Goal: Task Accomplishment & Management: Use online tool/utility

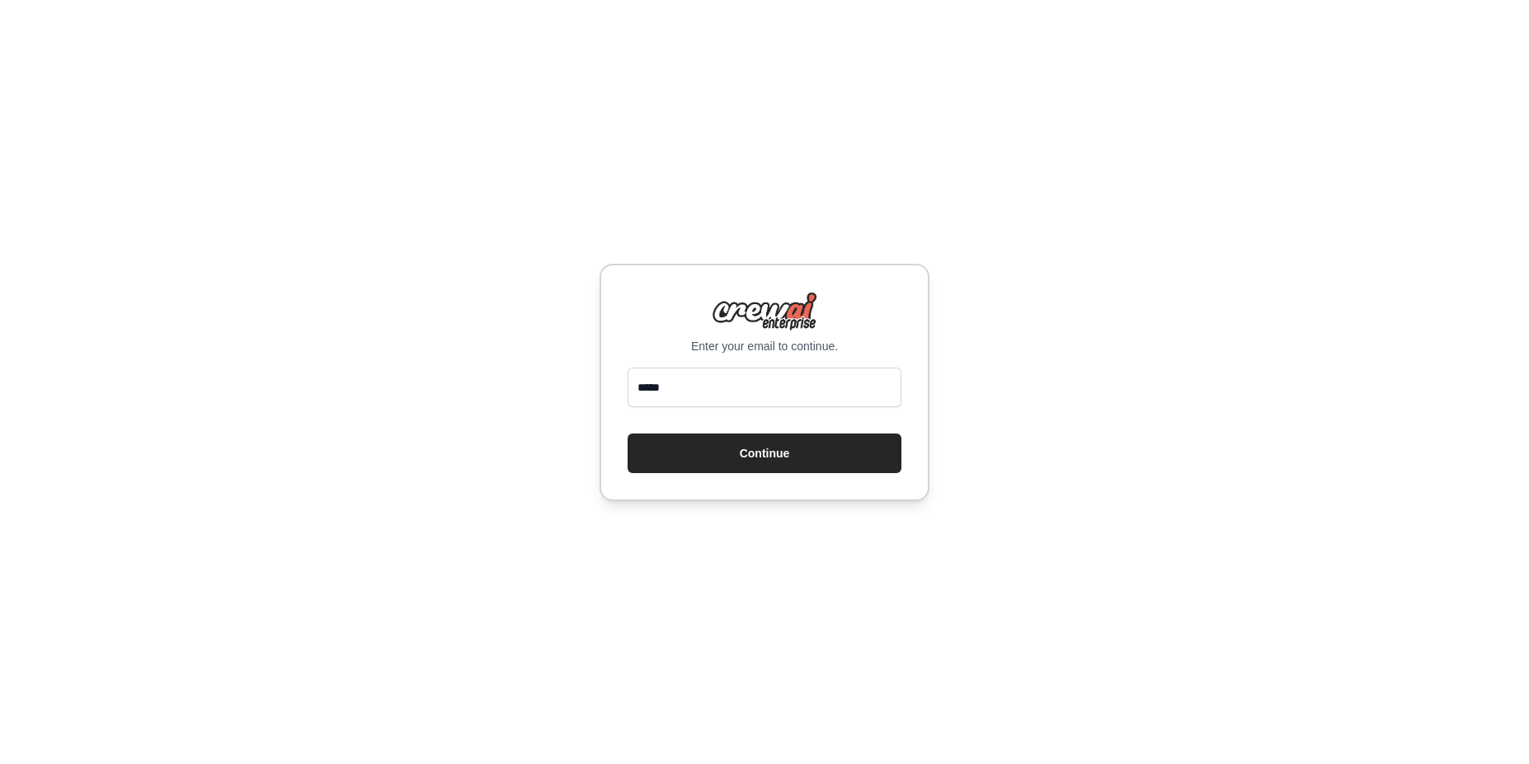
type input "**********"
click at [740, 454] on button "Continue" at bounding box center [764, 454] width 274 height 40
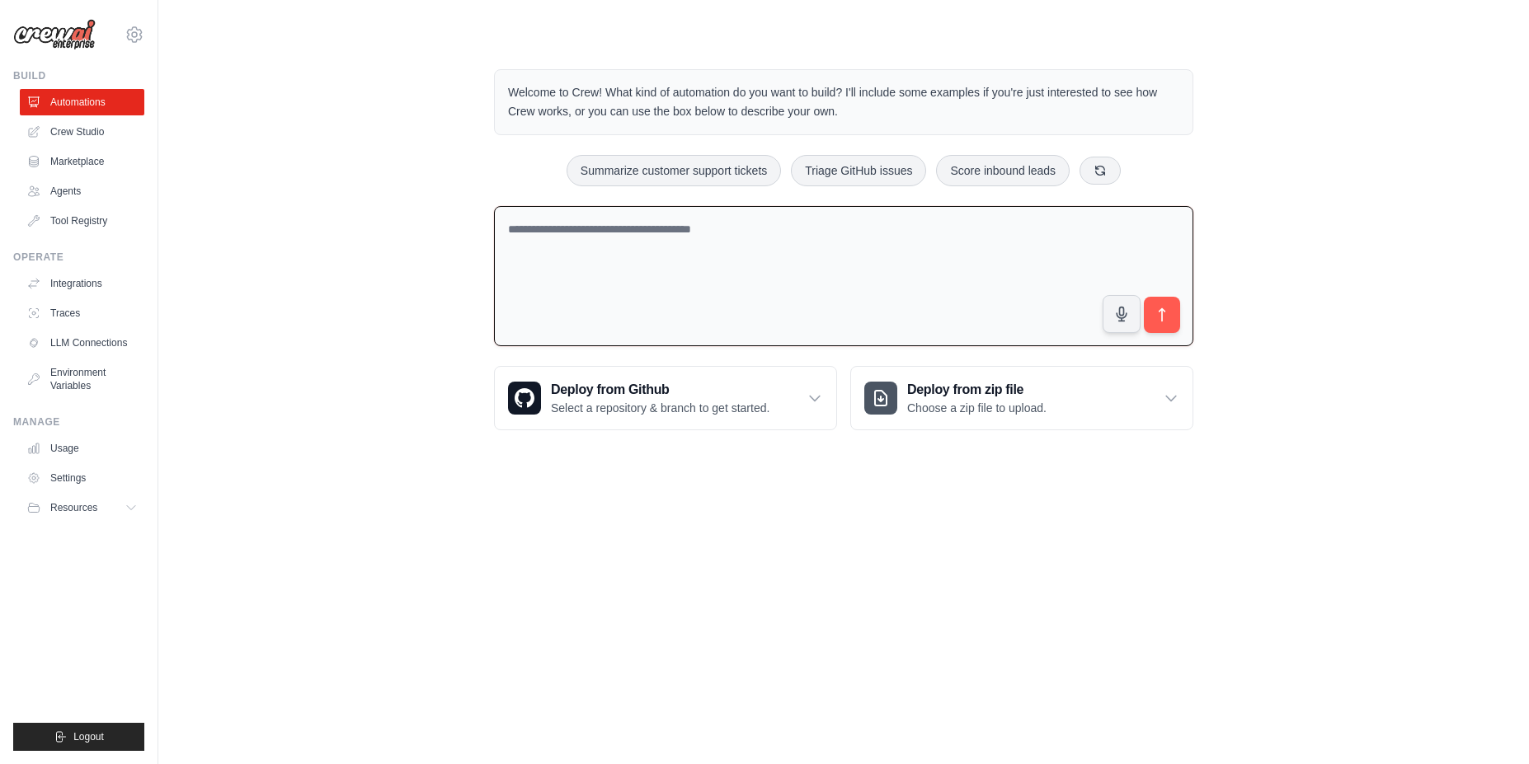
click at [602, 303] on textarea at bounding box center [843, 276] width 699 height 141
click at [77, 132] on link "Crew Studio" at bounding box center [83, 132] width 125 height 26
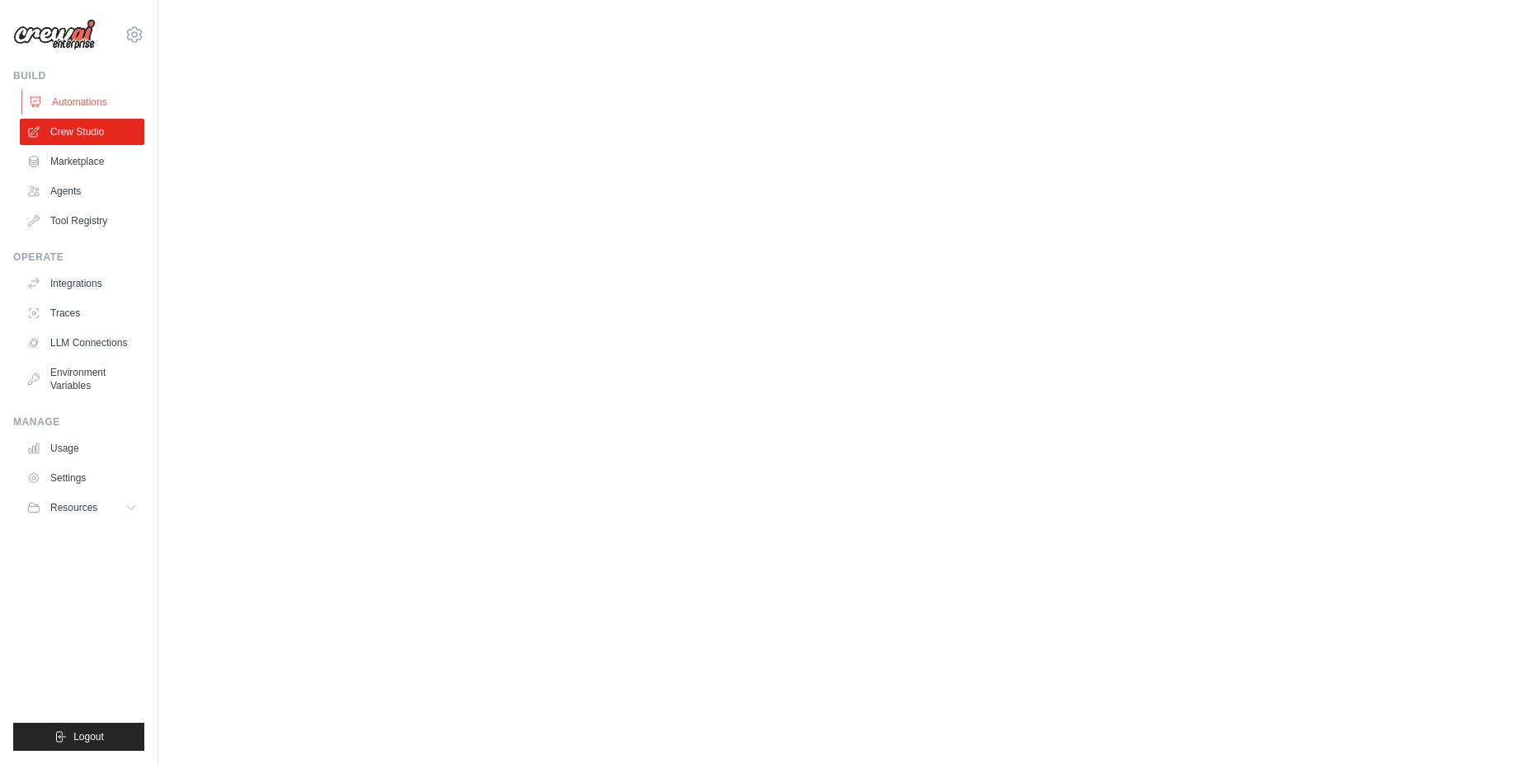
click at [85, 104] on link "Automations" at bounding box center [83, 102] width 125 height 26
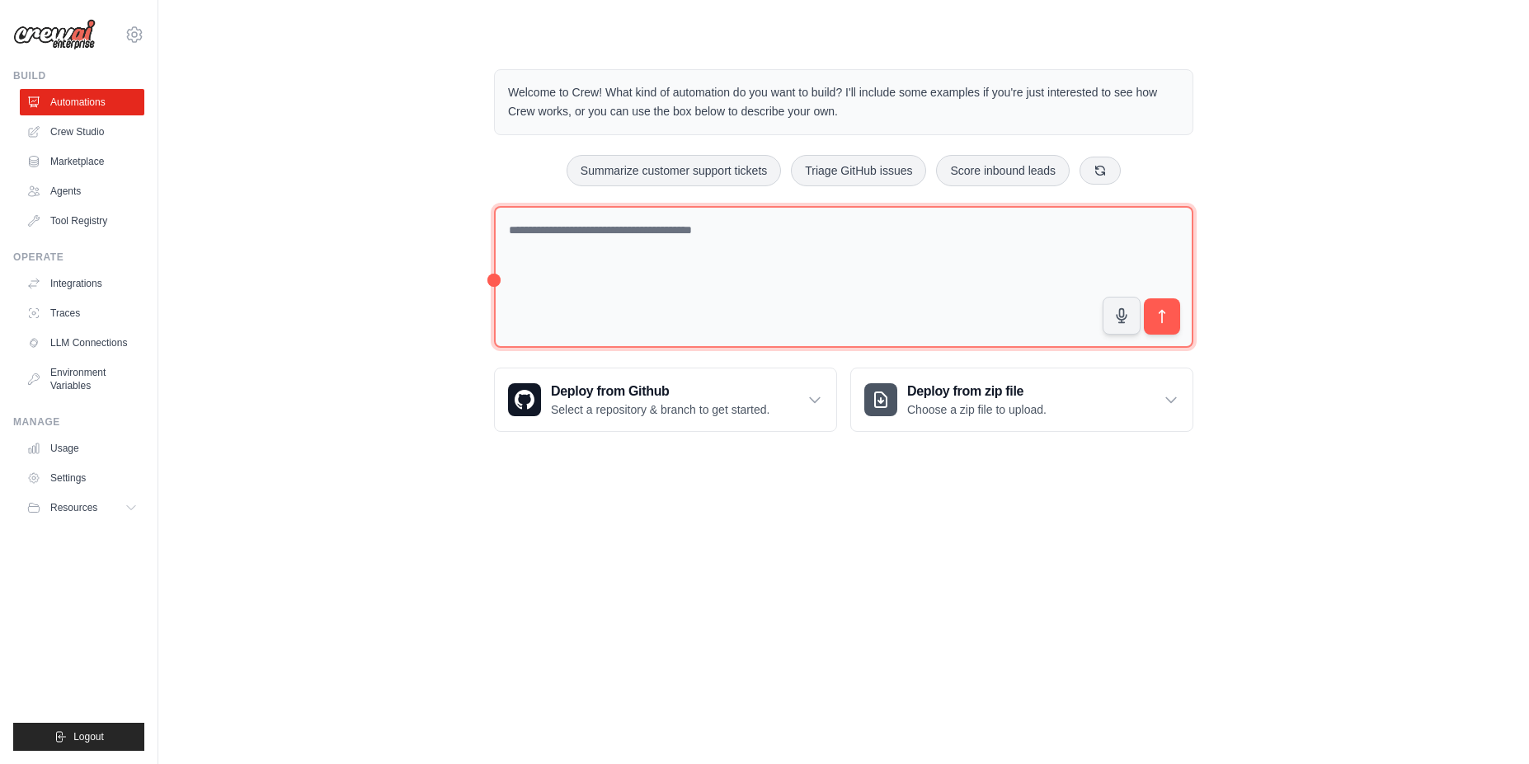
click at [656, 255] on textarea at bounding box center [843, 277] width 699 height 143
click at [698, 265] on textarea at bounding box center [843, 277] width 699 height 143
click at [592, 257] on textarea at bounding box center [843, 277] width 699 height 143
click at [556, 255] on textarea at bounding box center [843, 277] width 699 height 143
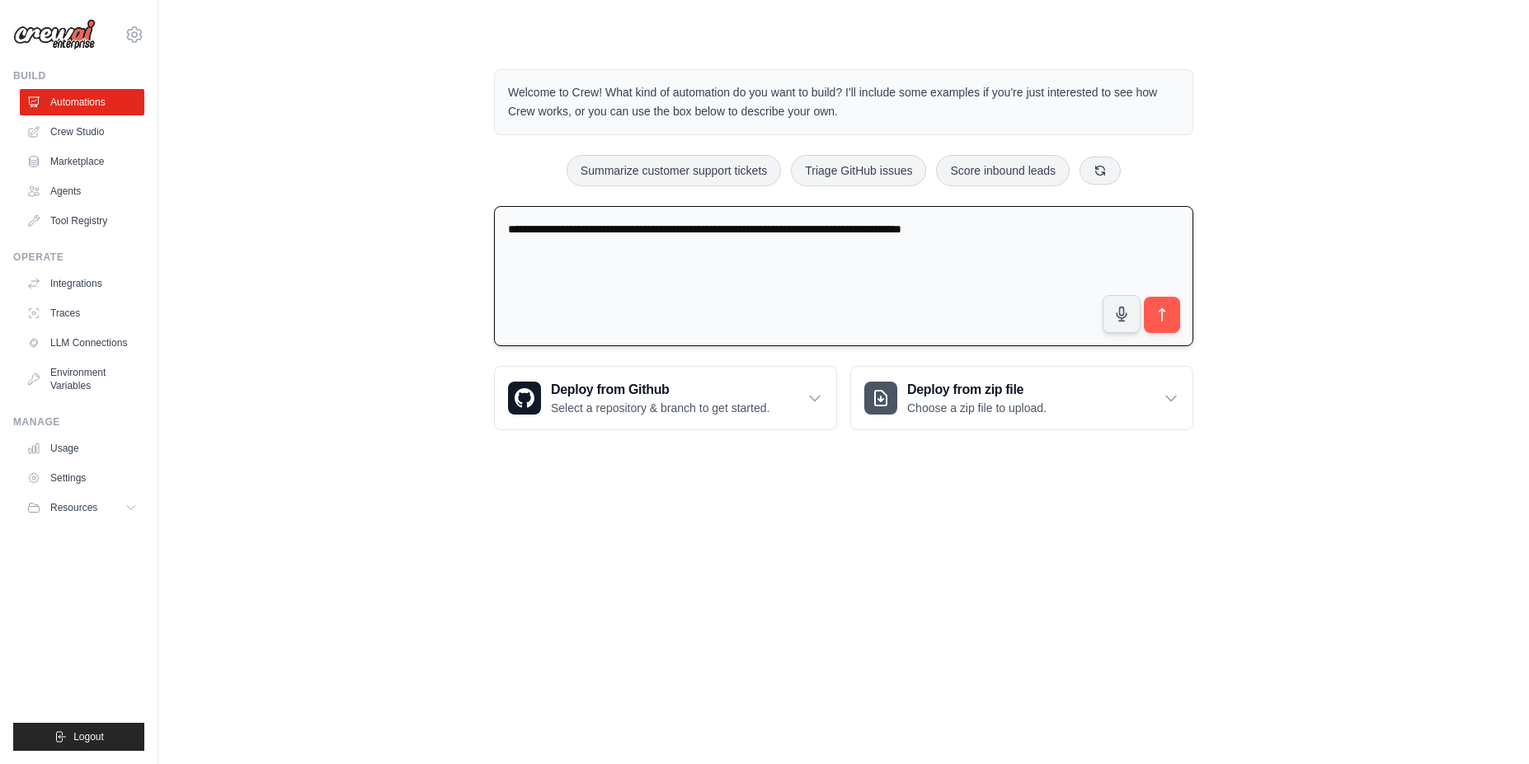
type textarea "**********"
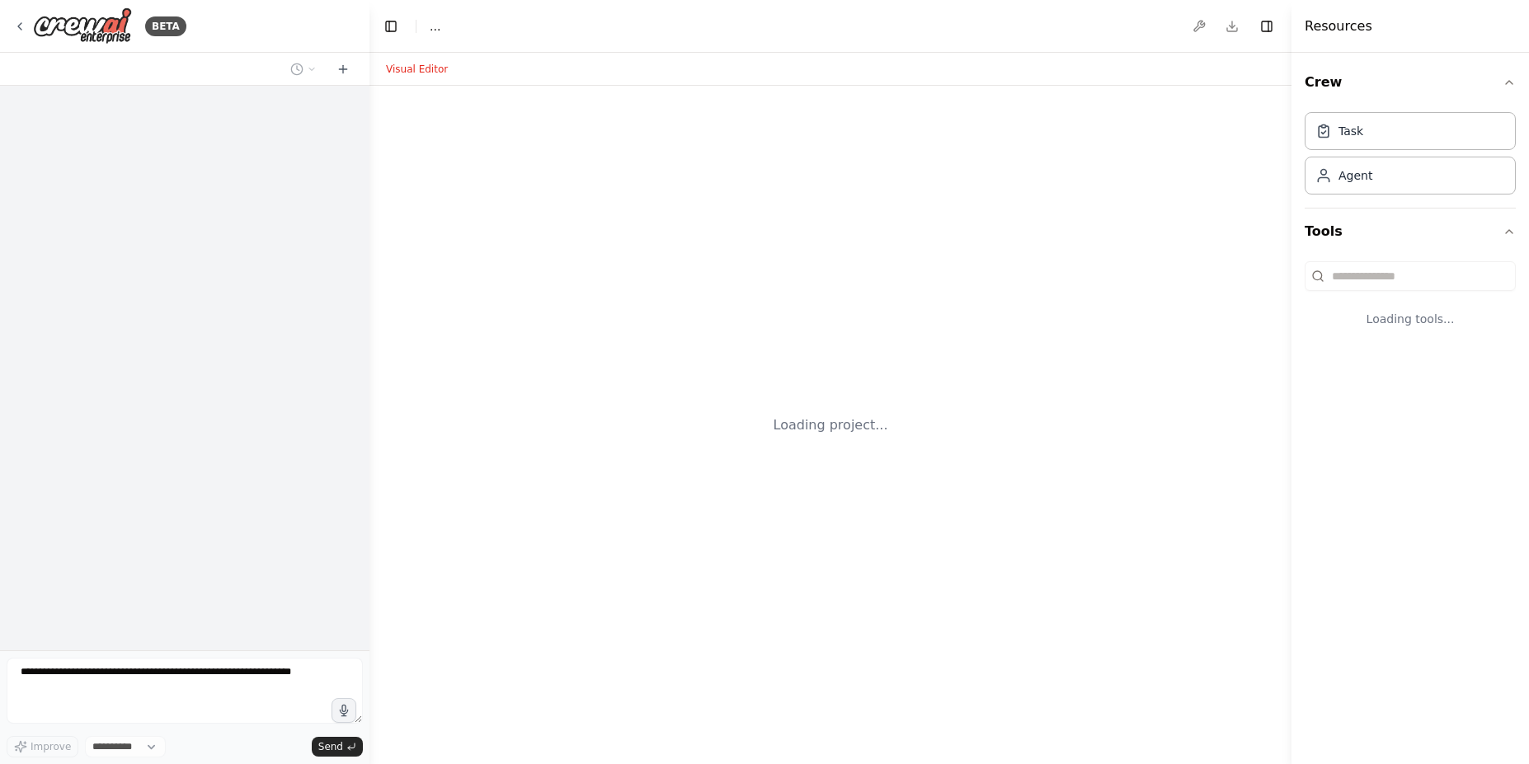
select select "****"
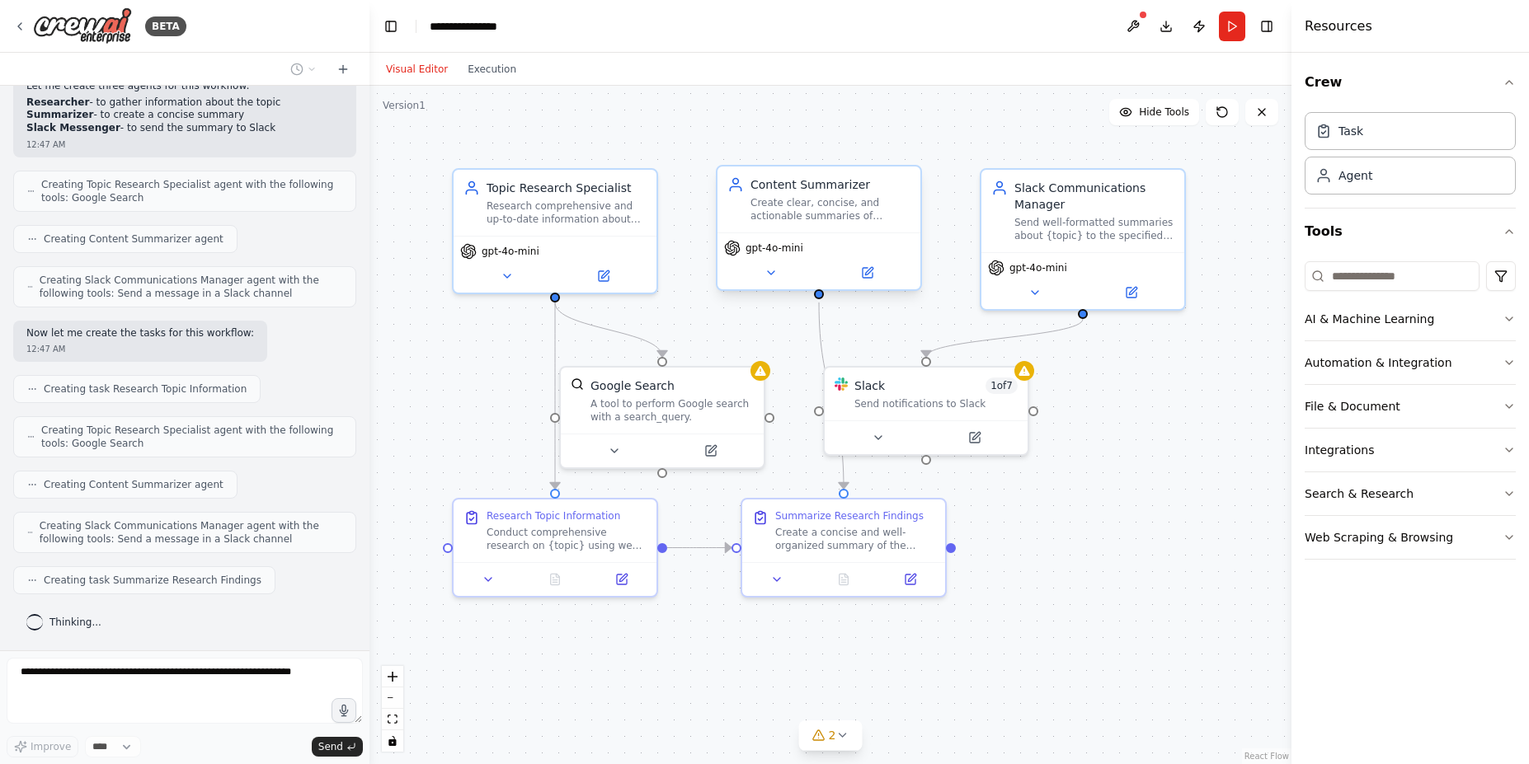
scroll to position [587, 0]
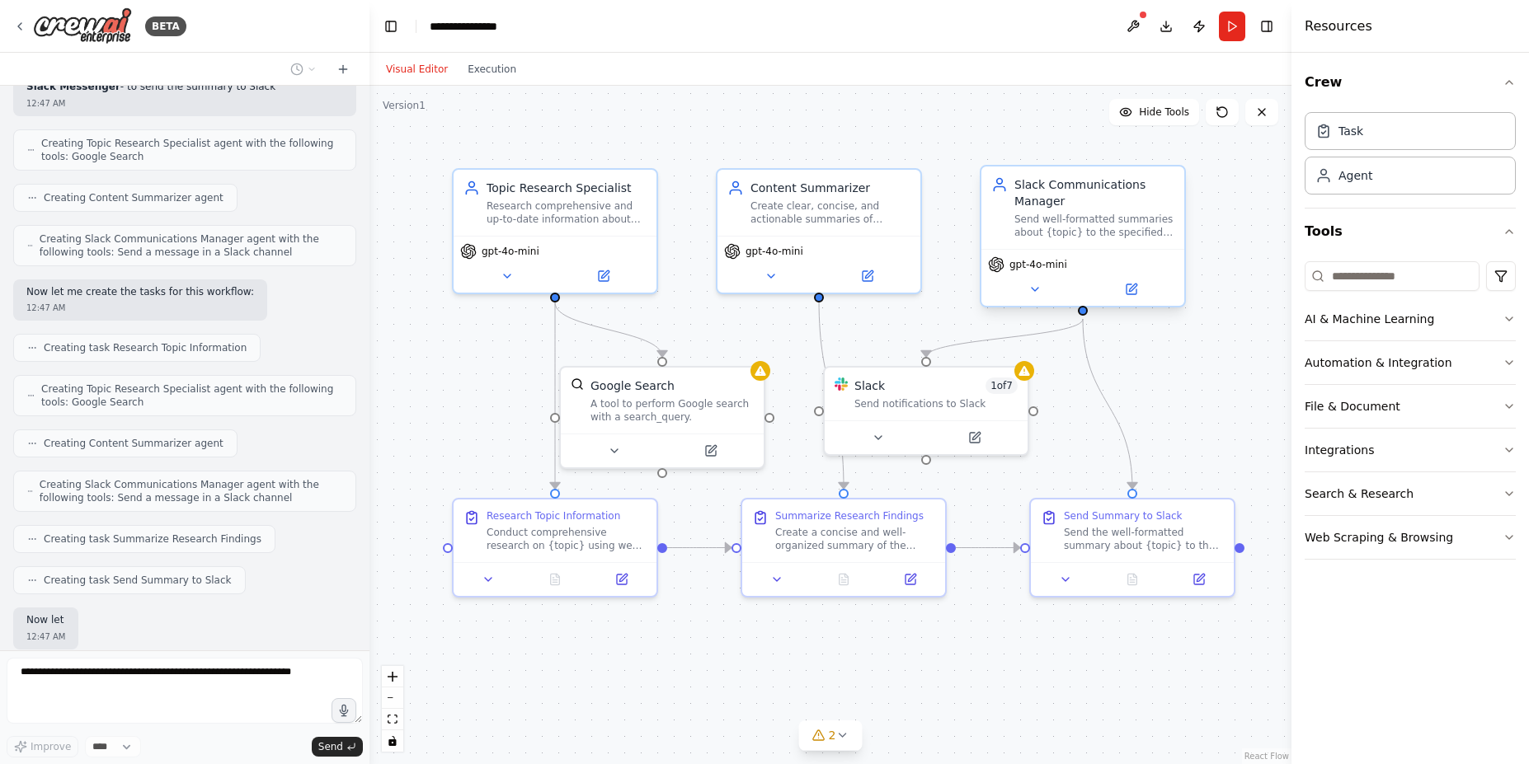
click at [1050, 212] on div "Slack Communications Manager Send well-formatted summaries about {topic} to the…" at bounding box center [1094, 207] width 160 height 63
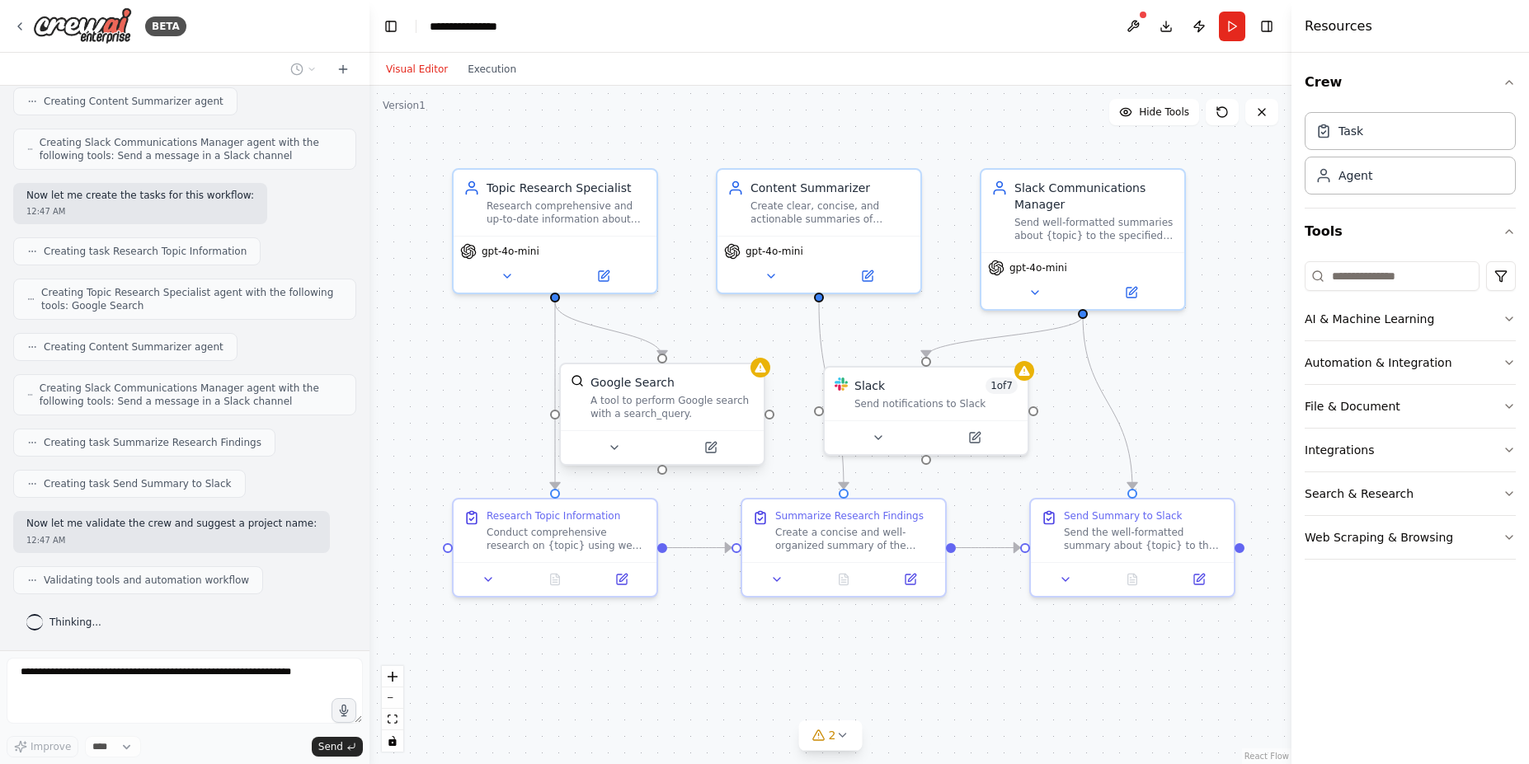
click at [651, 385] on div "Google Search" at bounding box center [632, 382] width 84 height 16
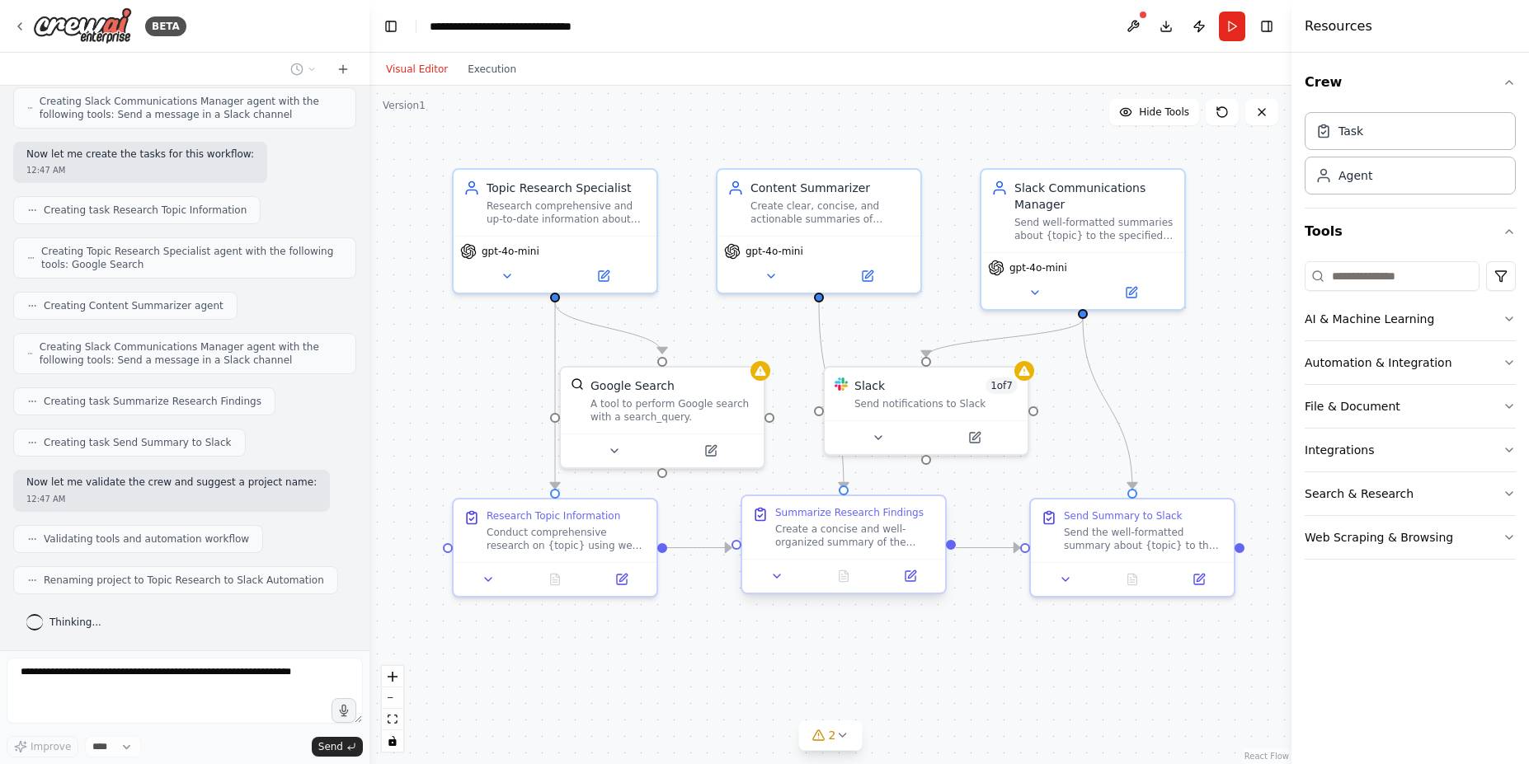
click at [849, 537] on div "Create a concise and well-organized summary of the research findings about {top…" at bounding box center [855, 536] width 160 height 26
click at [1111, 551] on div "Send Summary to Slack Send the well-formatted summary about {topic} to the spec…" at bounding box center [1132, 527] width 203 height 63
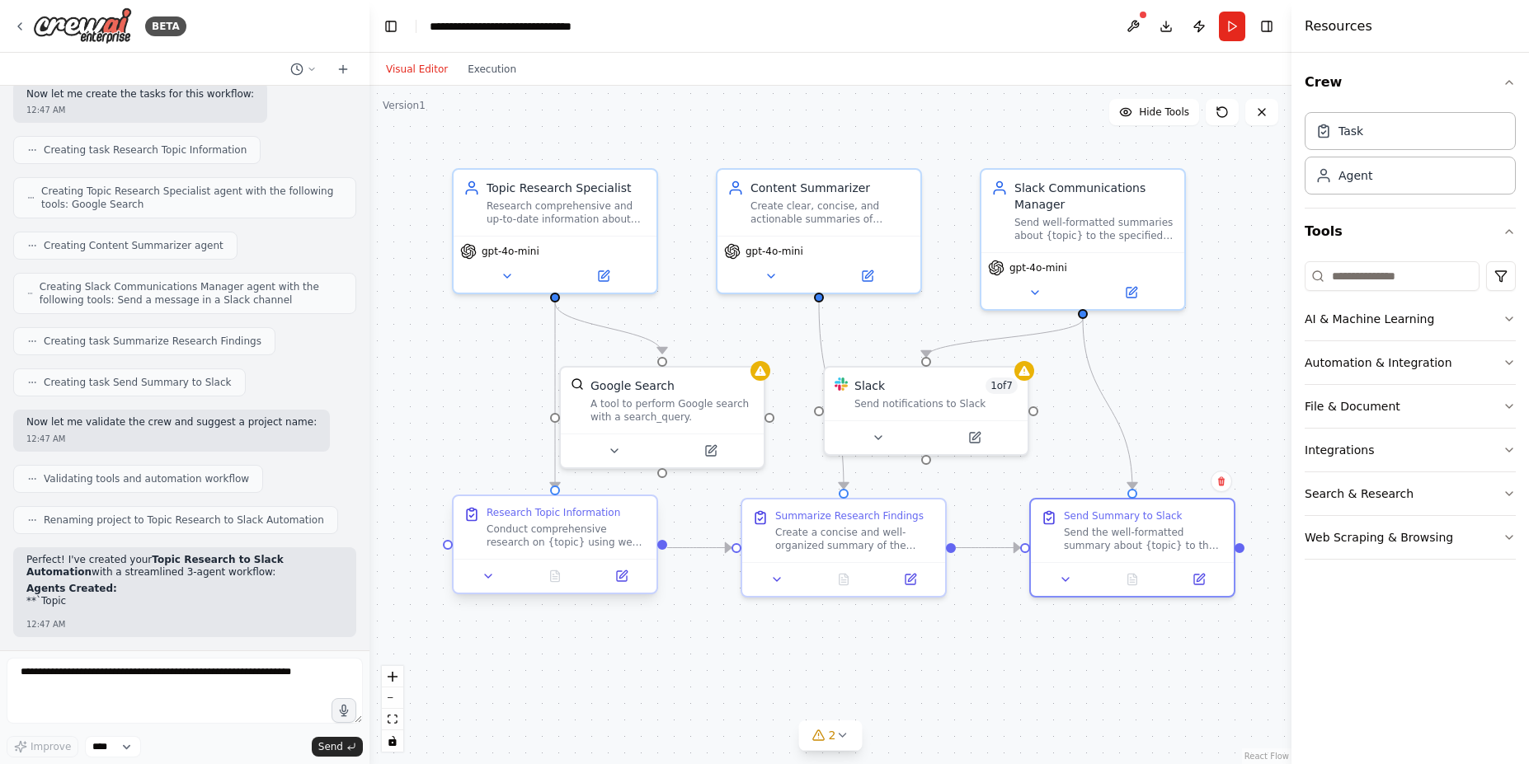
click at [547, 533] on div "Conduct comprehensive research on {topic} using web search. Gather current info…" at bounding box center [566, 536] width 160 height 26
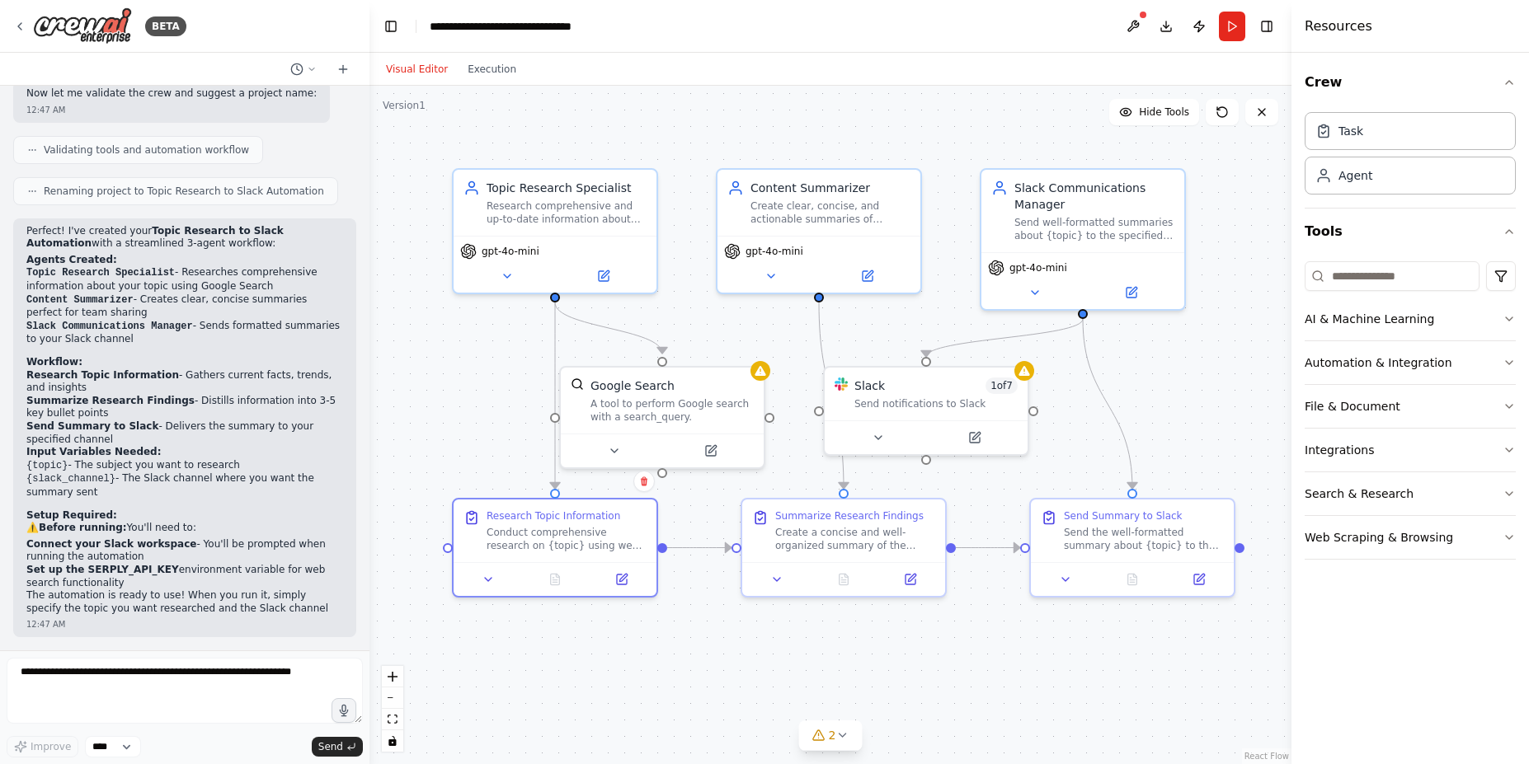
scroll to position [1127, 0]
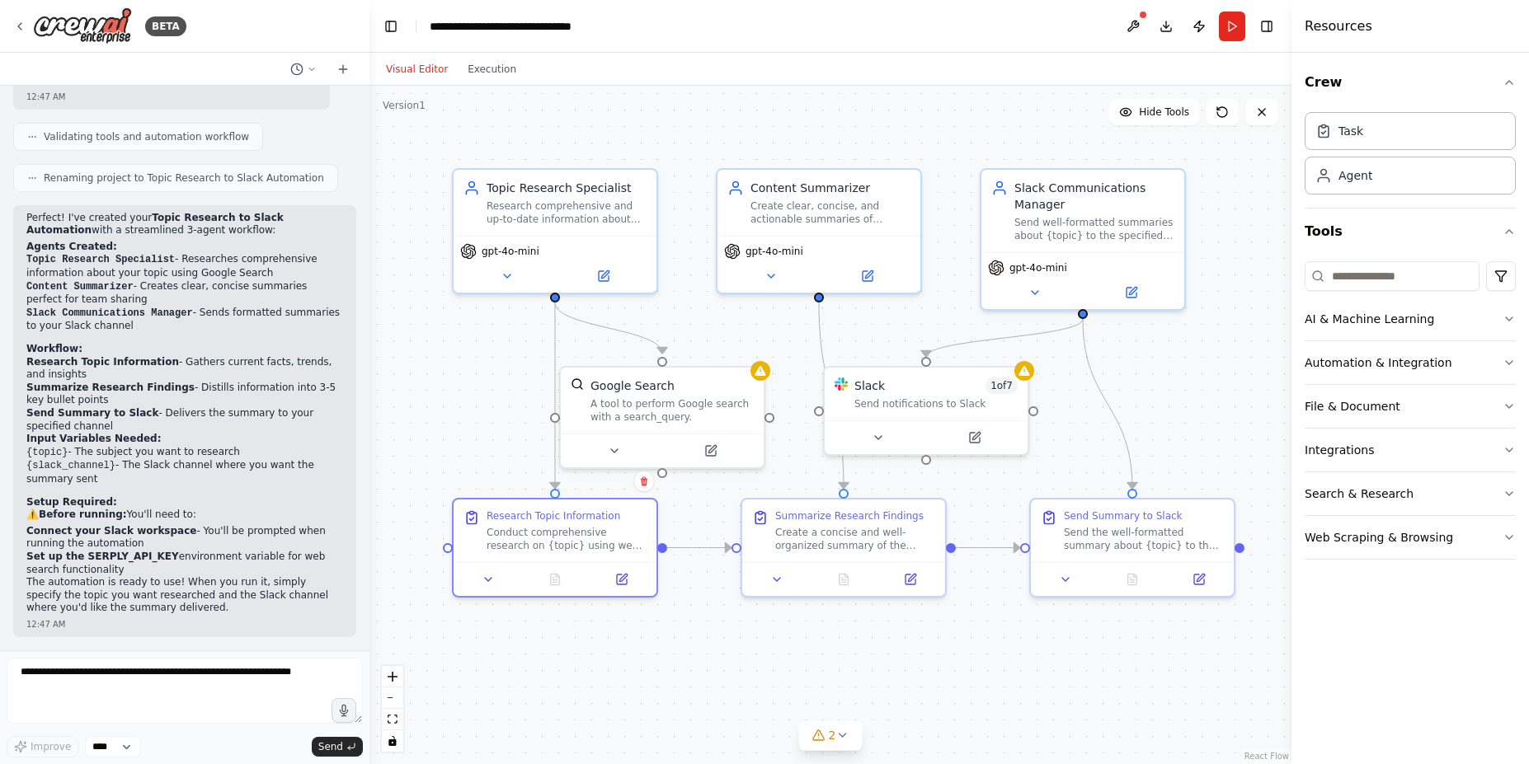
click at [133, 558] on strong "Set up the SERPLY_API_KEY" at bounding box center [102, 557] width 153 height 12
click at [83, 678] on textarea at bounding box center [185, 691] width 356 height 66
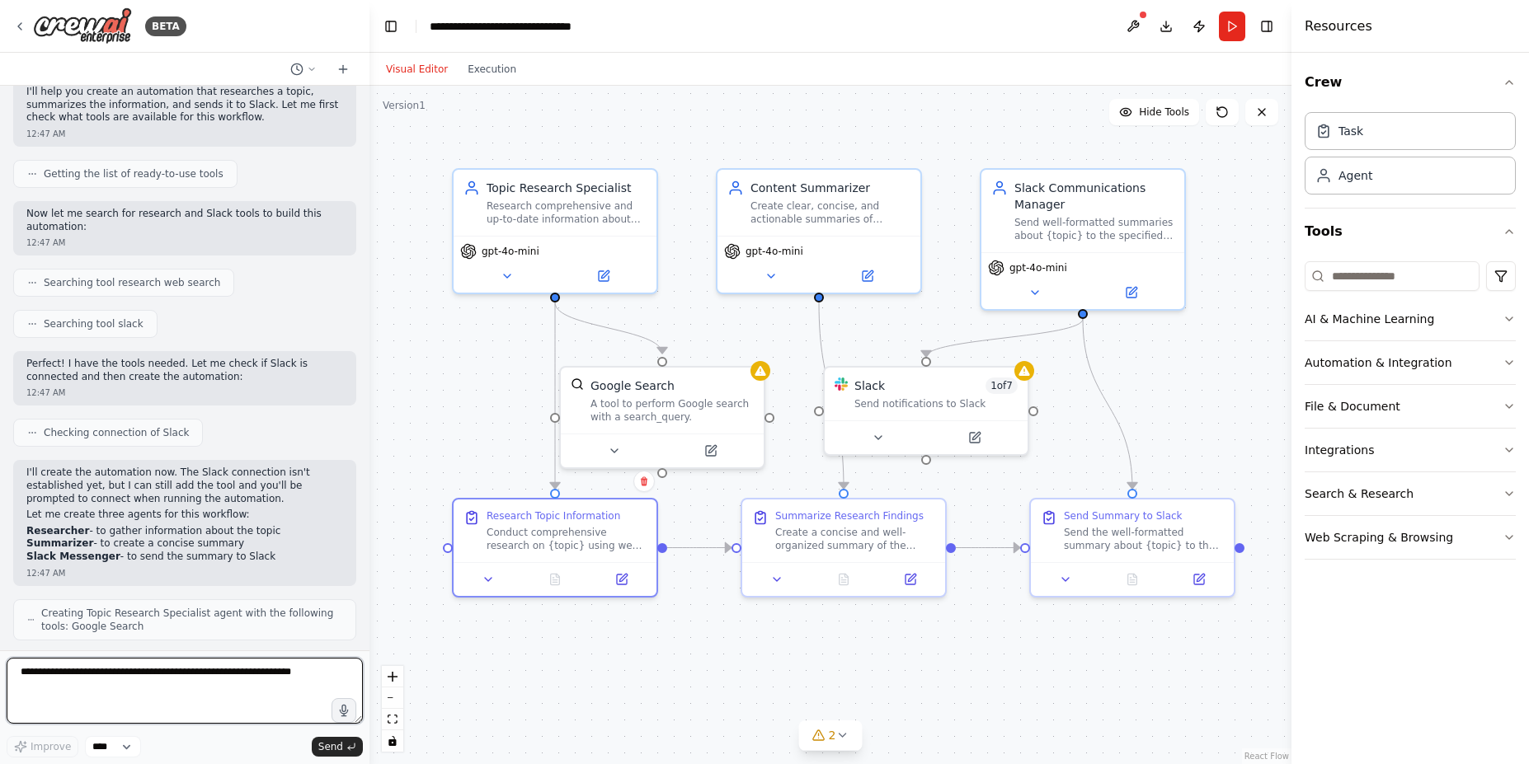
scroll to position [0, 0]
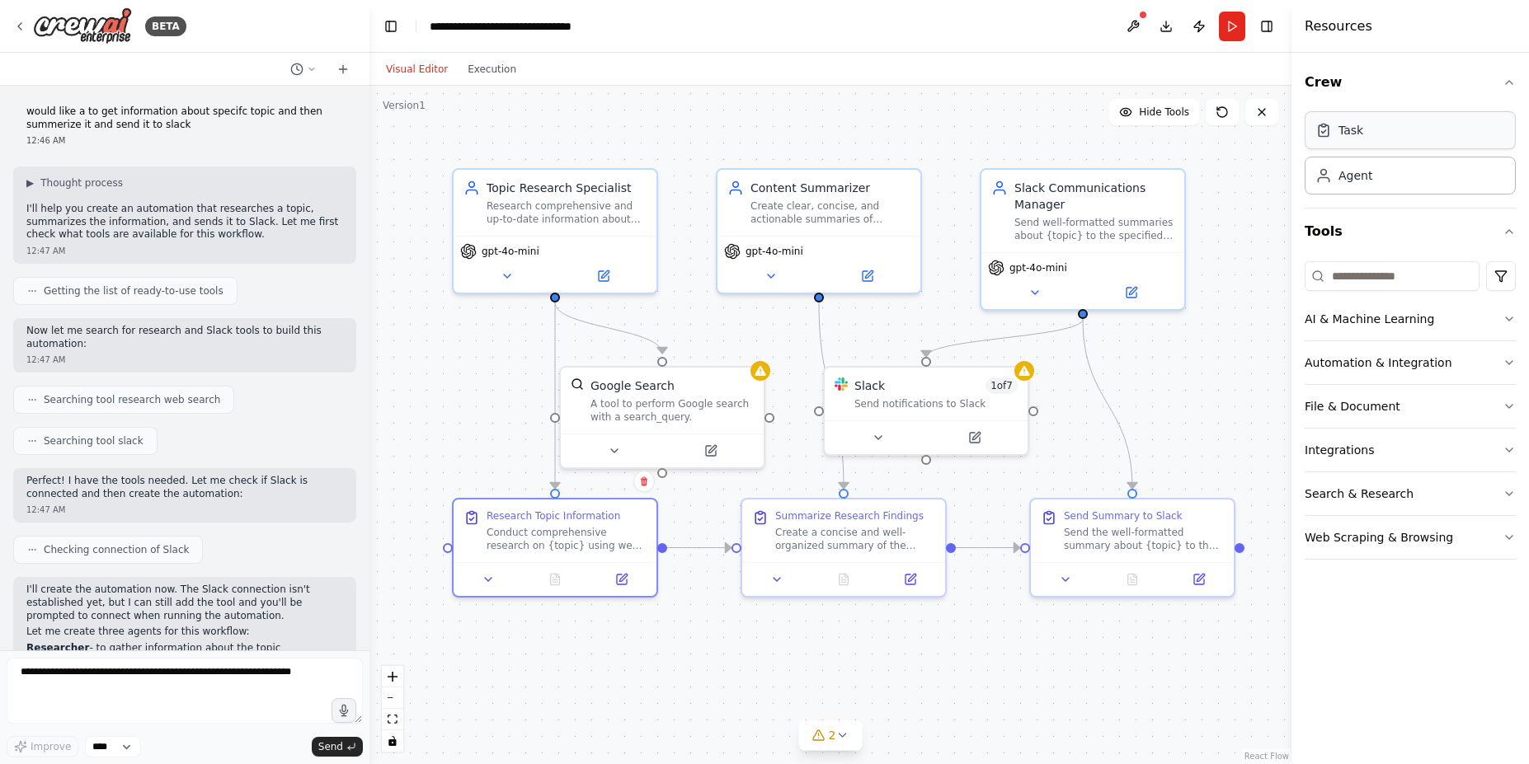
click at [1403, 138] on div "Task" at bounding box center [1409, 130] width 211 height 38
click at [1366, 186] on div "Agent" at bounding box center [1409, 175] width 211 height 38
click at [525, 216] on div "Research comprehensive and up-to-date information about {topic}, gathering rele…" at bounding box center [566, 209] width 160 height 26
click at [607, 275] on icon at bounding box center [604, 273] width 10 height 10
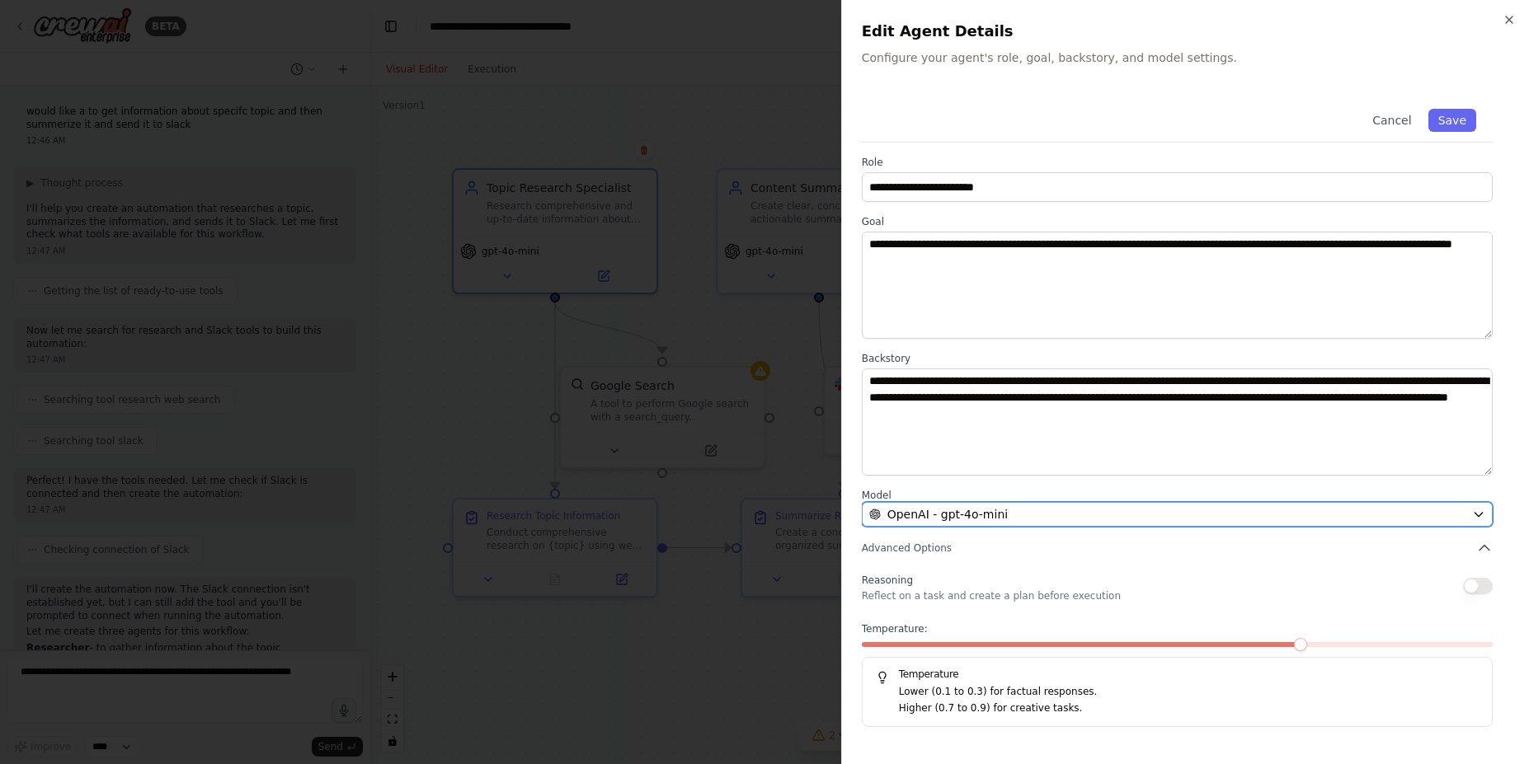
click at [931, 512] on span "OpenAI - gpt-4o-mini" at bounding box center [947, 514] width 120 height 16
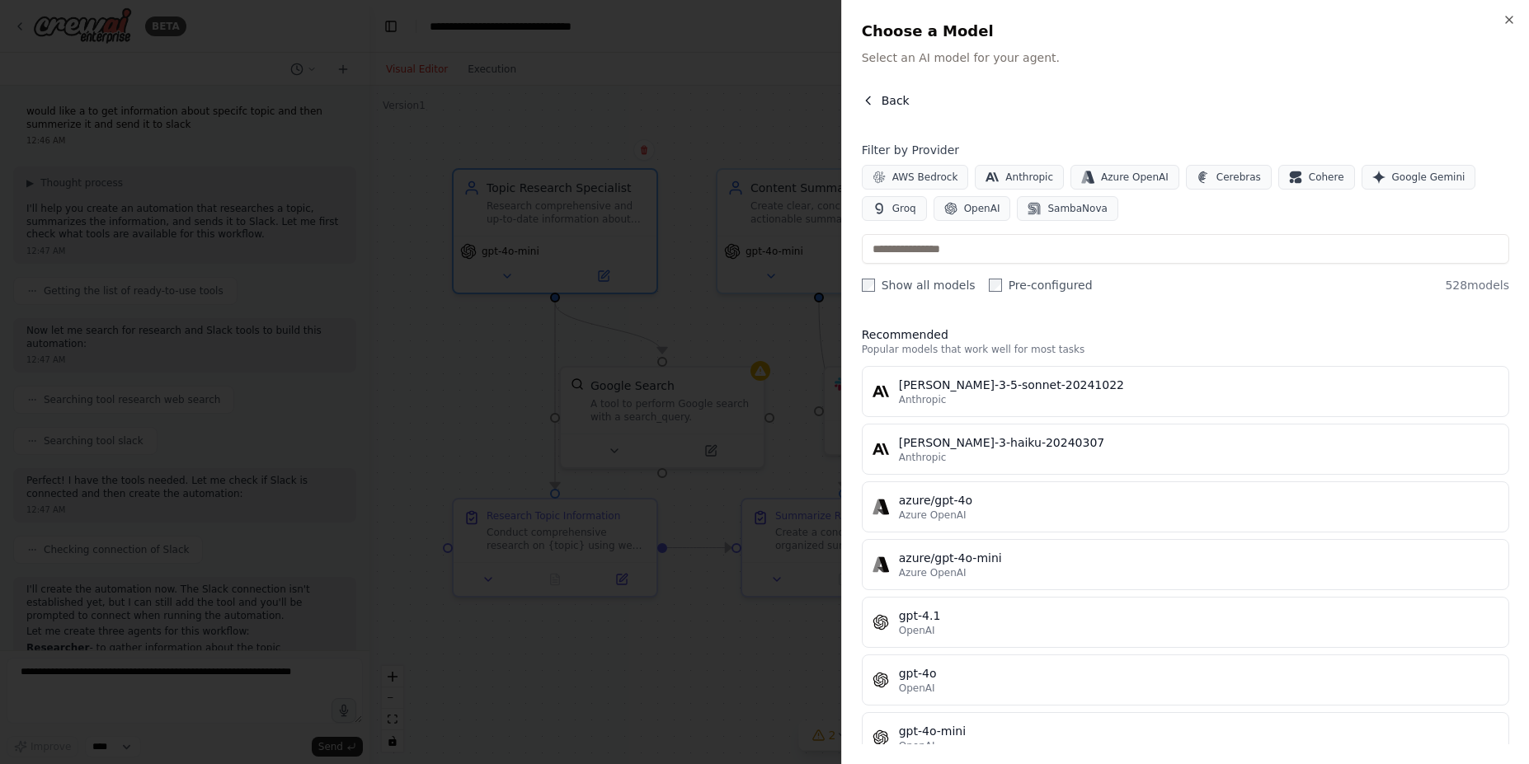
click at [862, 95] on icon "button" at bounding box center [868, 100] width 13 height 13
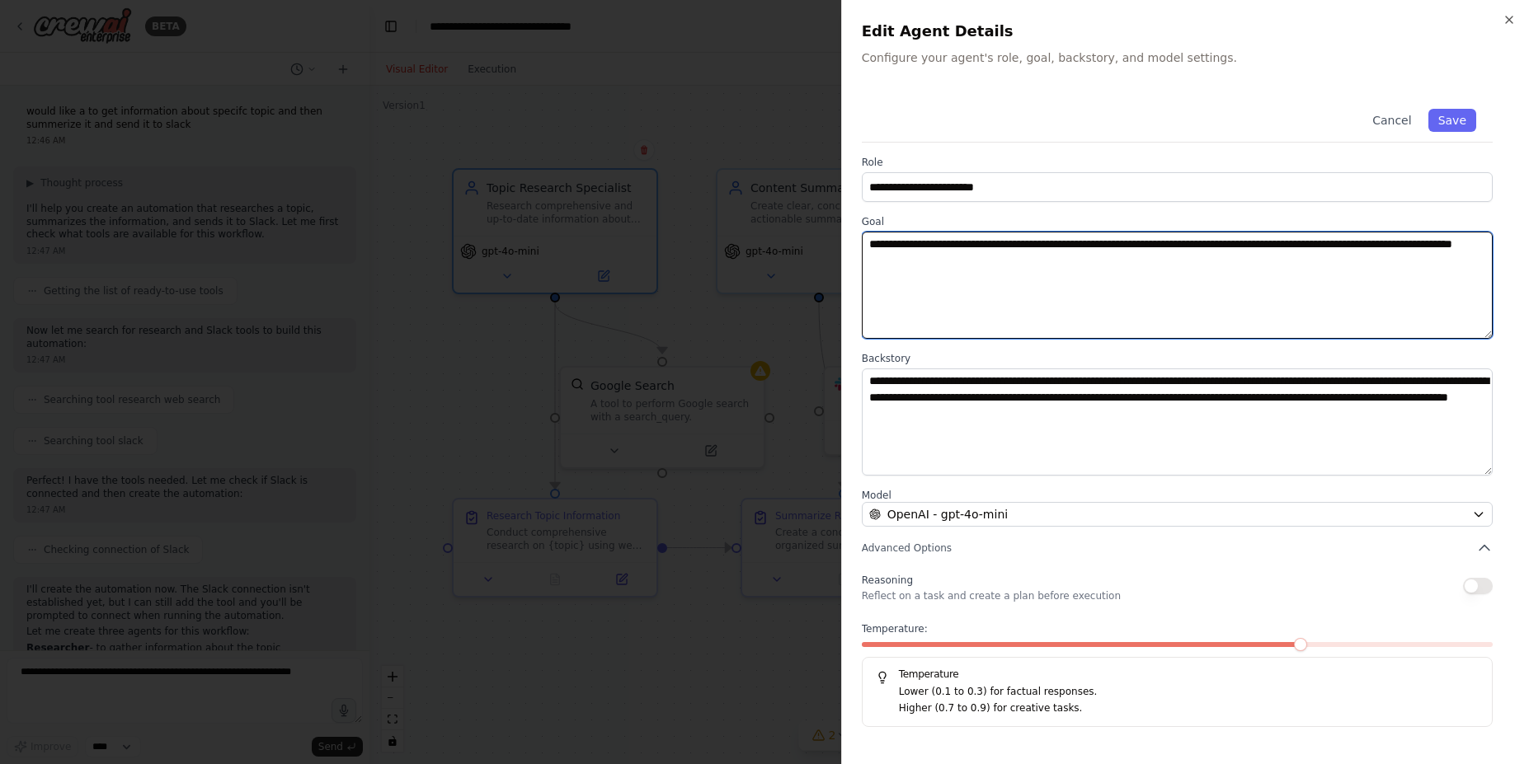
click at [935, 301] on textarea "**********" at bounding box center [1177, 285] width 631 height 107
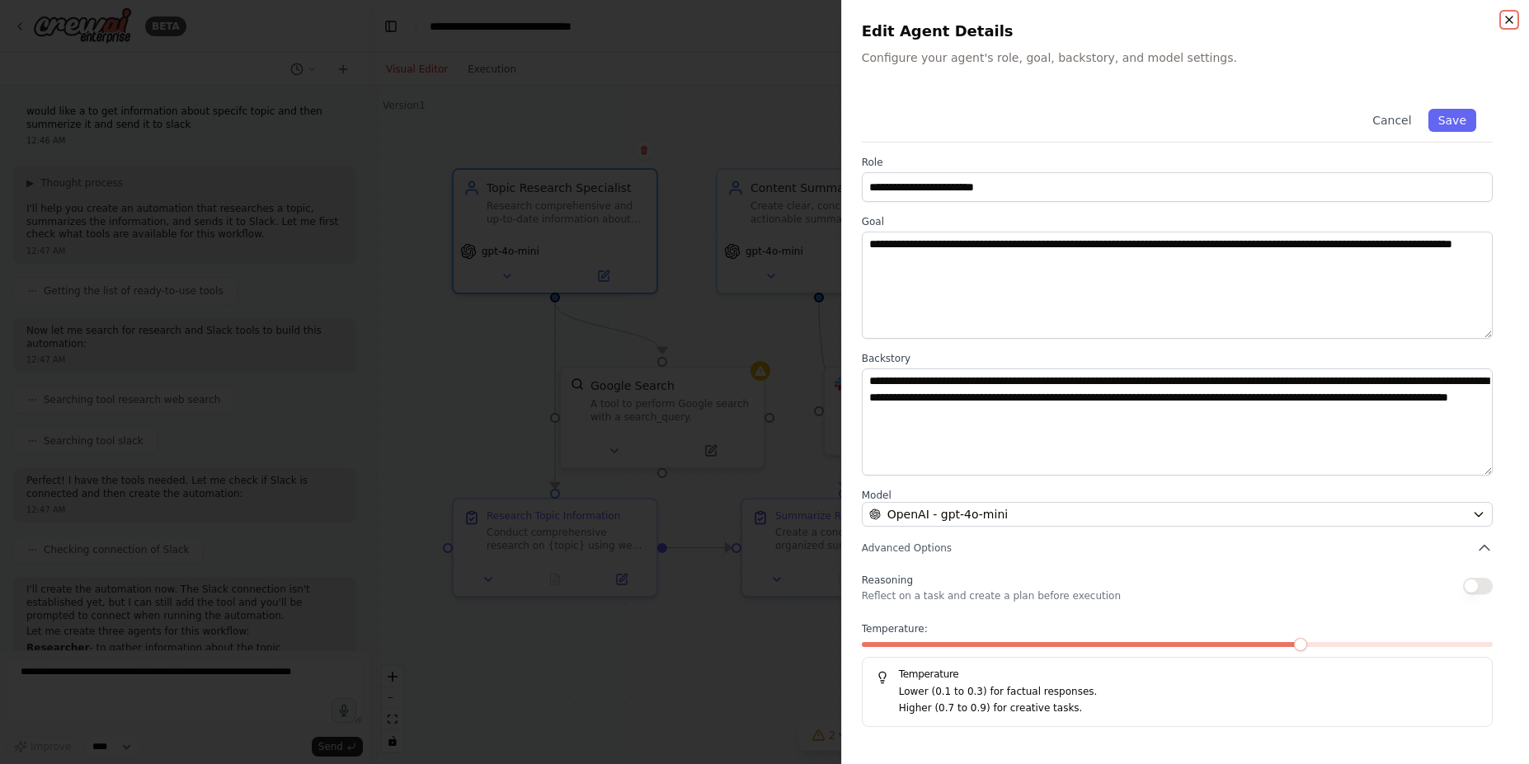
click at [1506, 20] on icon "button" at bounding box center [1508, 19] width 13 height 13
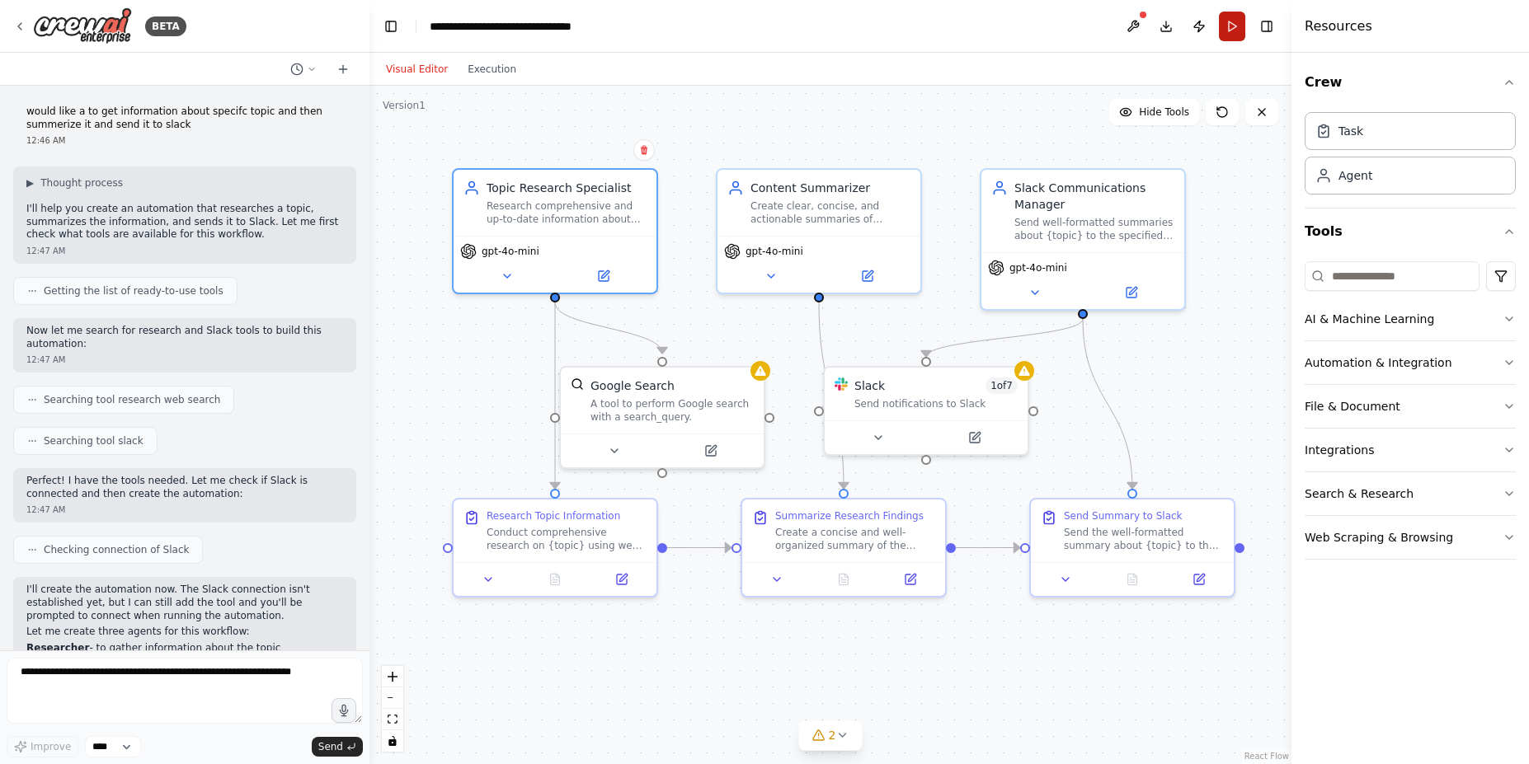
click at [1237, 27] on button "Run" at bounding box center [1232, 27] width 26 height 30
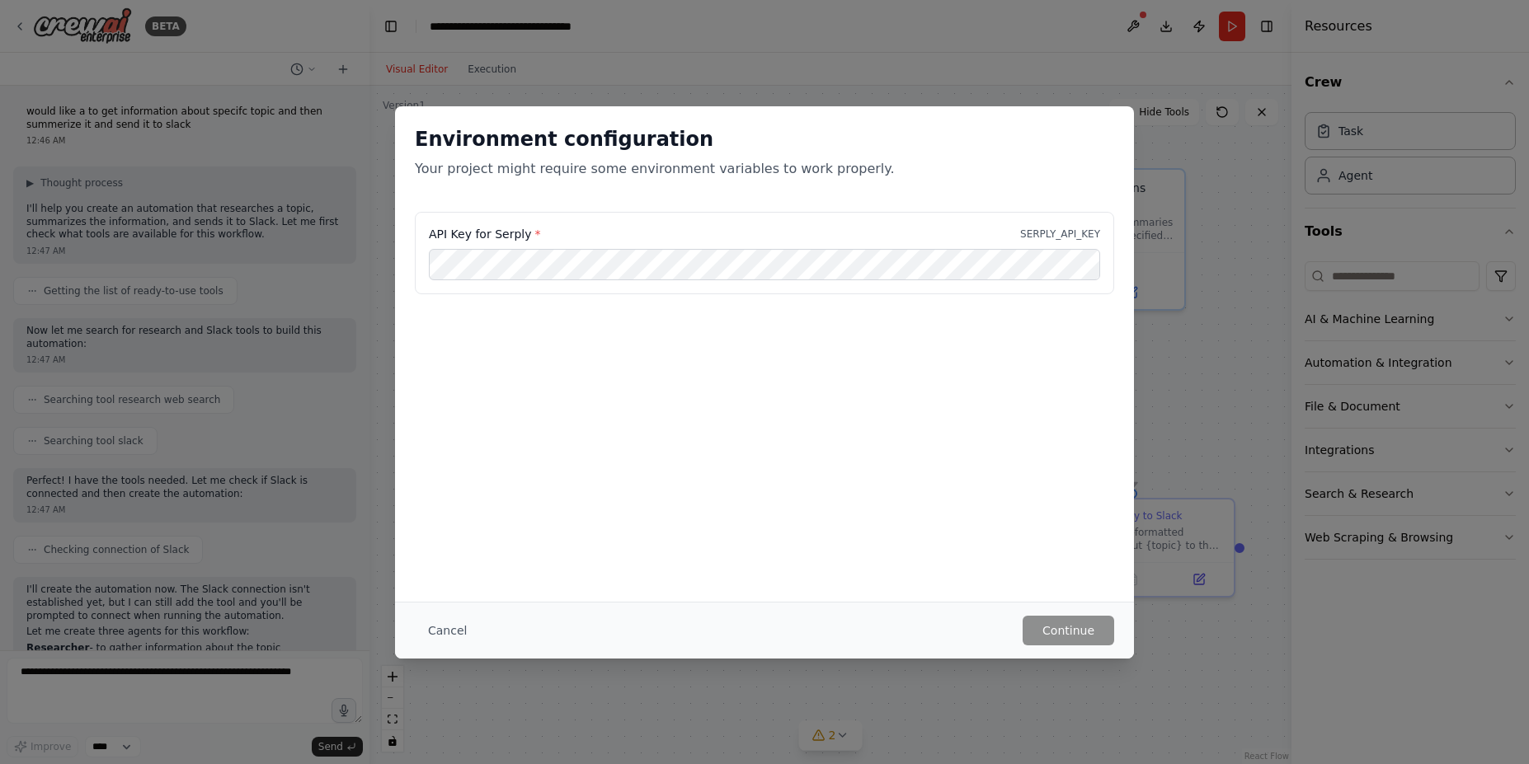
click at [1222, 159] on div "Environment configuration Your project might require some environment variables…" at bounding box center [764, 382] width 1529 height 764
click at [1268, 170] on div "Environment configuration Your project might require some environment variables…" at bounding box center [764, 382] width 1529 height 764
click at [867, 43] on div "Environment configuration Your project might require some environment variables…" at bounding box center [764, 382] width 1529 height 764
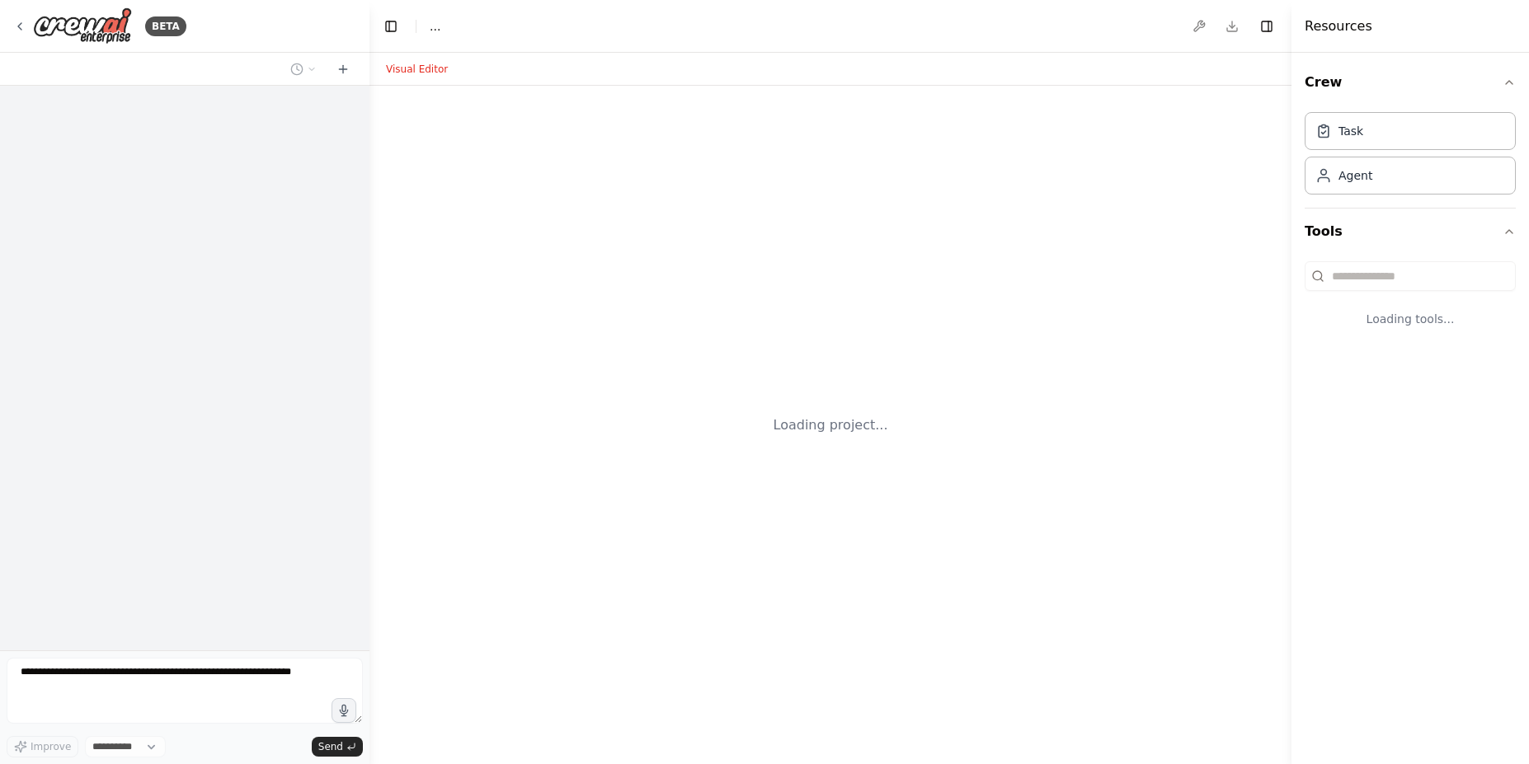
select select "****"
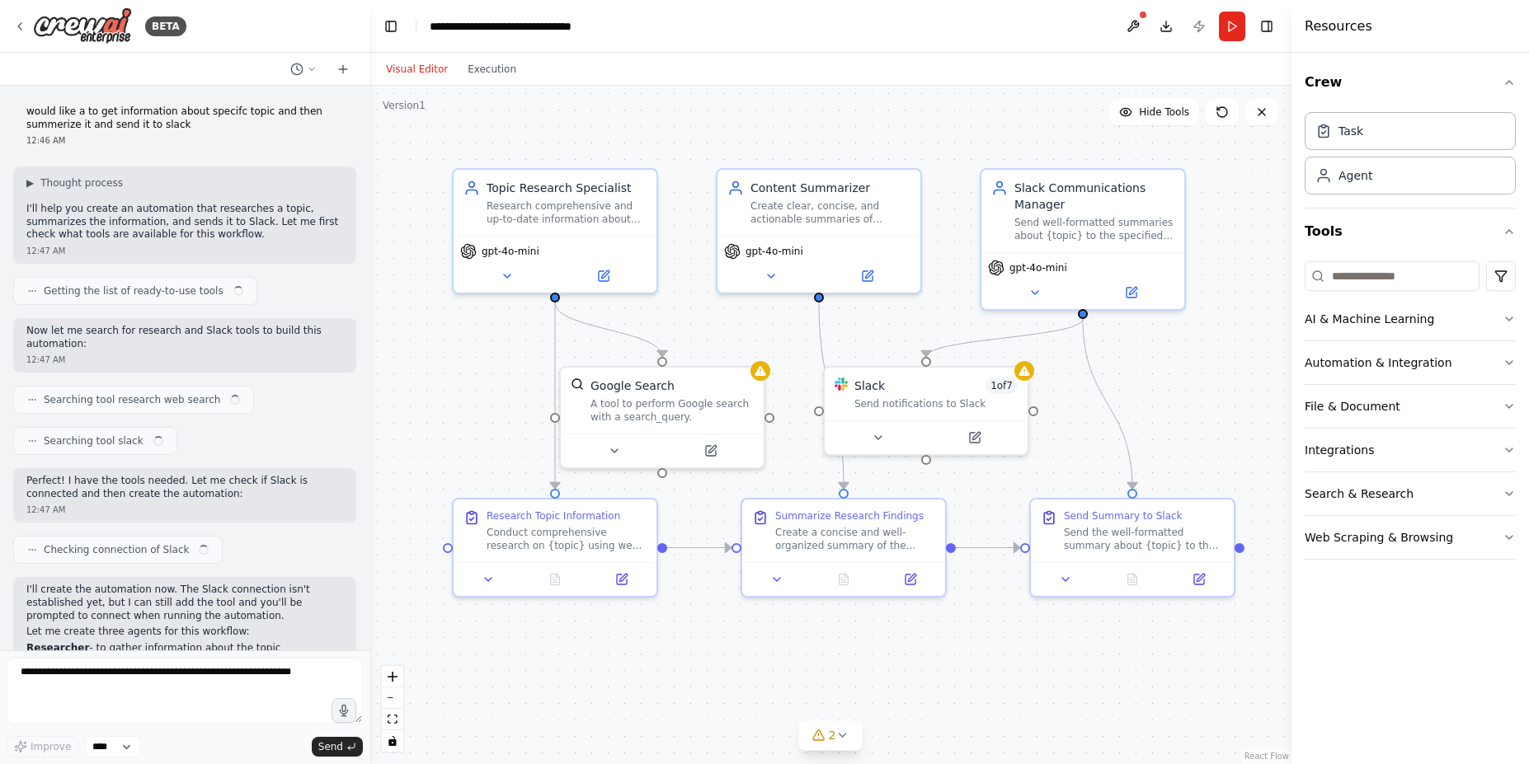
scroll to position [451, 0]
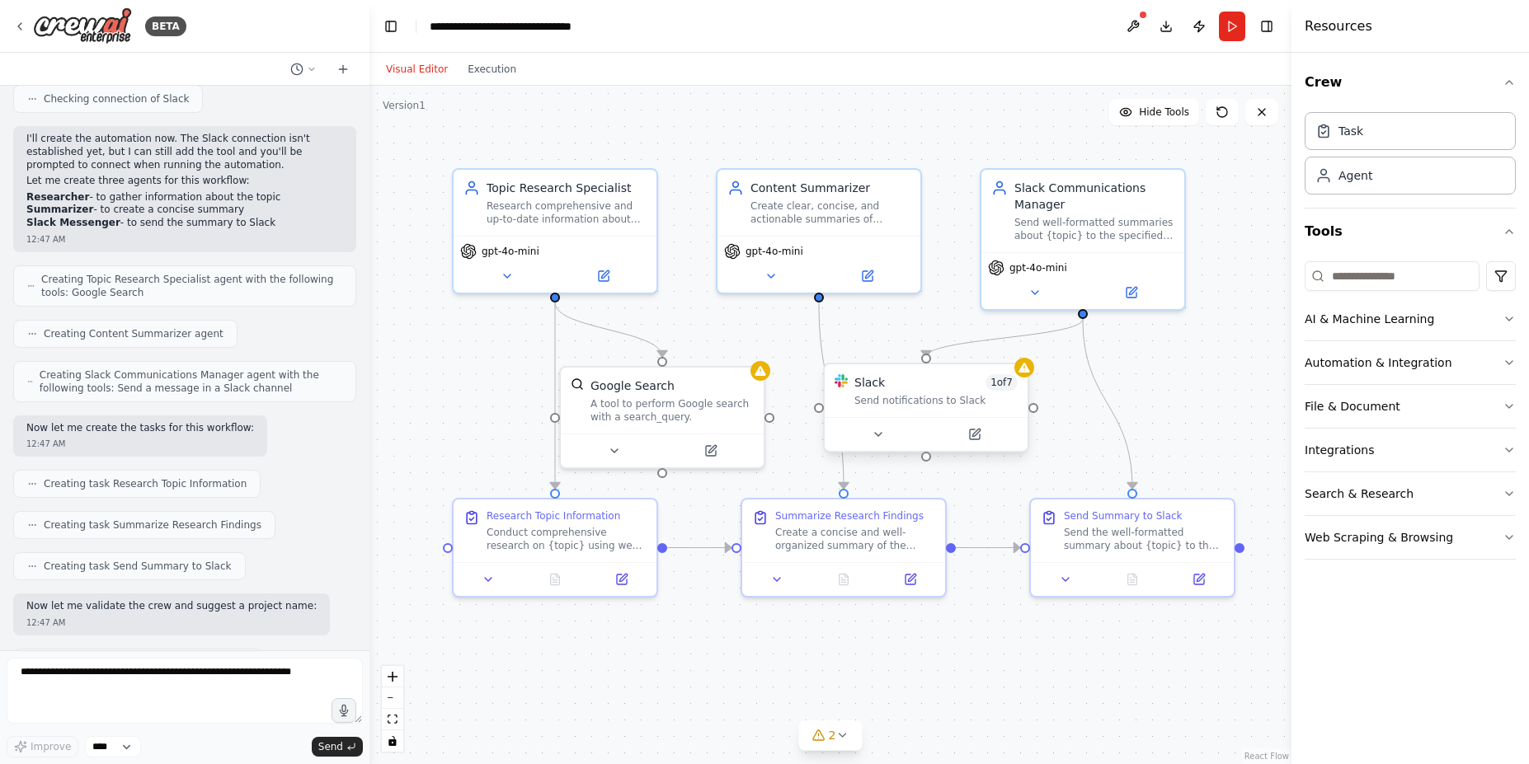
click at [909, 398] on div "Send notifications to Slack" at bounding box center [935, 400] width 163 height 13
click at [96, 665] on textarea at bounding box center [185, 691] width 356 height 66
type textarea "**********"
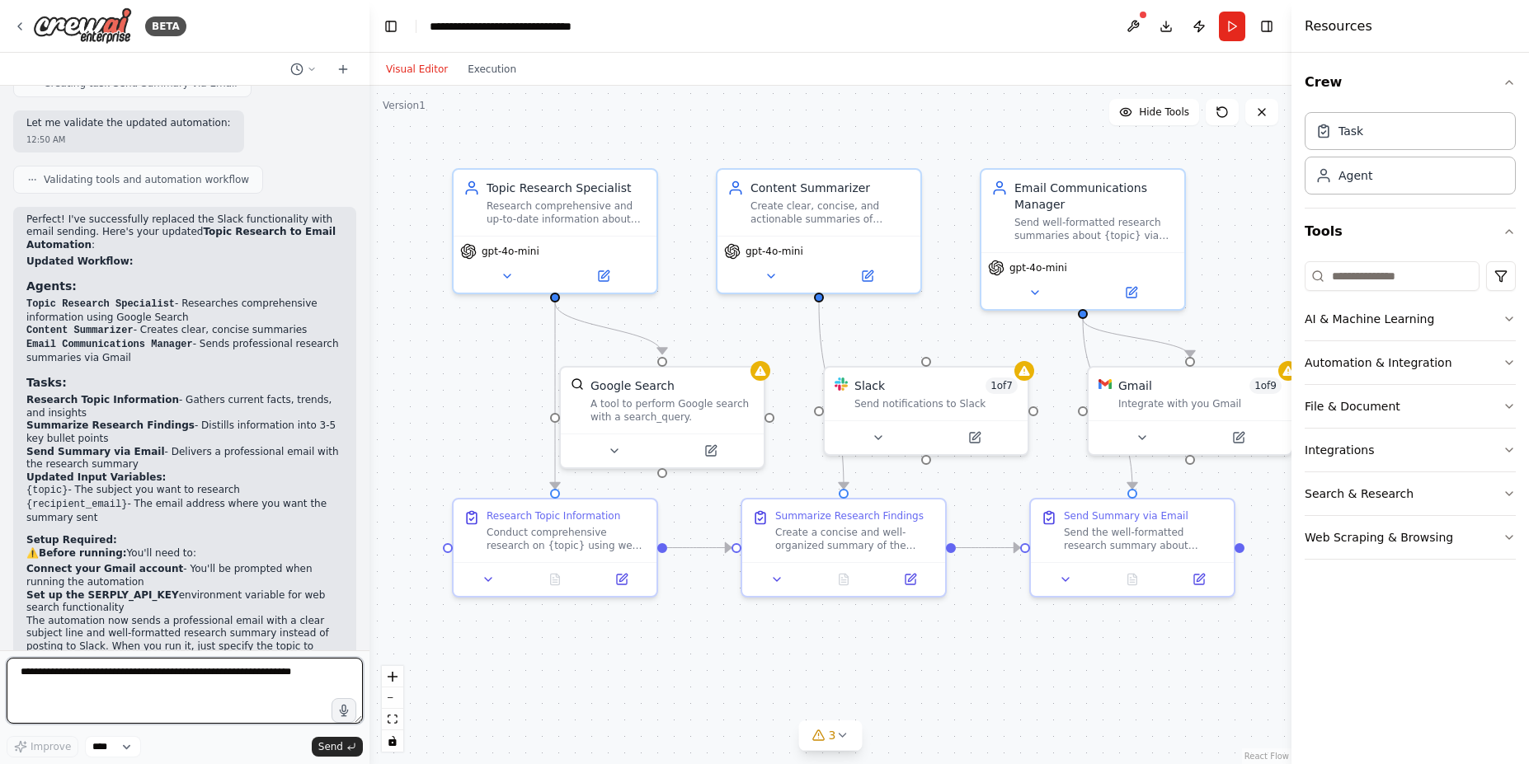
scroll to position [2145, 0]
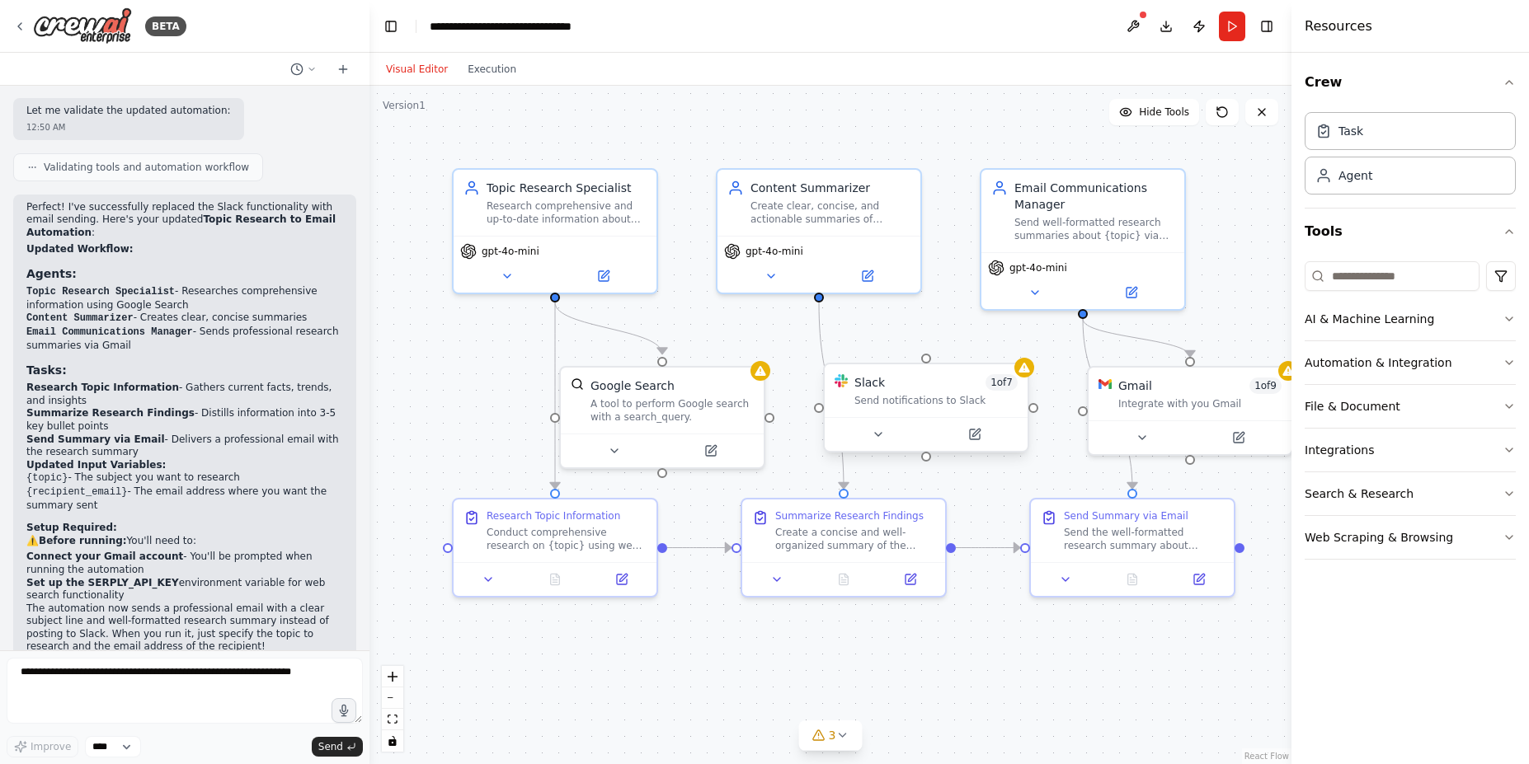
click at [935, 384] on div "Slack 1 of 7" at bounding box center [935, 382] width 163 height 16
click at [1012, 350] on icon at bounding box center [1015, 348] width 10 height 10
click at [982, 348] on button "Confirm" at bounding box center [968, 348] width 59 height 20
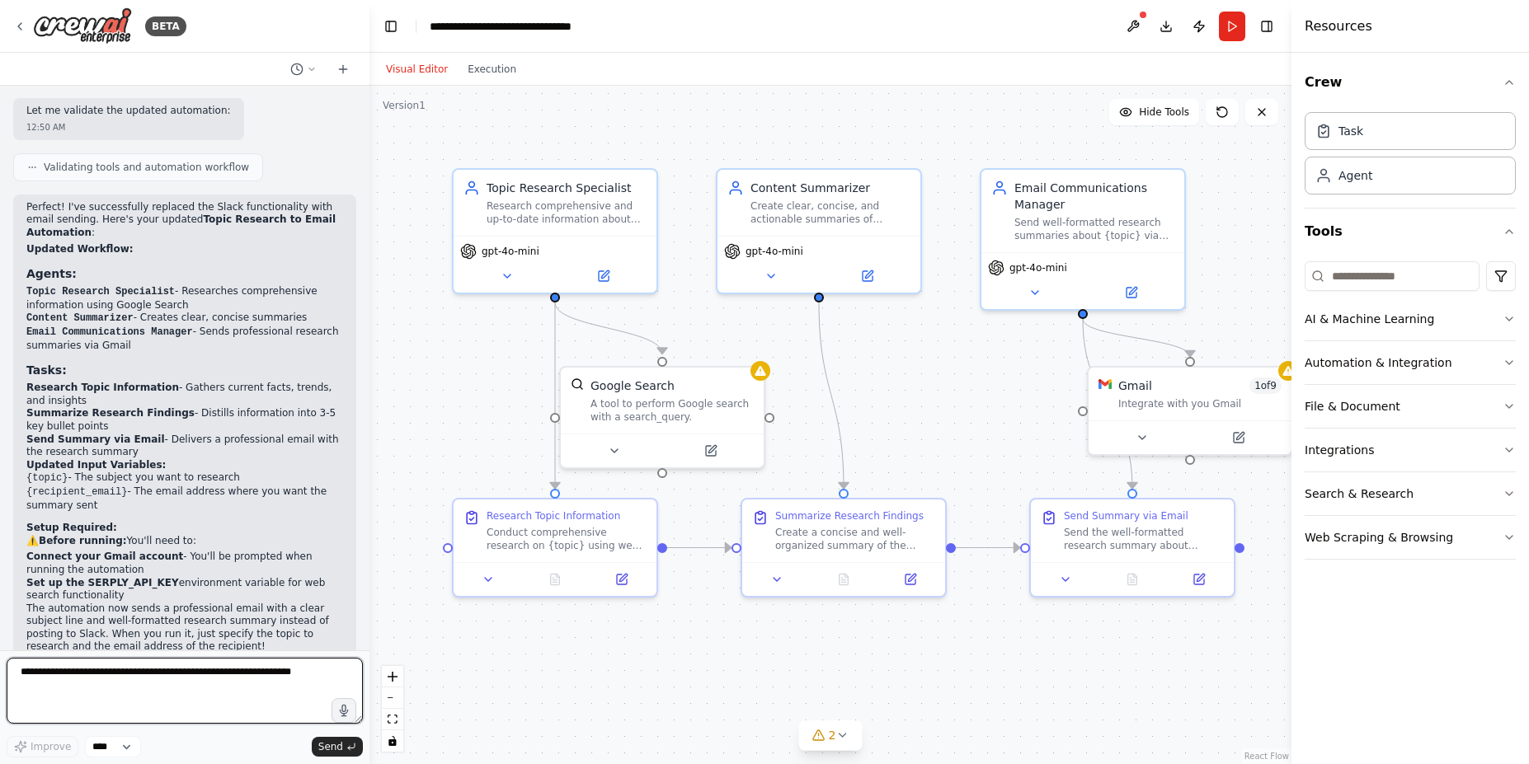
click at [121, 703] on textarea at bounding box center [185, 691] width 356 height 66
click at [1223, 31] on button "Run" at bounding box center [1232, 27] width 26 height 30
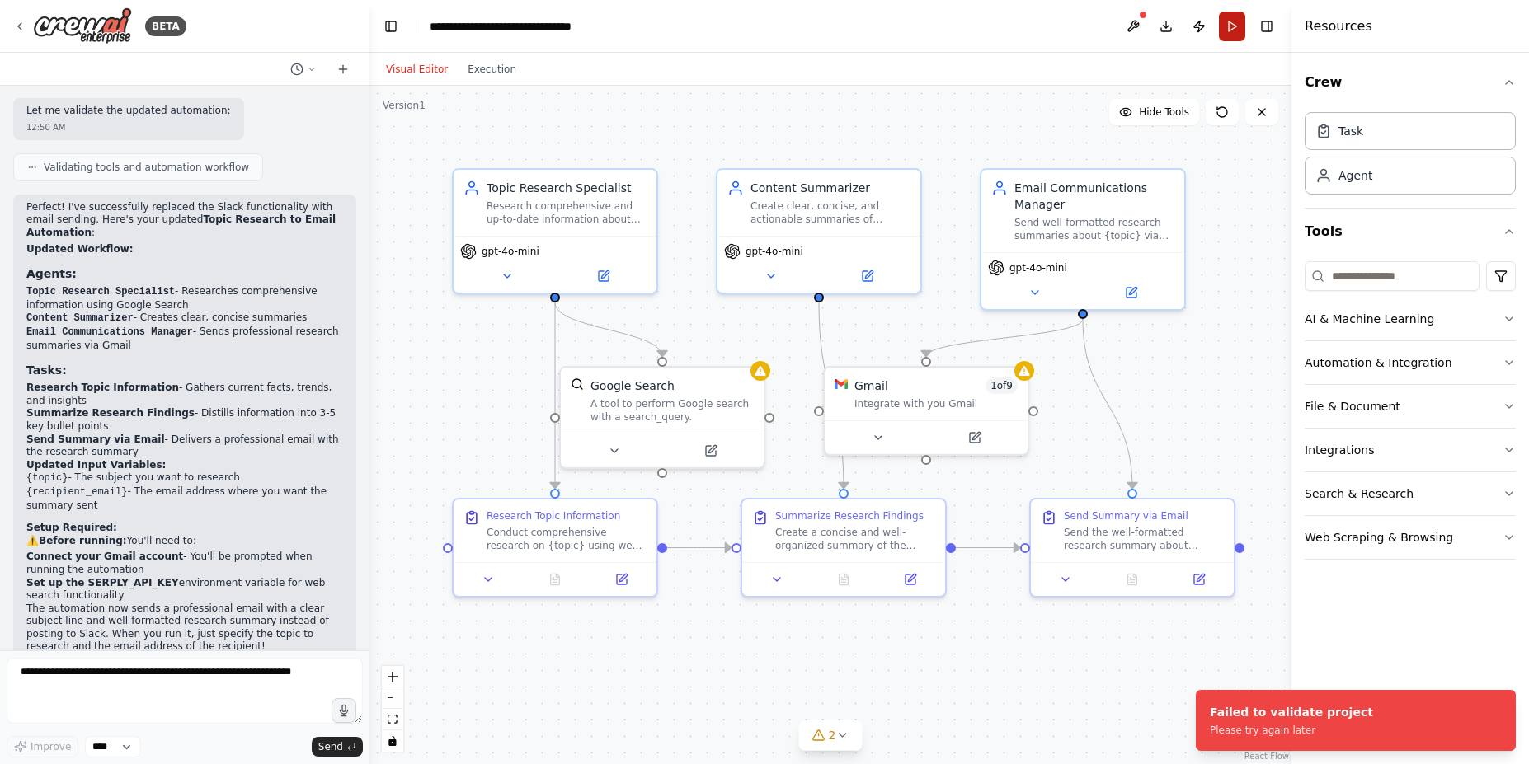
click at [1223, 31] on button "Run" at bounding box center [1232, 27] width 26 height 30
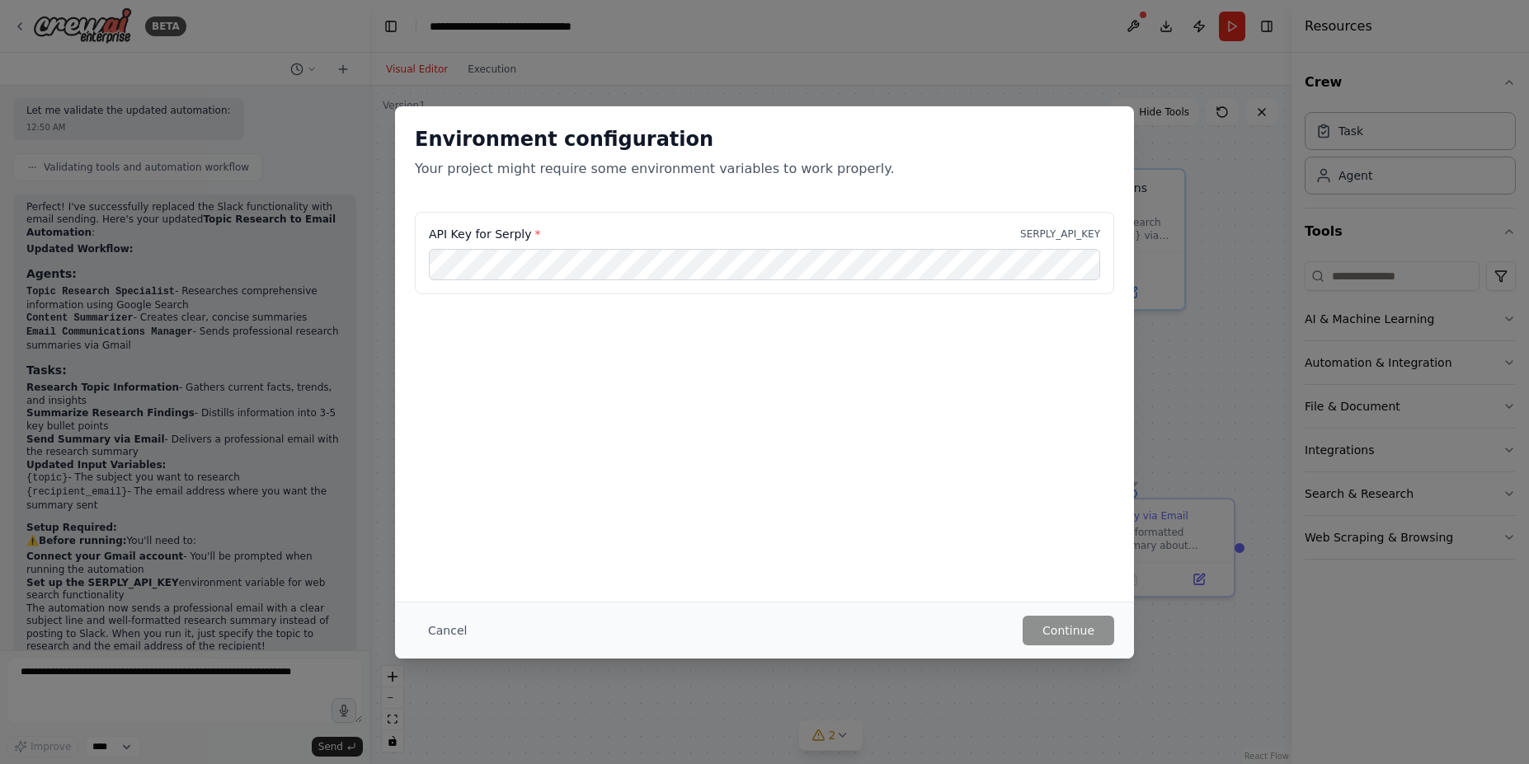
click at [712, 168] on p "Your project might require some environment variables to work properly." at bounding box center [764, 169] width 699 height 20
click at [980, 15] on div "Environment configuration Your project might require some environment variables…" at bounding box center [764, 382] width 1529 height 764
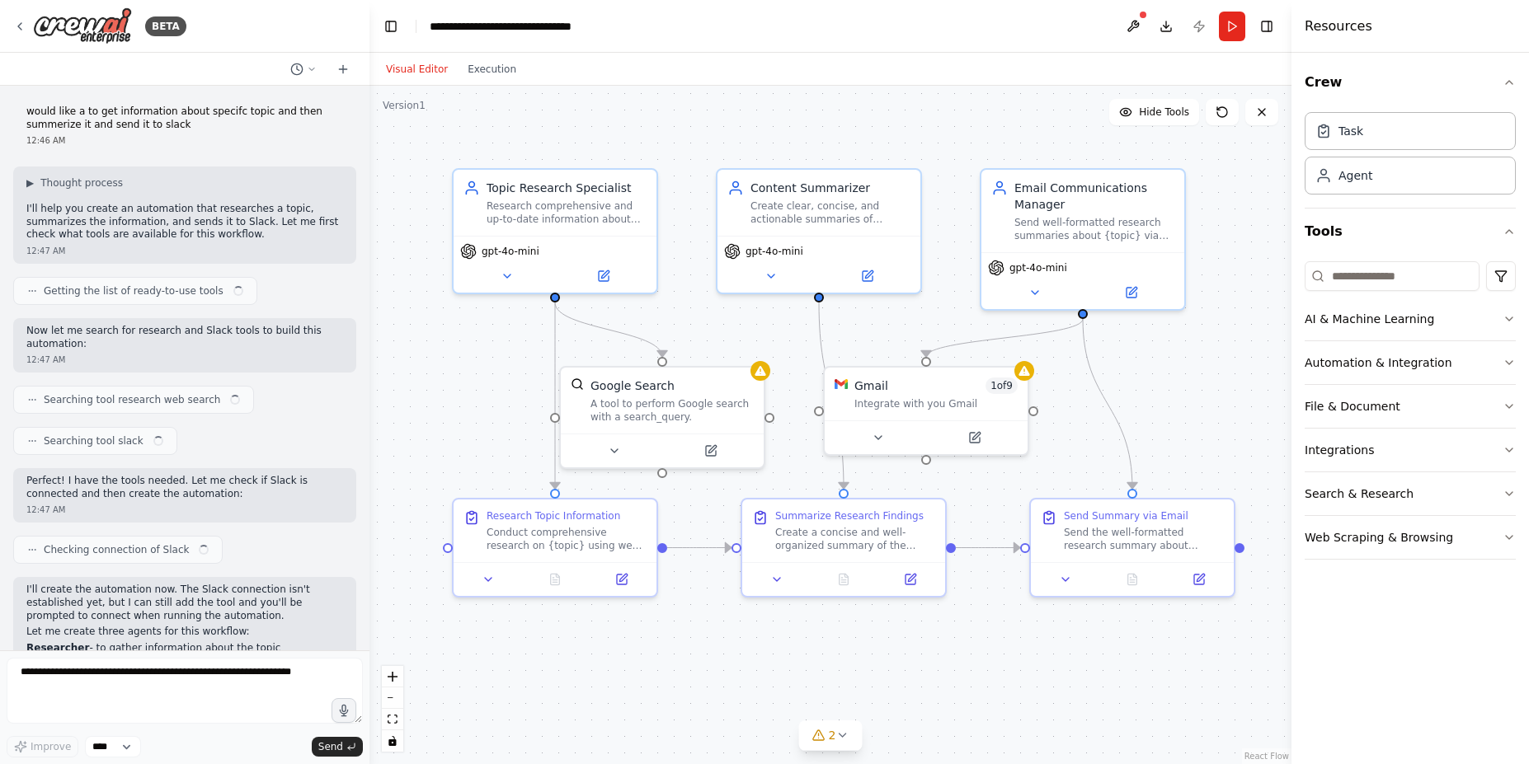
scroll to position [2145, 0]
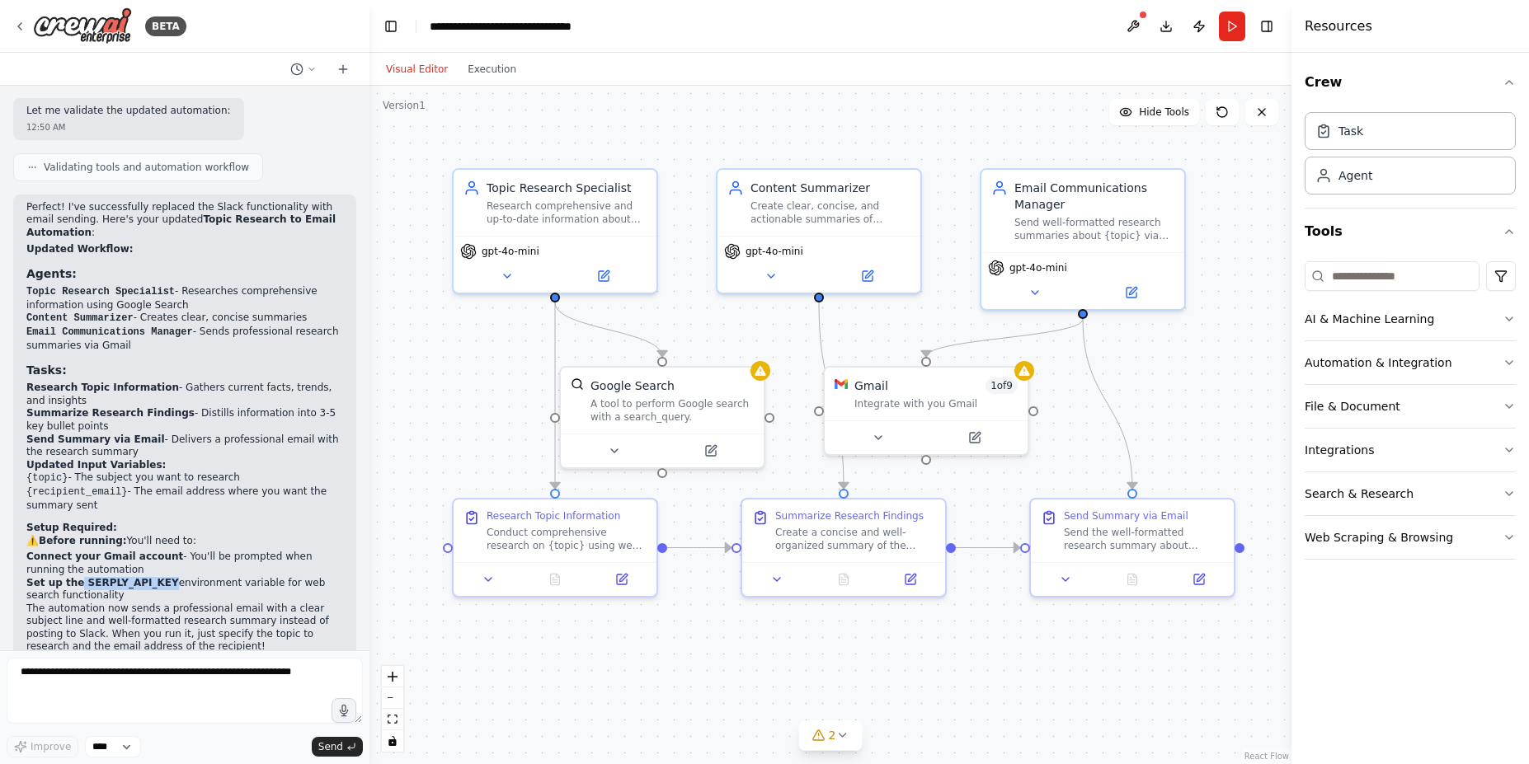
drag, startPoint x: 157, startPoint y: 543, endPoint x: 73, endPoint y: 542, distance: 83.3
click at [73, 577] on li "Set up the SERPLY_API_KEY environment variable for web search functionality" at bounding box center [184, 590] width 317 height 26
copy strong "SERPLY_API_KEY"
click at [67, 674] on textarea at bounding box center [185, 691] width 356 height 66
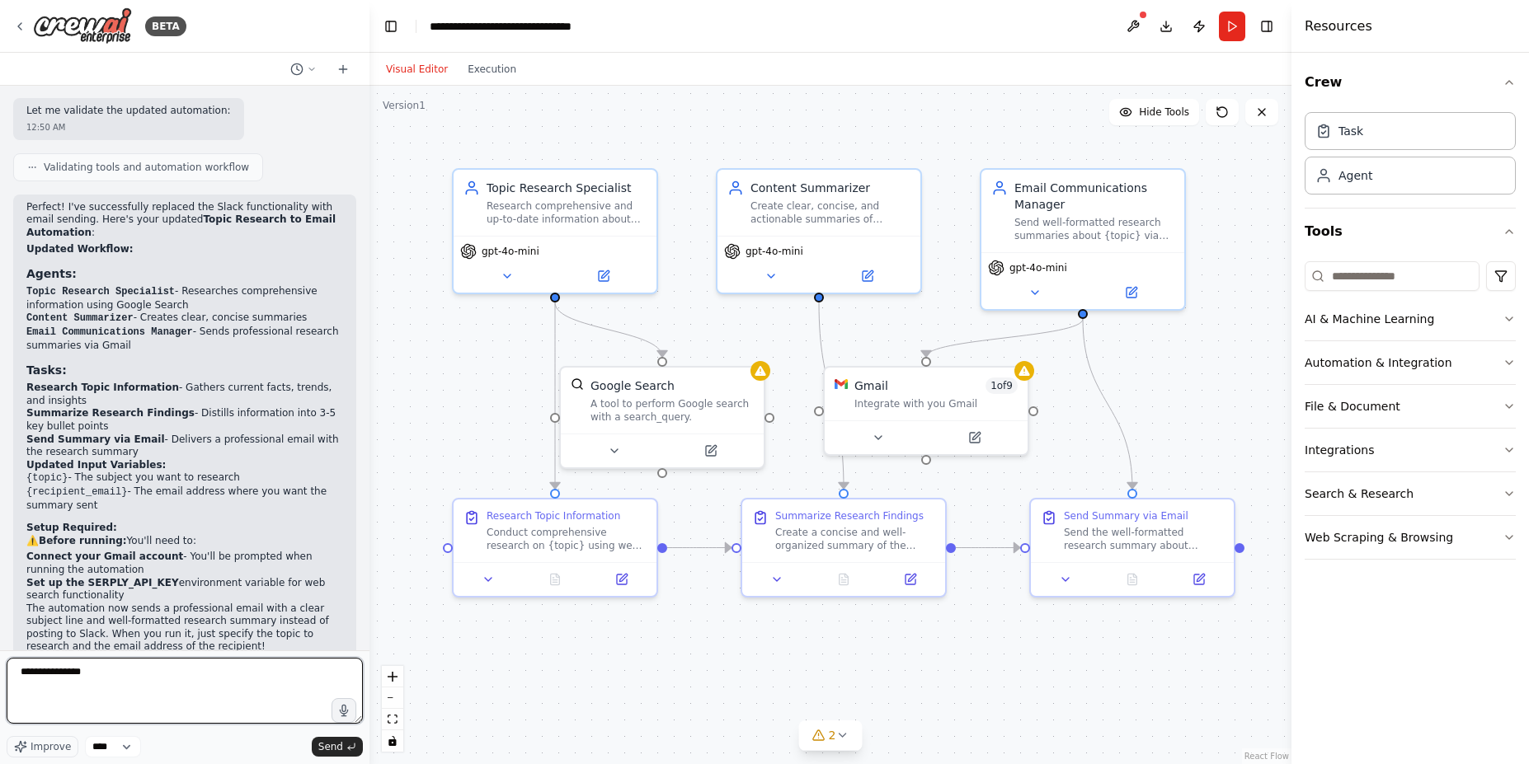
paste textarea "**********"
type textarea "**********"
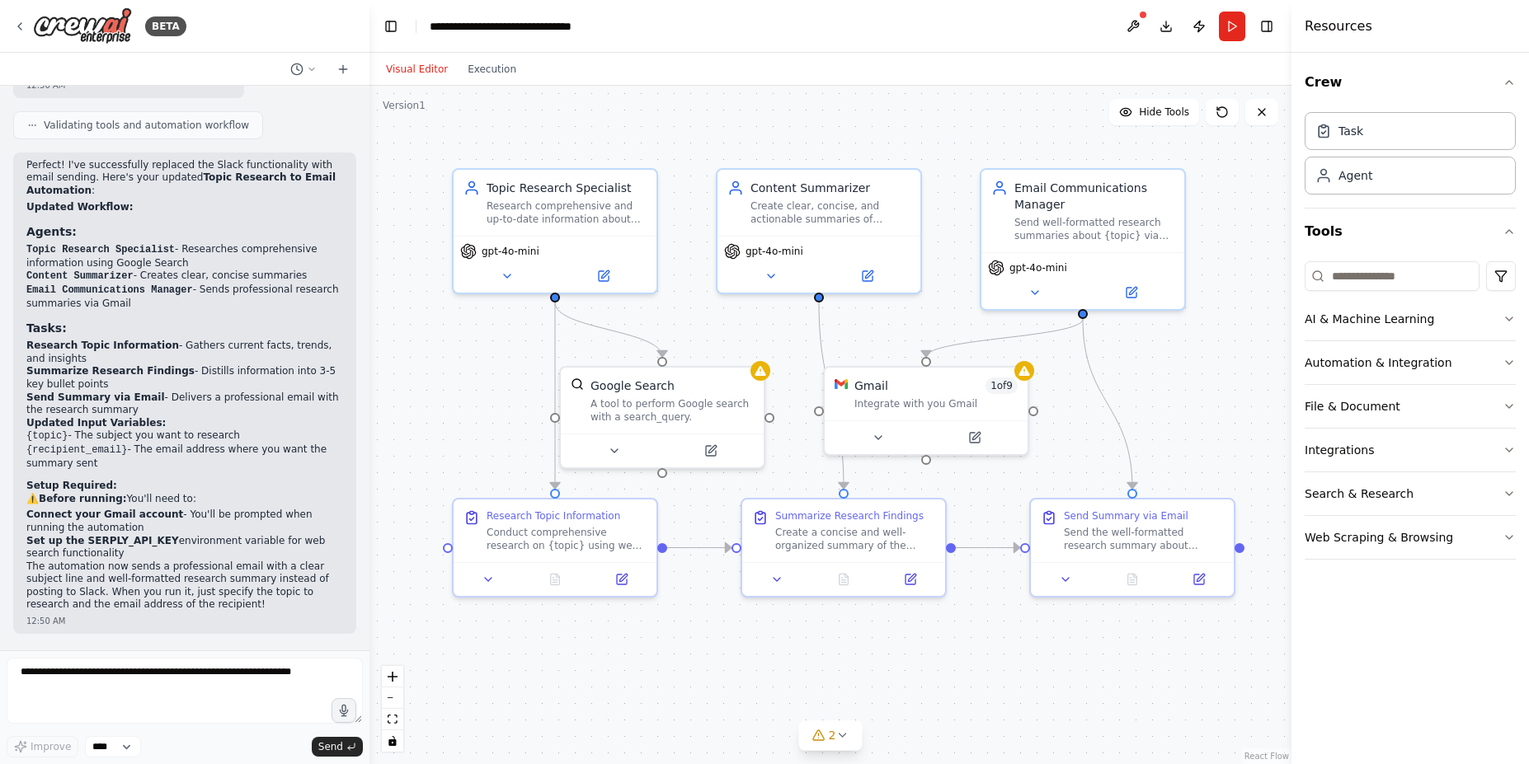
scroll to position [2244, 0]
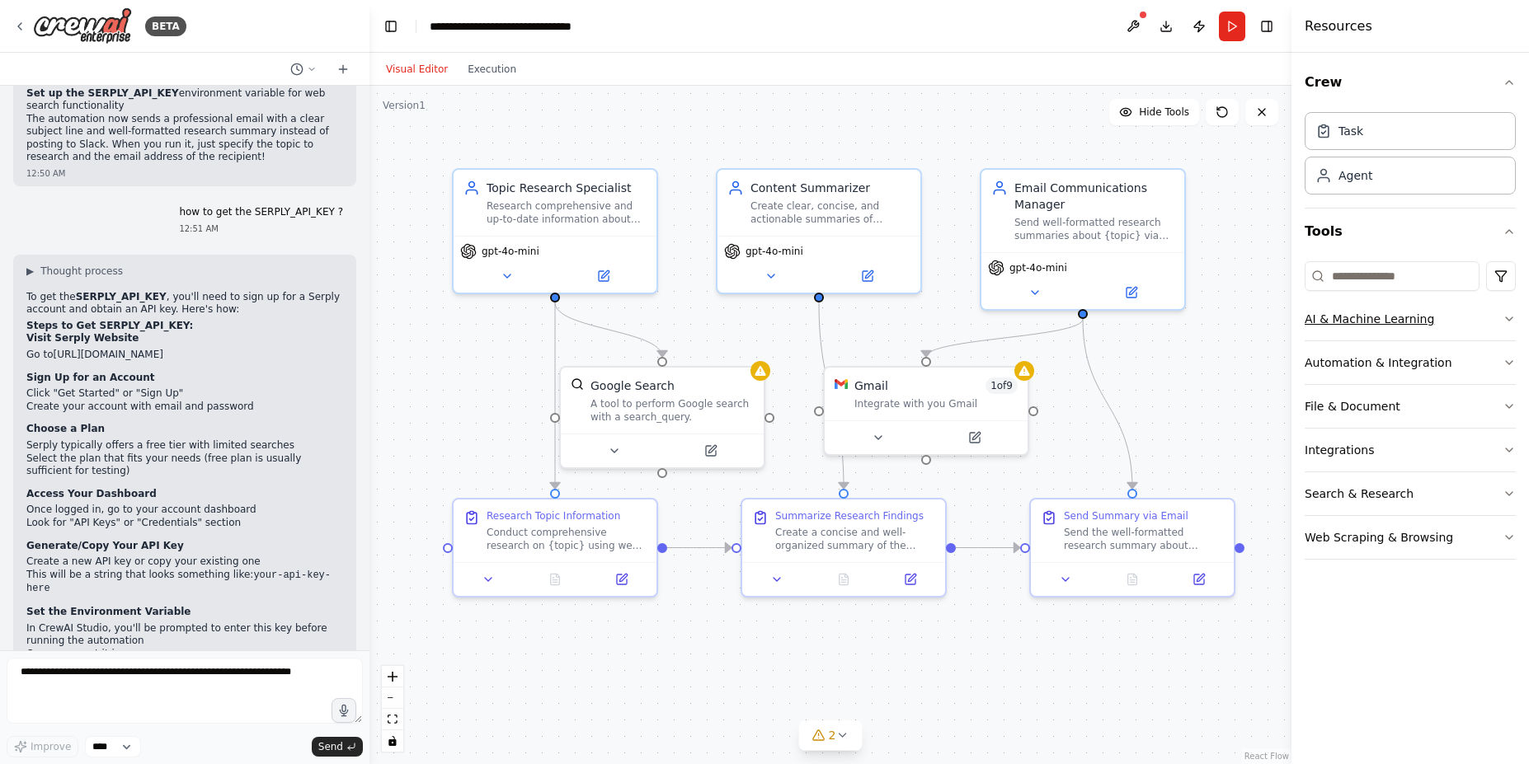
click at [1374, 317] on button "AI & Machine Learning" at bounding box center [1409, 319] width 211 height 43
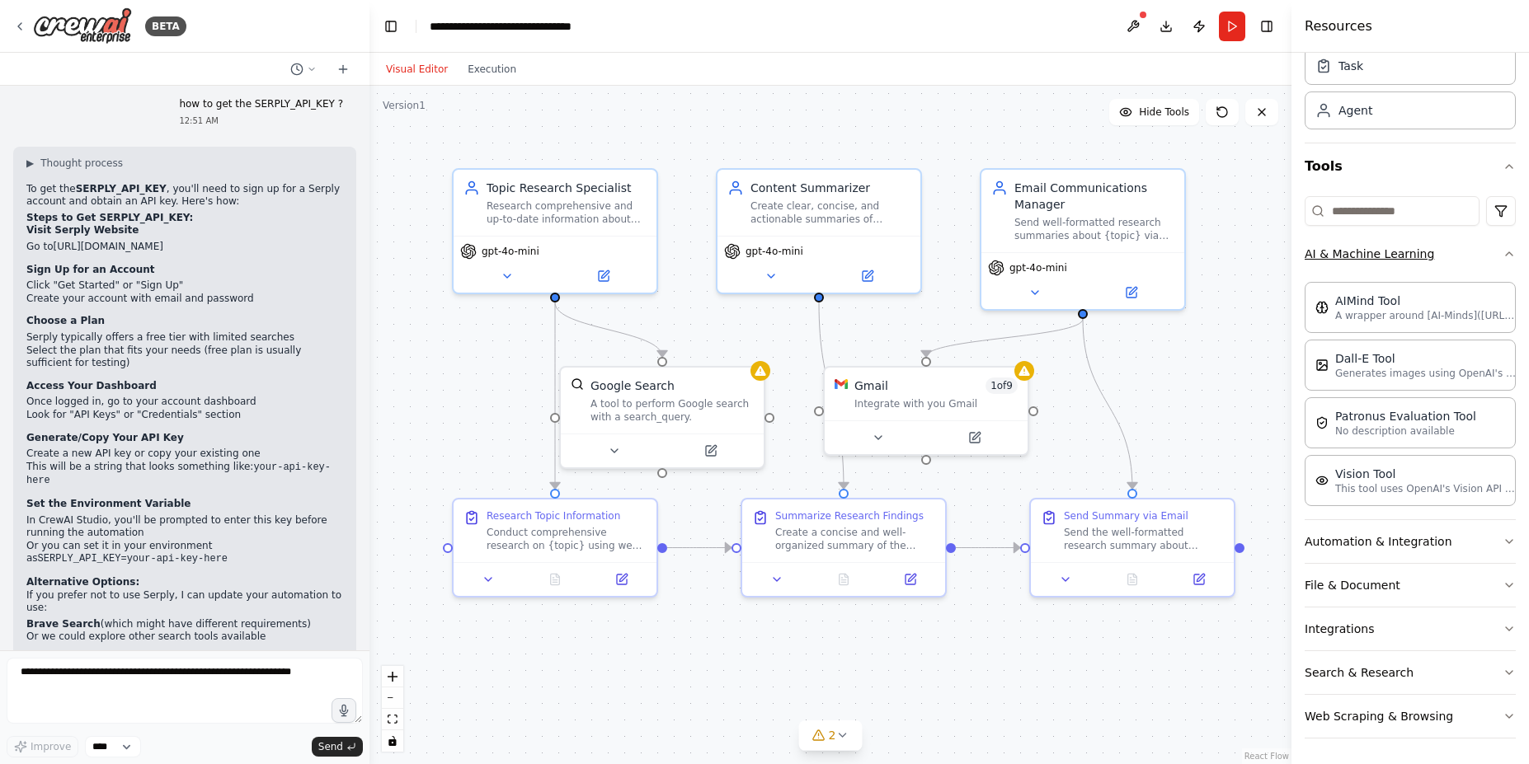
scroll to position [66, 0]
click at [1392, 541] on button "Automation & Integration" at bounding box center [1409, 540] width 211 height 43
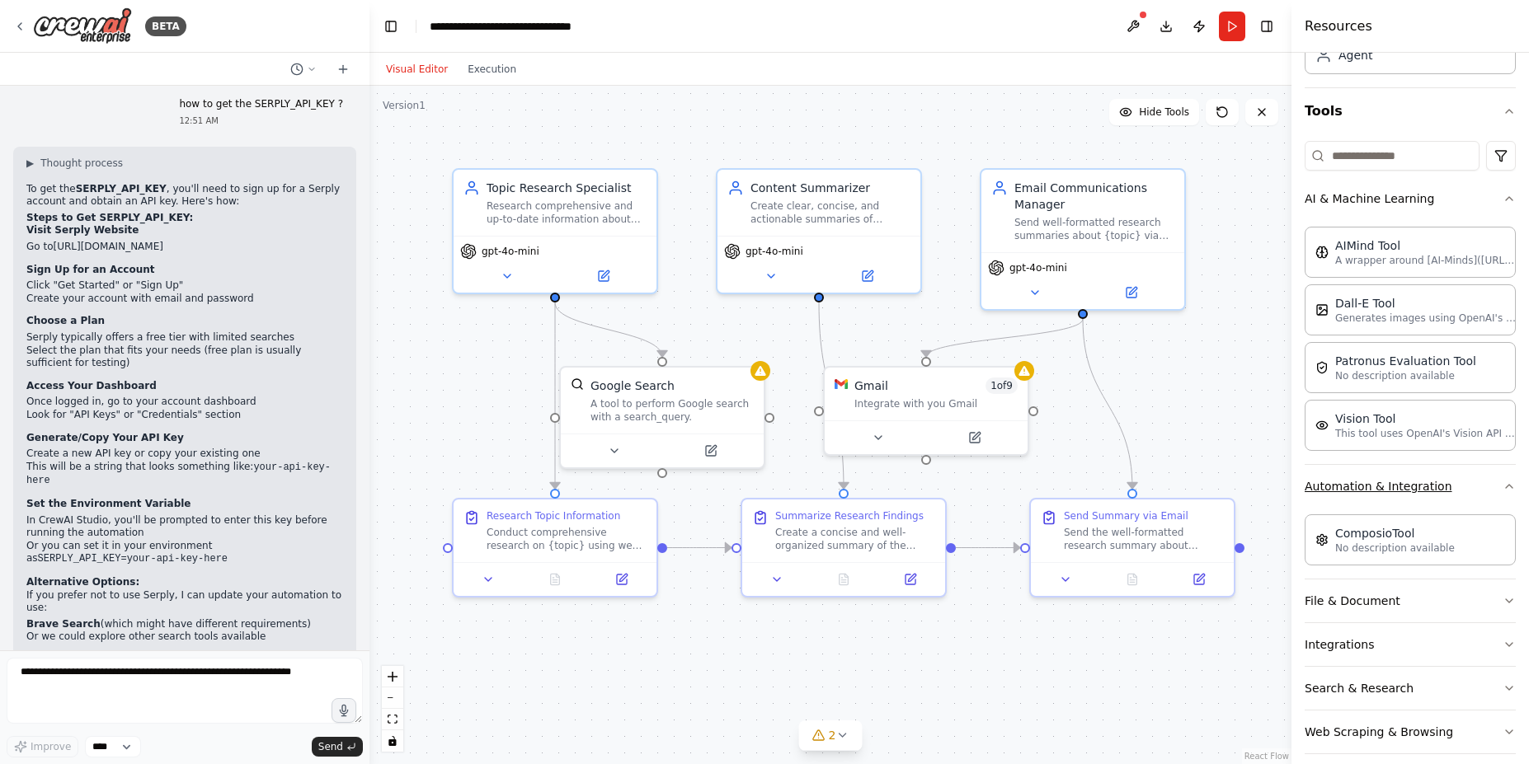
scroll to position [137, 0]
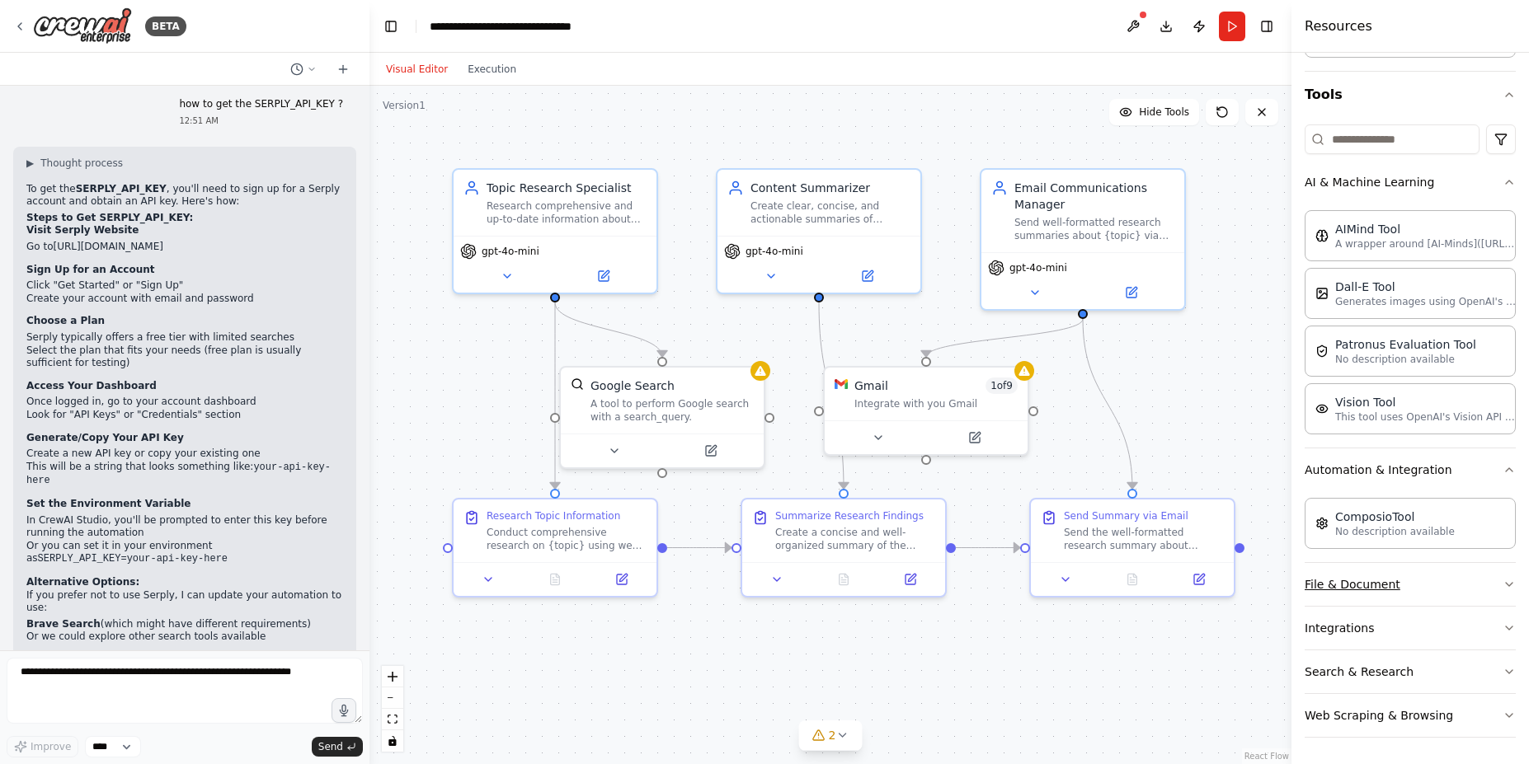
click at [1388, 591] on button "File & Document" at bounding box center [1409, 584] width 211 height 43
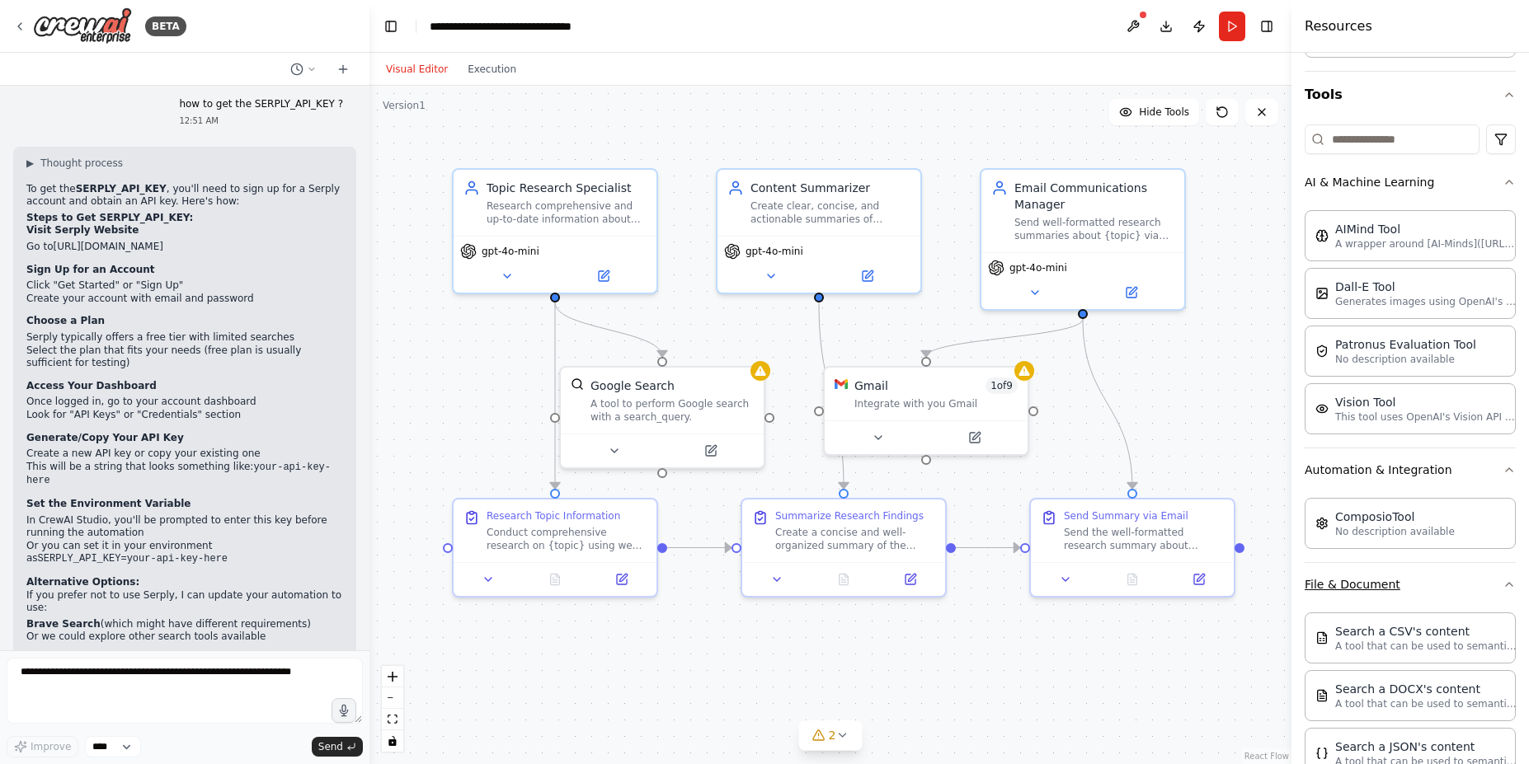
scroll to position [554, 0]
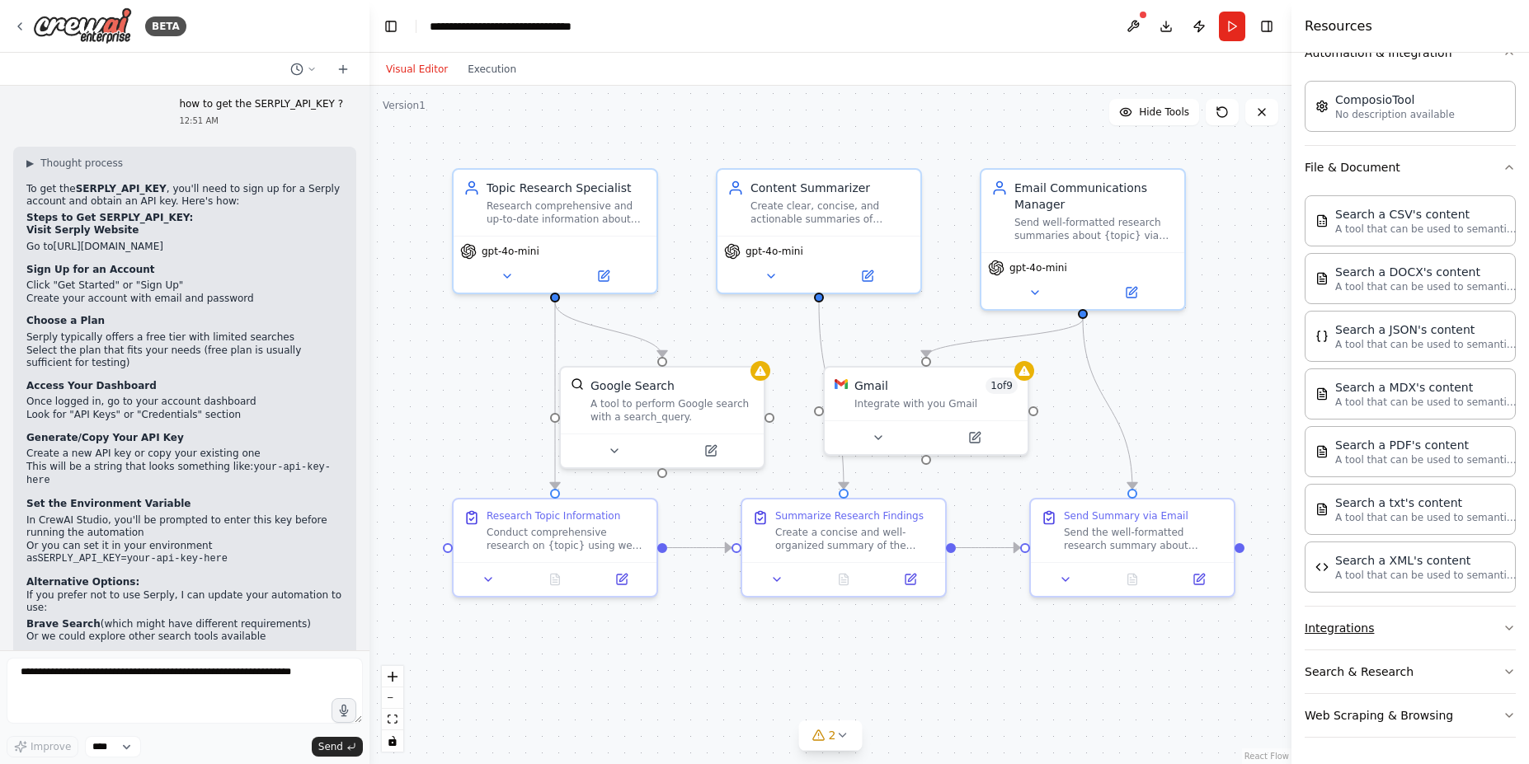
click at [1386, 625] on button "Integrations" at bounding box center [1409, 628] width 211 height 43
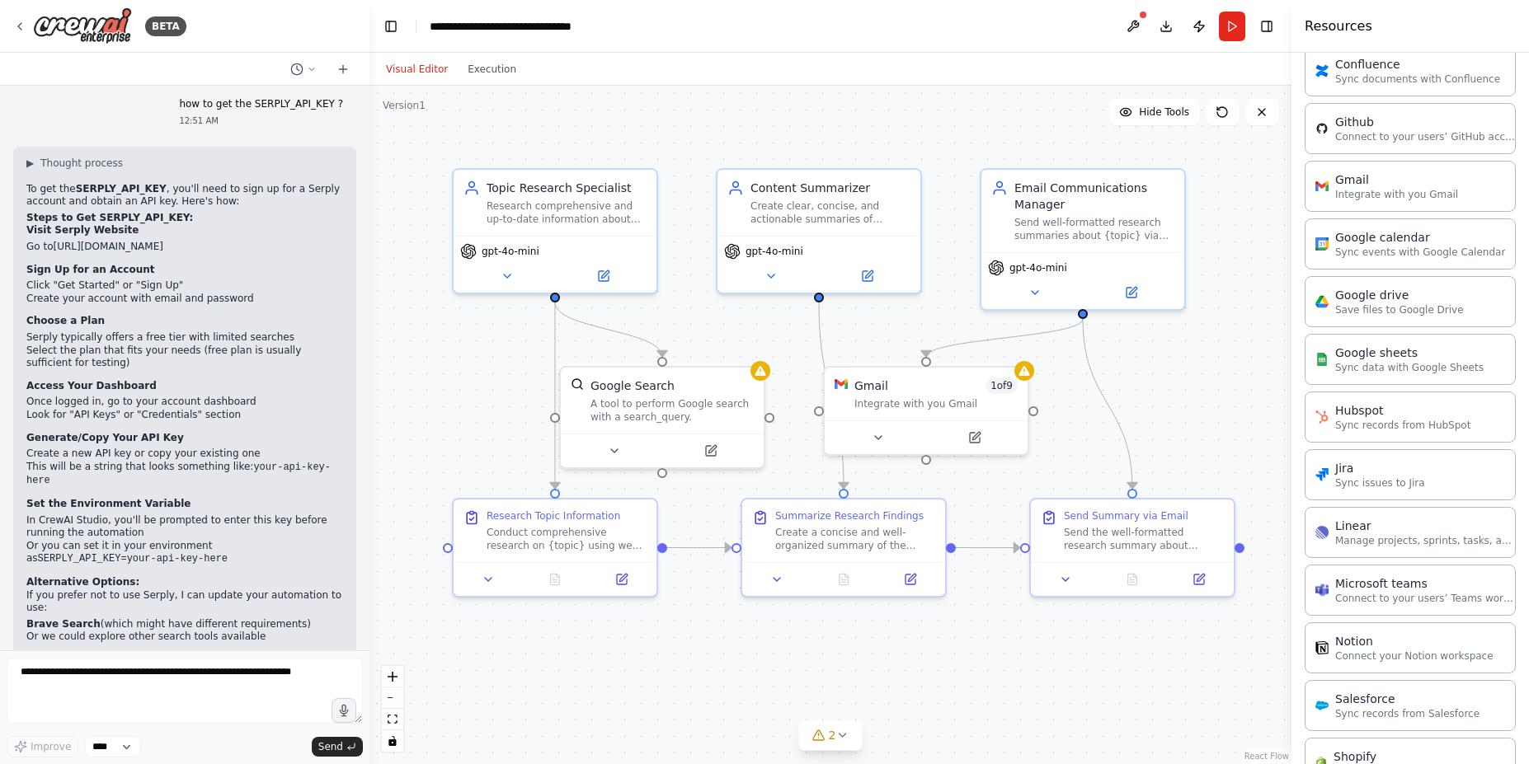
scroll to position [1664, 0]
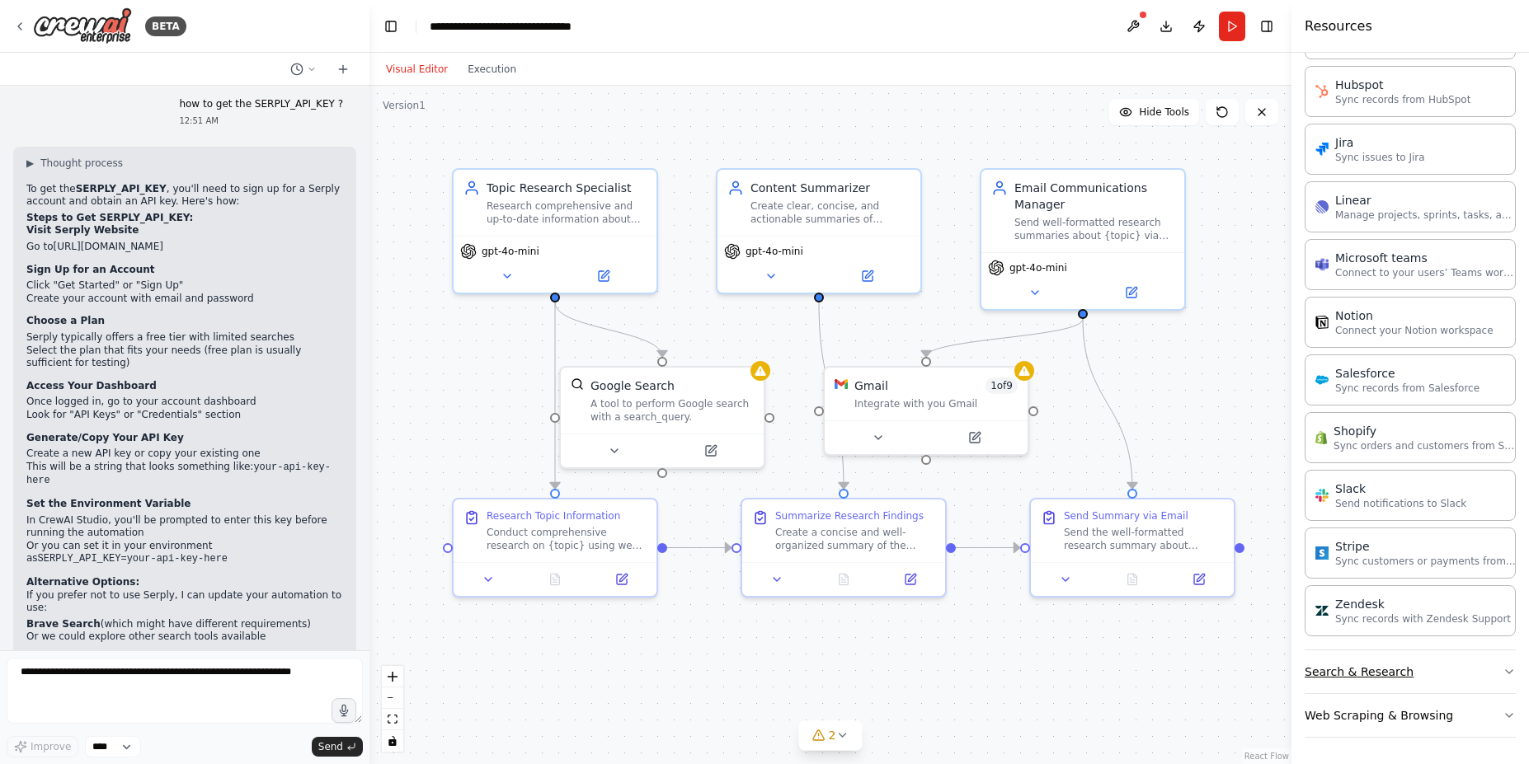
click at [1409, 665] on button "Search & Research" at bounding box center [1409, 672] width 211 height 43
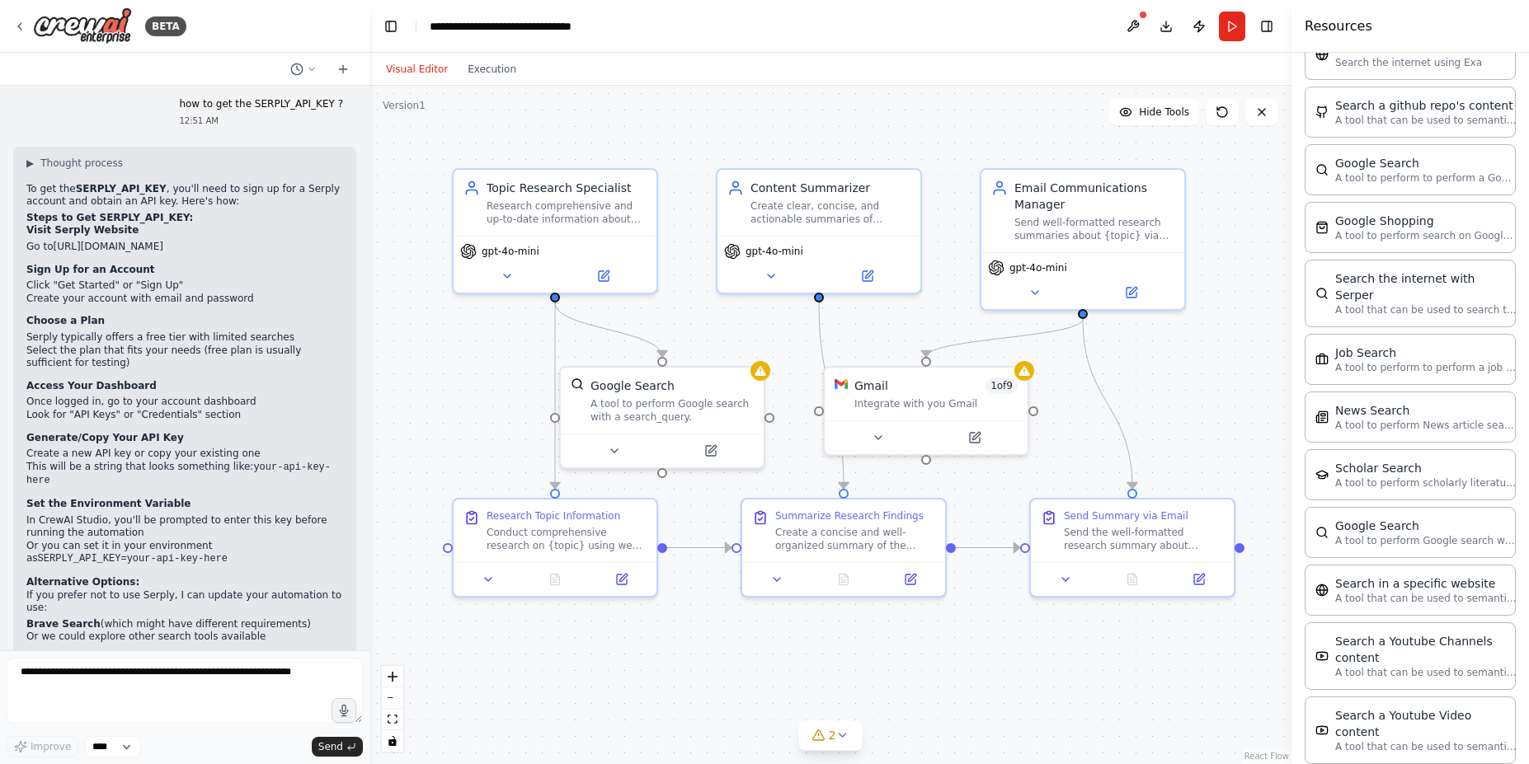
scroll to position [2502, 0]
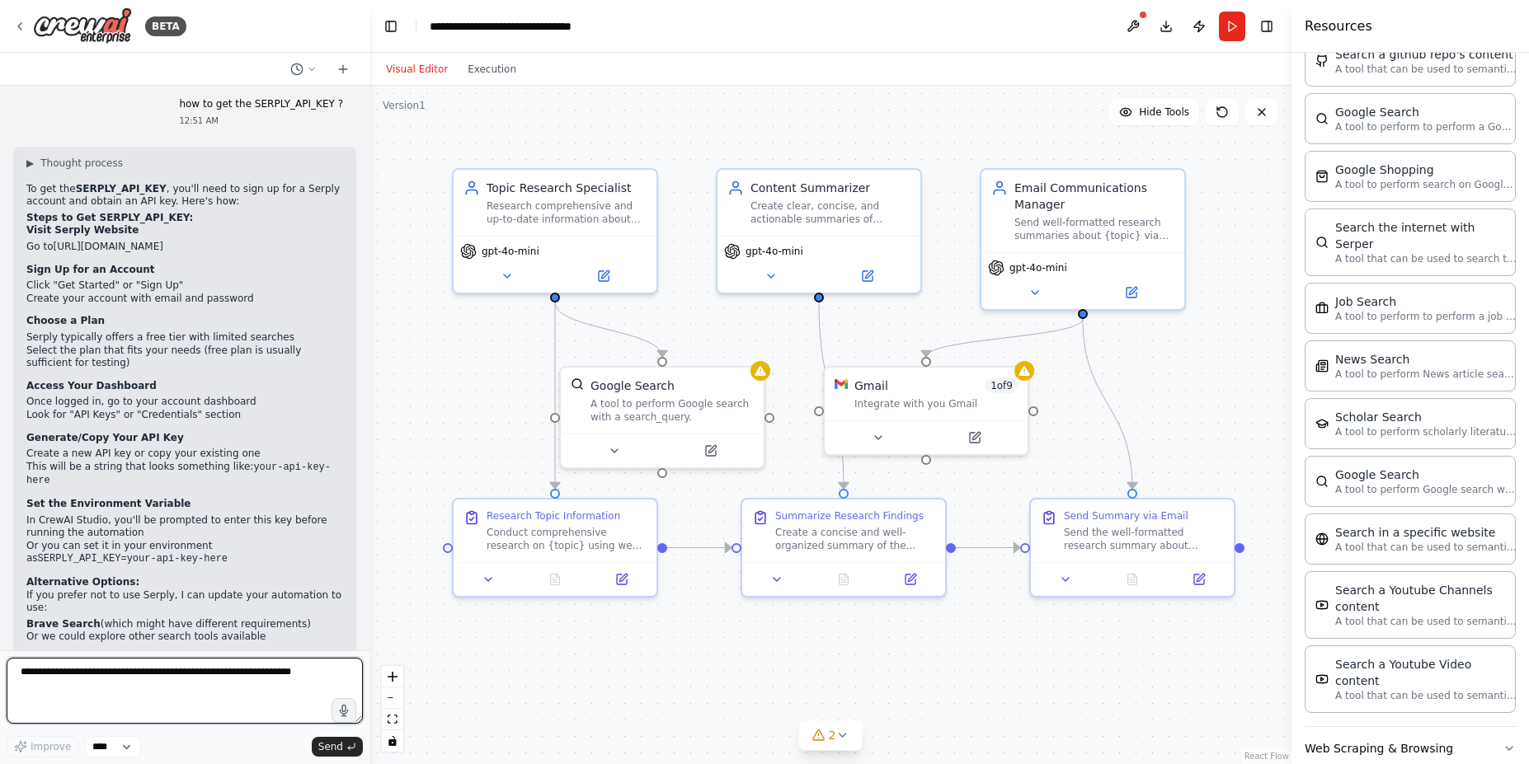
click at [120, 674] on textarea at bounding box center [185, 691] width 356 height 66
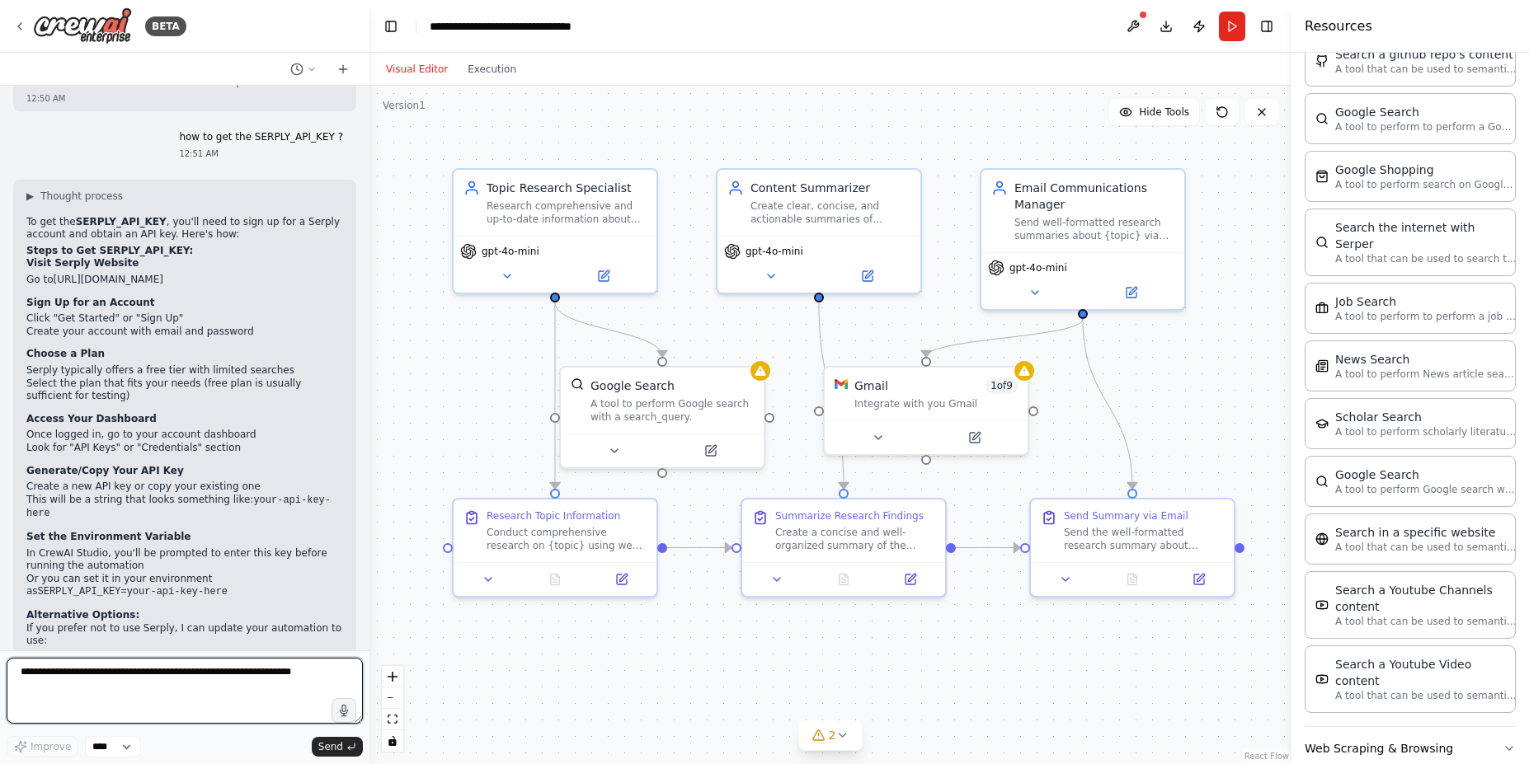
scroll to position [2743, 0]
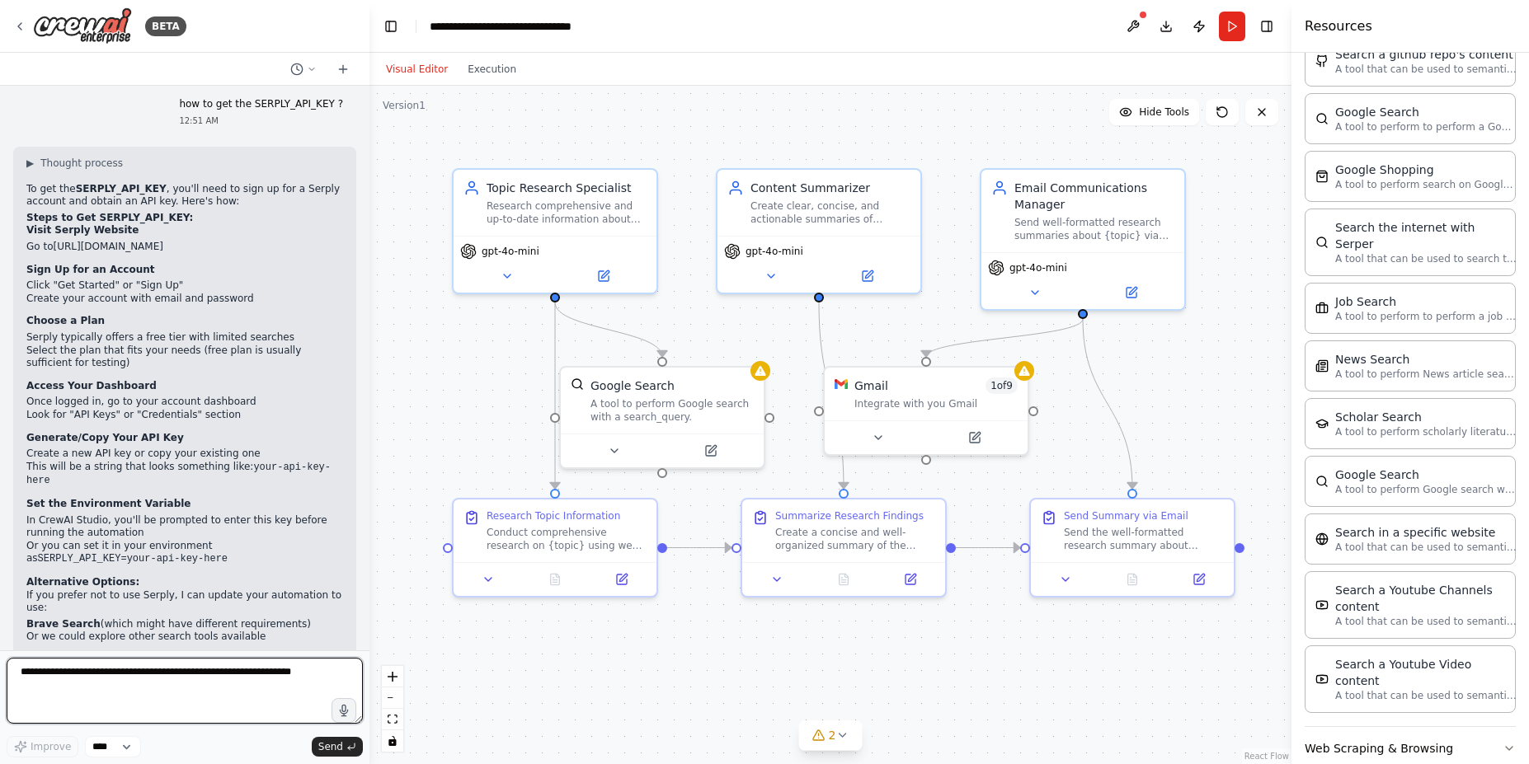
click at [72, 685] on textarea at bounding box center [185, 691] width 356 height 66
type textarea "**********"
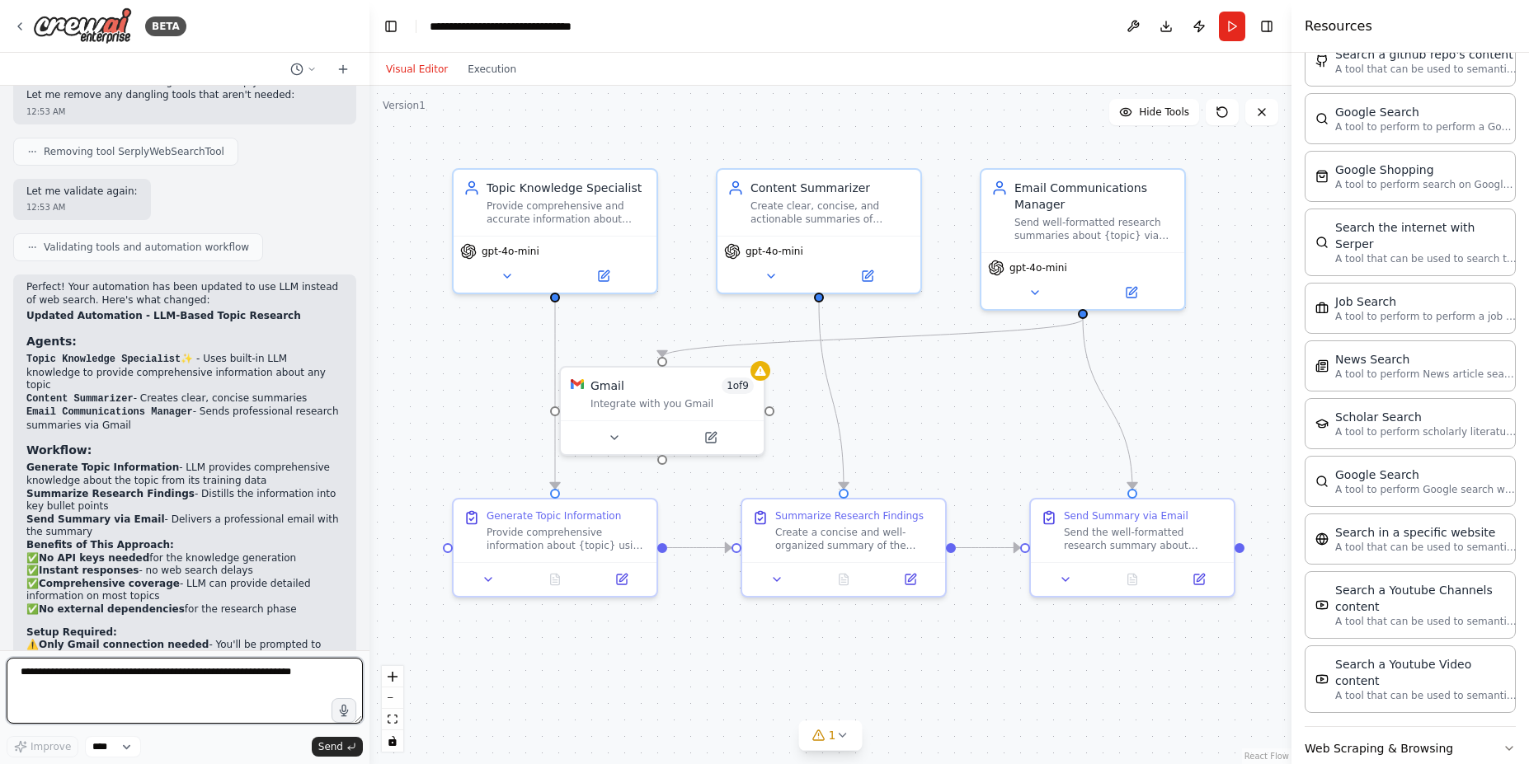
scroll to position [4263, 0]
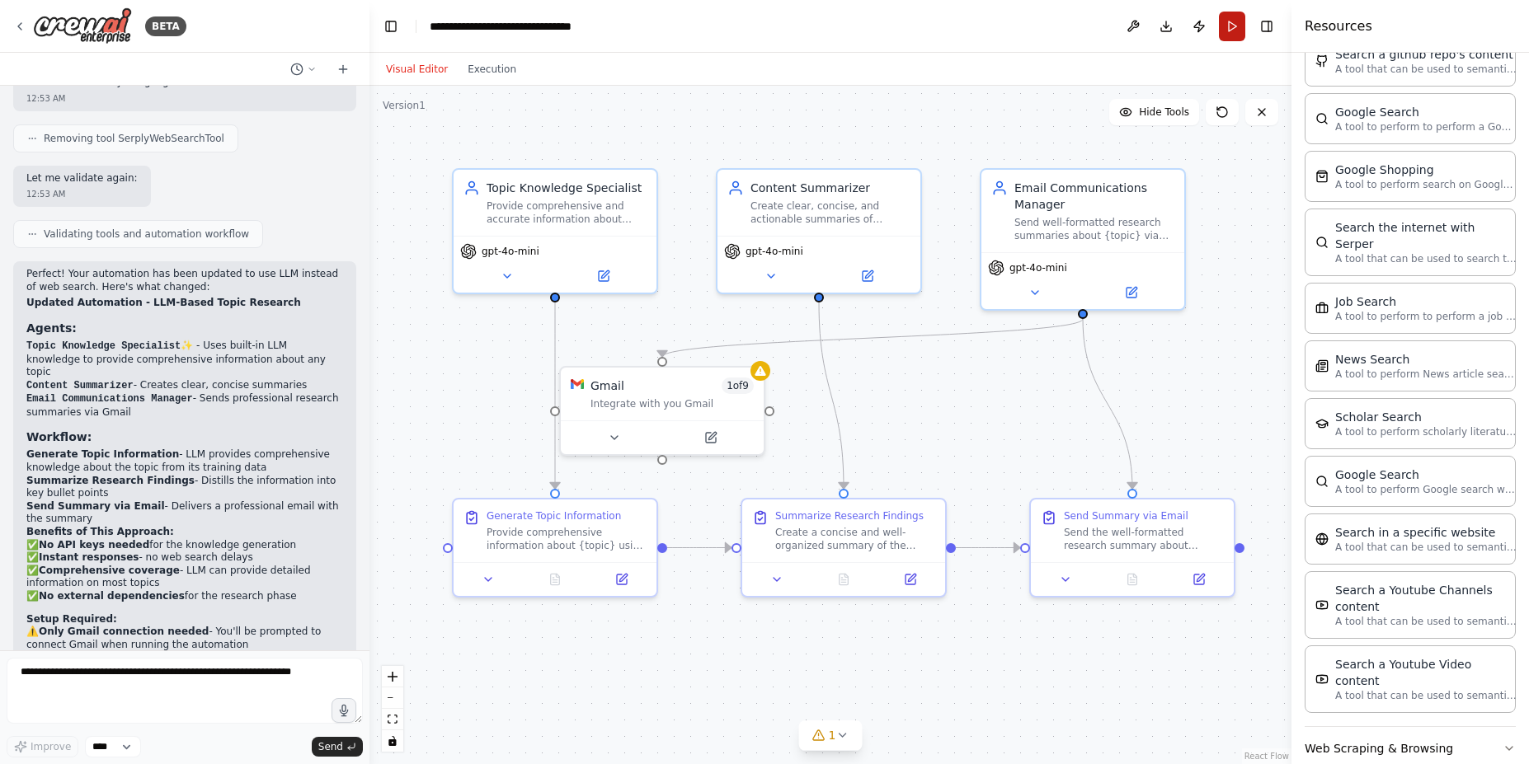
click at [1228, 21] on button "Run" at bounding box center [1232, 27] width 26 height 30
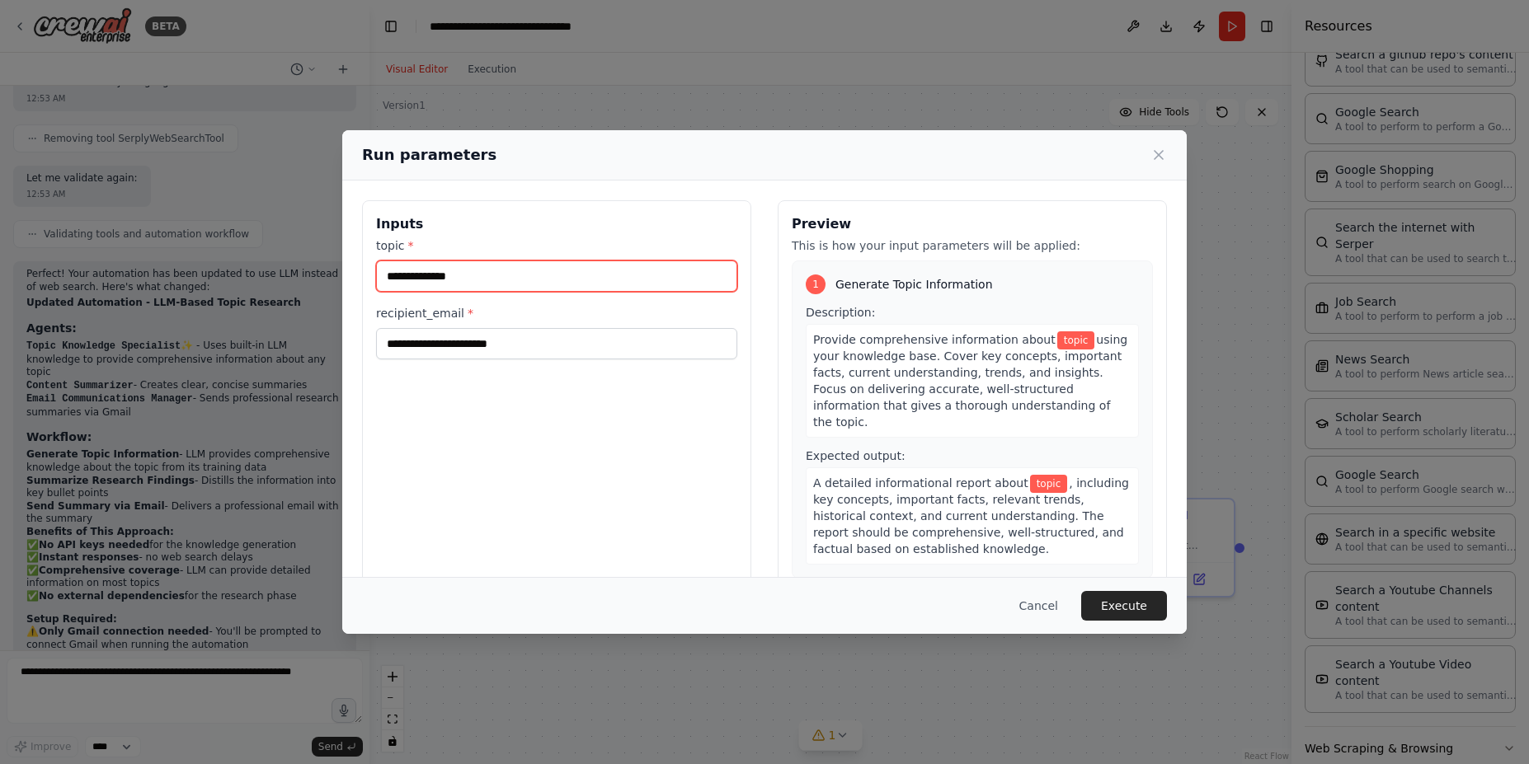
click at [430, 283] on input "topic *" at bounding box center [556, 276] width 361 height 31
type input "*"
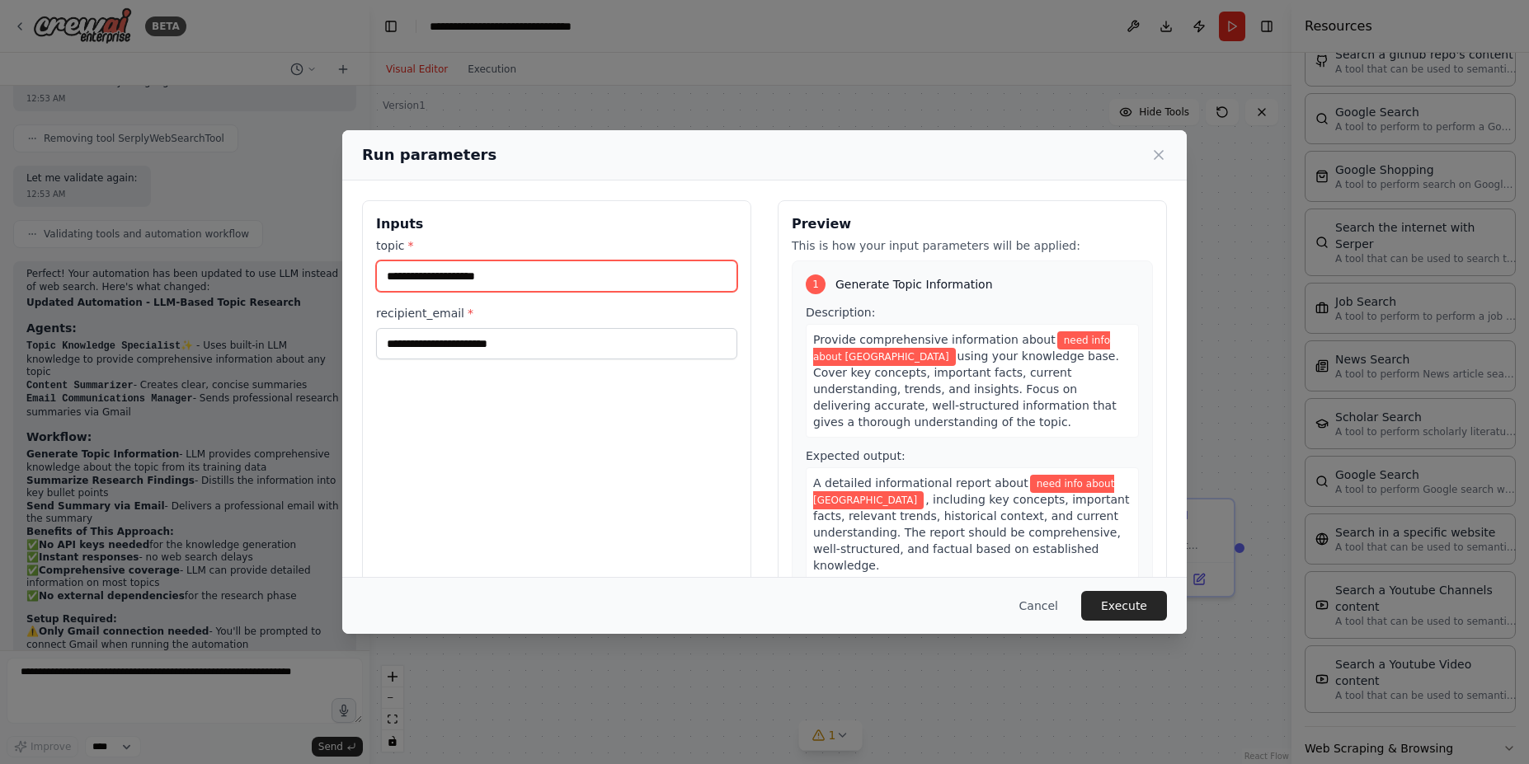
type input "**********"
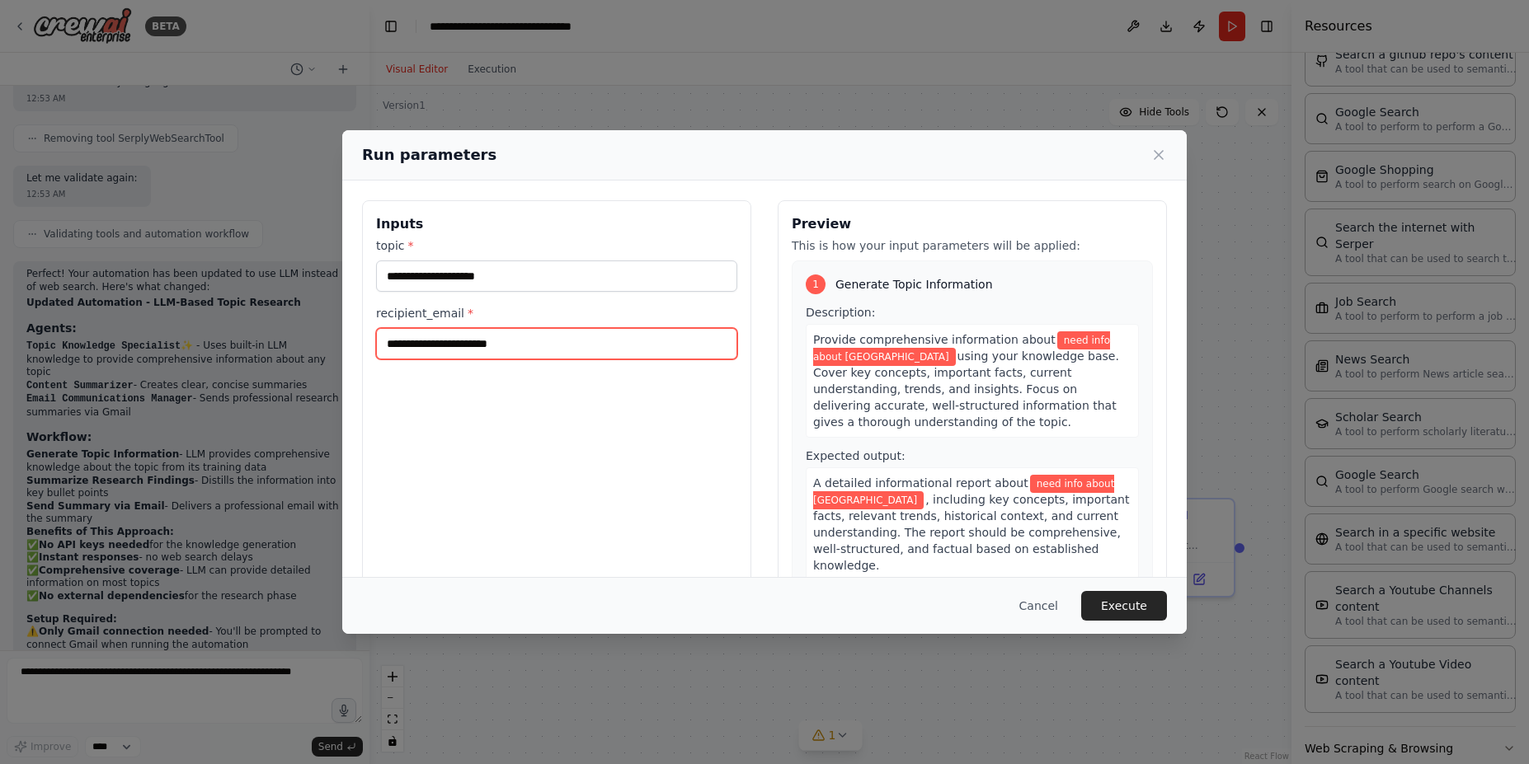
click at [474, 331] on input "recipient_email *" at bounding box center [556, 343] width 361 height 31
type input "**********"
click at [956, 398] on span "using your knowledge base. Cover key concepts, important facts, current underst…" at bounding box center [966, 389] width 306 height 79
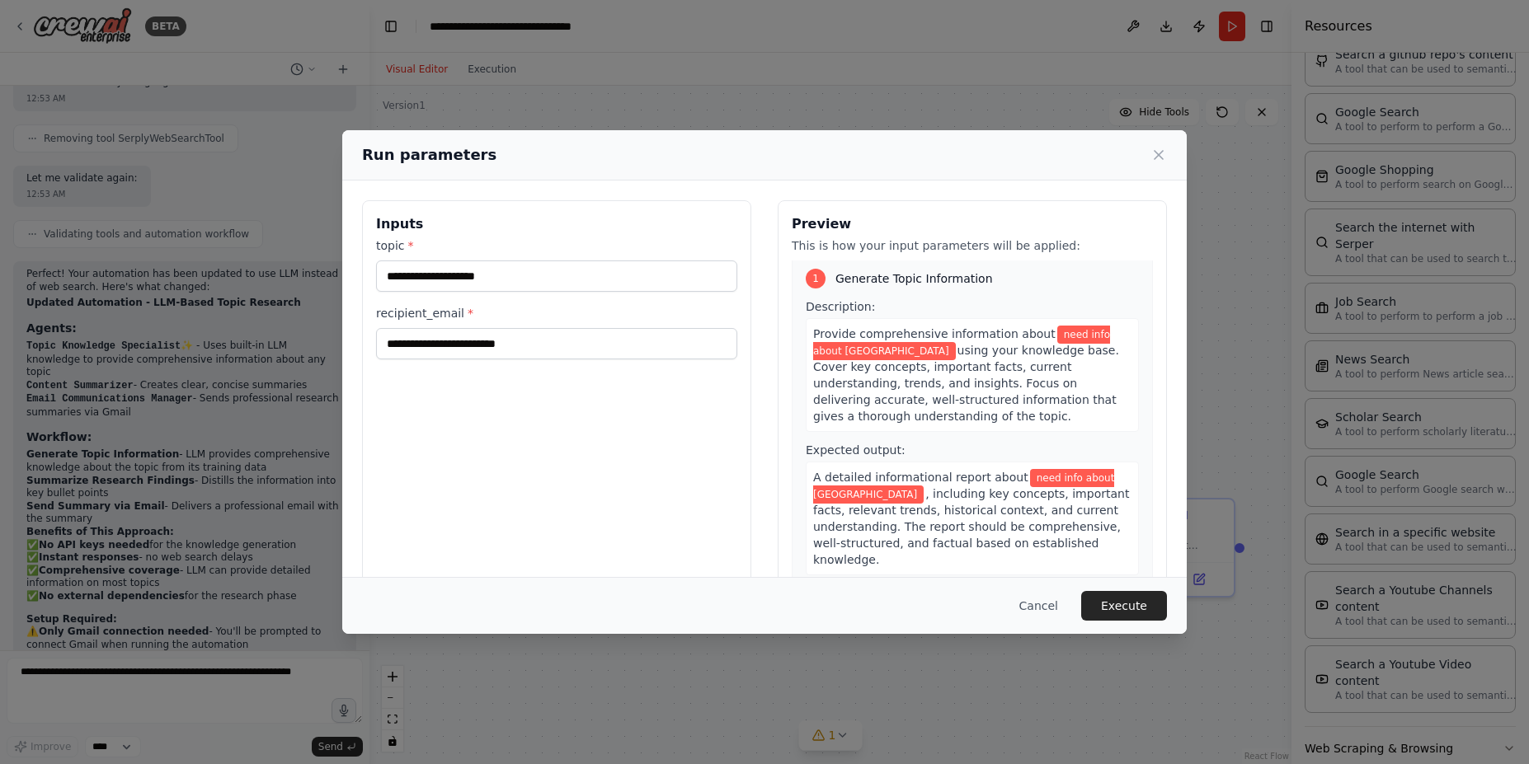
scroll to position [0, 0]
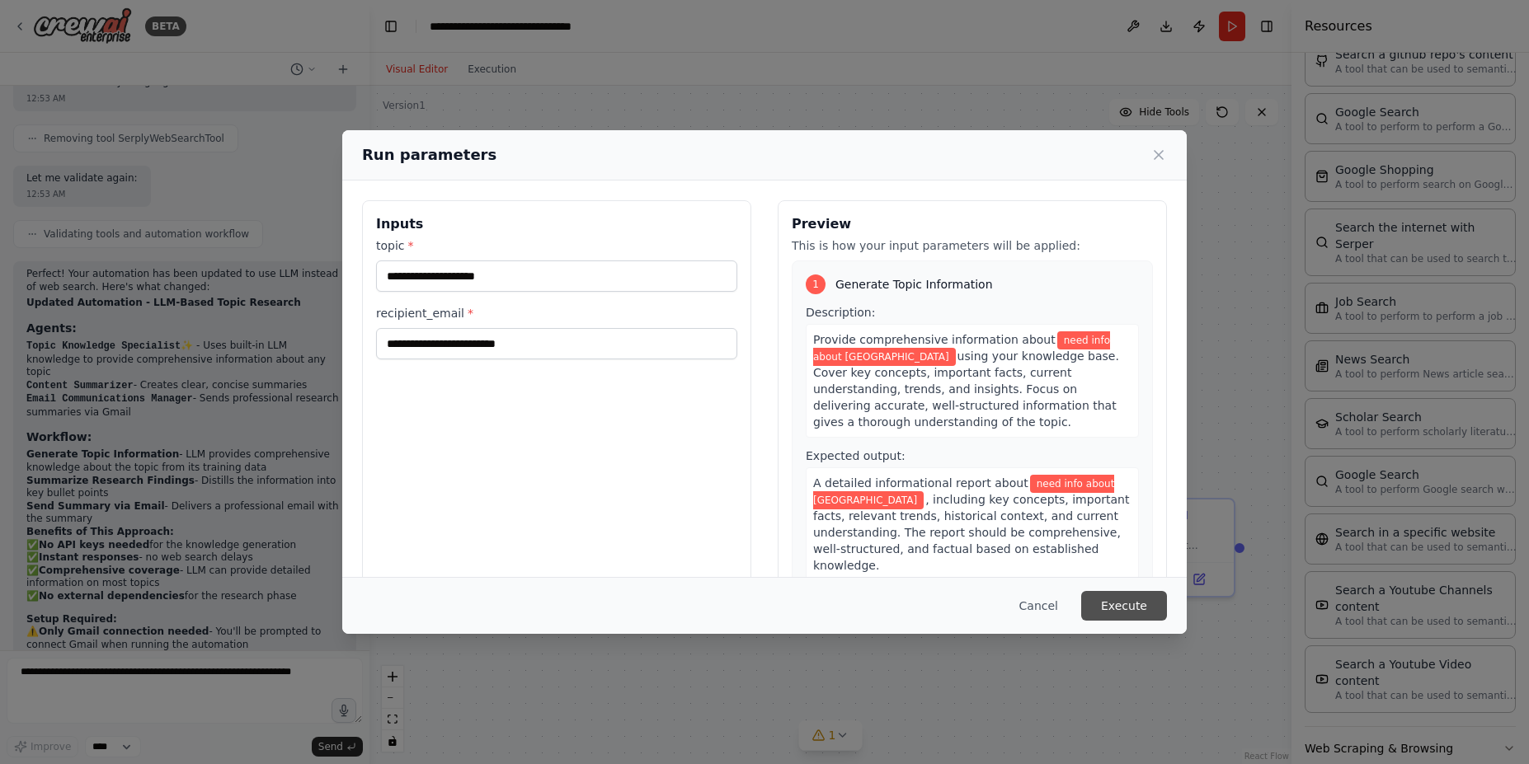
click at [1139, 612] on button "Execute" at bounding box center [1124, 606] width 86 height 30
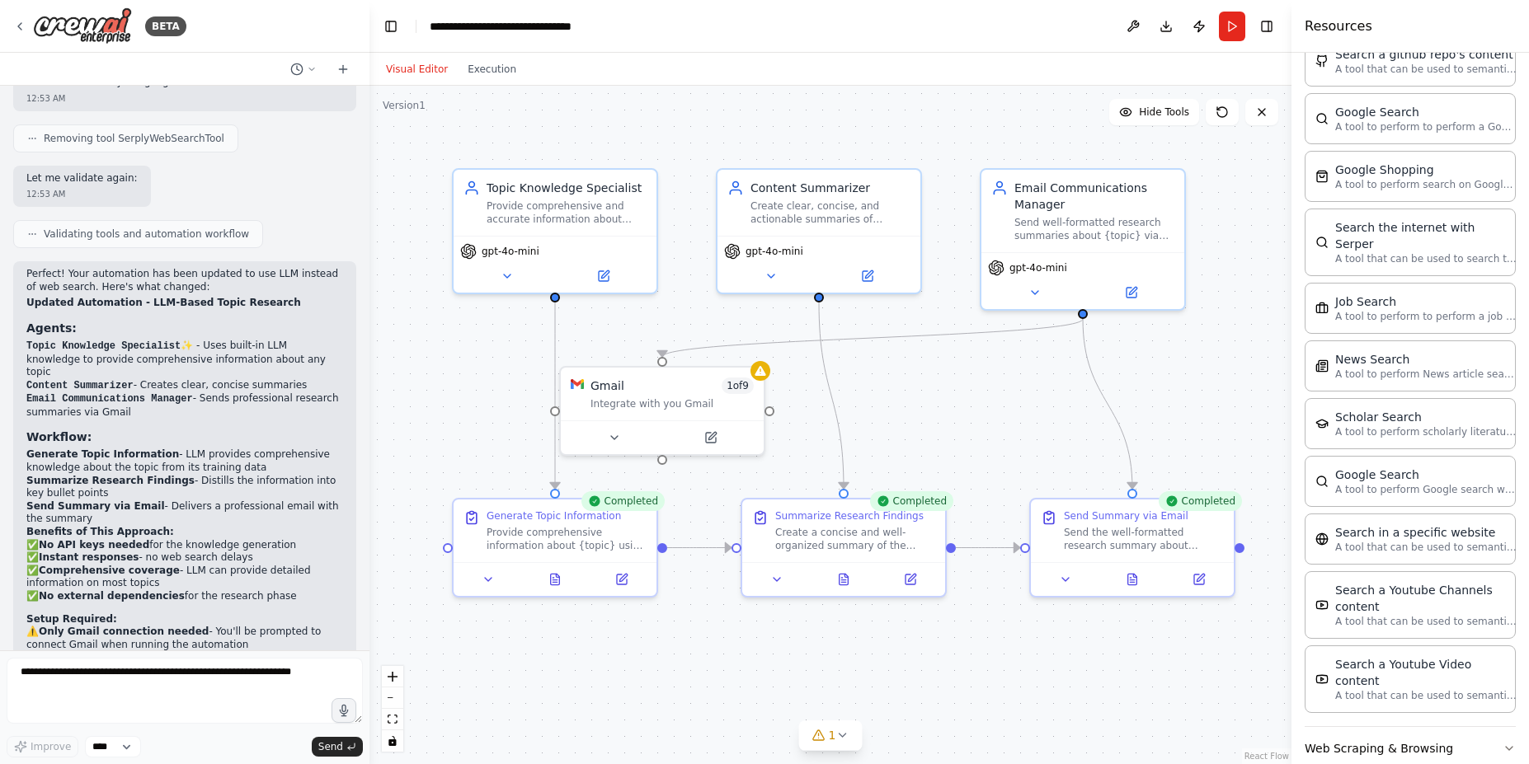
drag, startPoint x: 17, startPoint y: 26, endPoint x: 632, endPoint y: 29, distance: 614.3
click at [632, 29] on div "BETA would like a to get information about specifc topic and then summerize it …" at bounding box center [764, 382] width 1529 height 764
click at [674, 389] on div "Gmail 1 of 9" at bounding box center [671, 382] width 163 height 16
click at [713, 433] on icon at bounding box center [711, 432] width 7 height 7
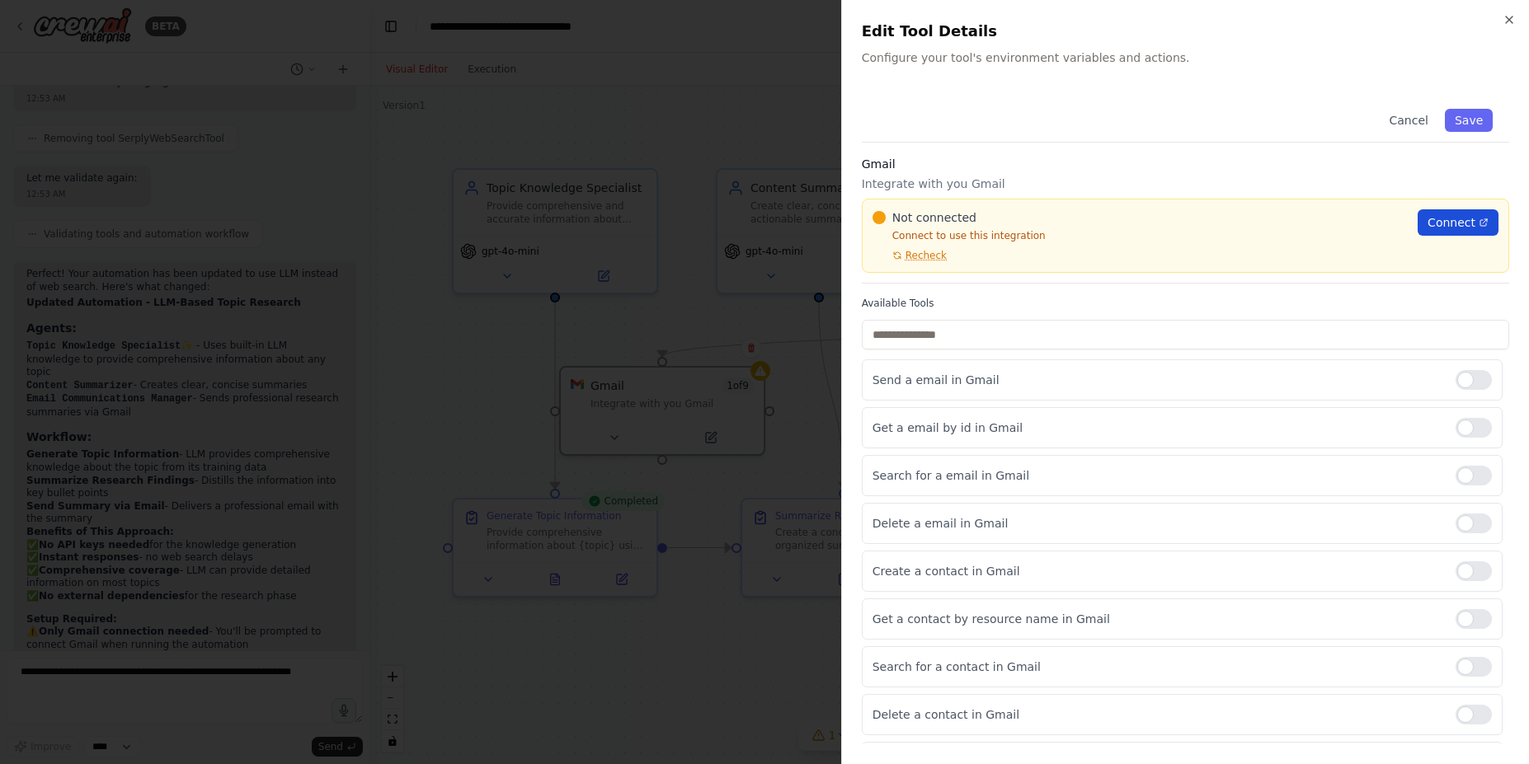
click at [1442, 218] on span "Connect" at bounding box center [1451, 222] width 48 height 16
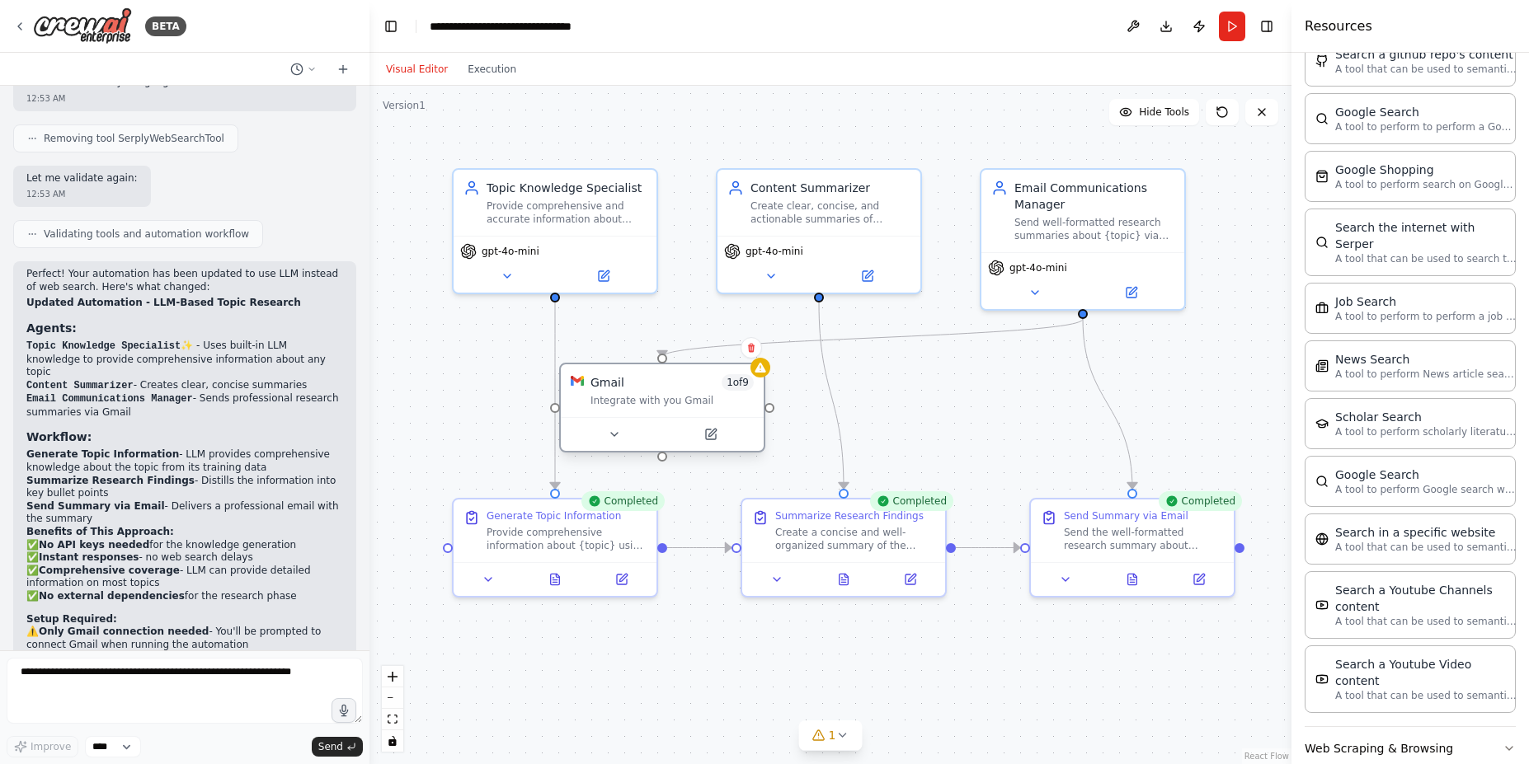
click at [699, 402] on div "Integrate with you Gmail" at bounding box center [671, 400] width 163 height 13
click at [758, 375] on div at bounding box center [760, 368] width 20 height 20
click at [746, 374] on div "Gmail 1 of 9 Integrate with you Gmail" at bounding box center [662, 390] width 203 height 53
click at [688, 402] on div "Integrate with you Gmail" at bounding box center [671, 400] width 163 height 13
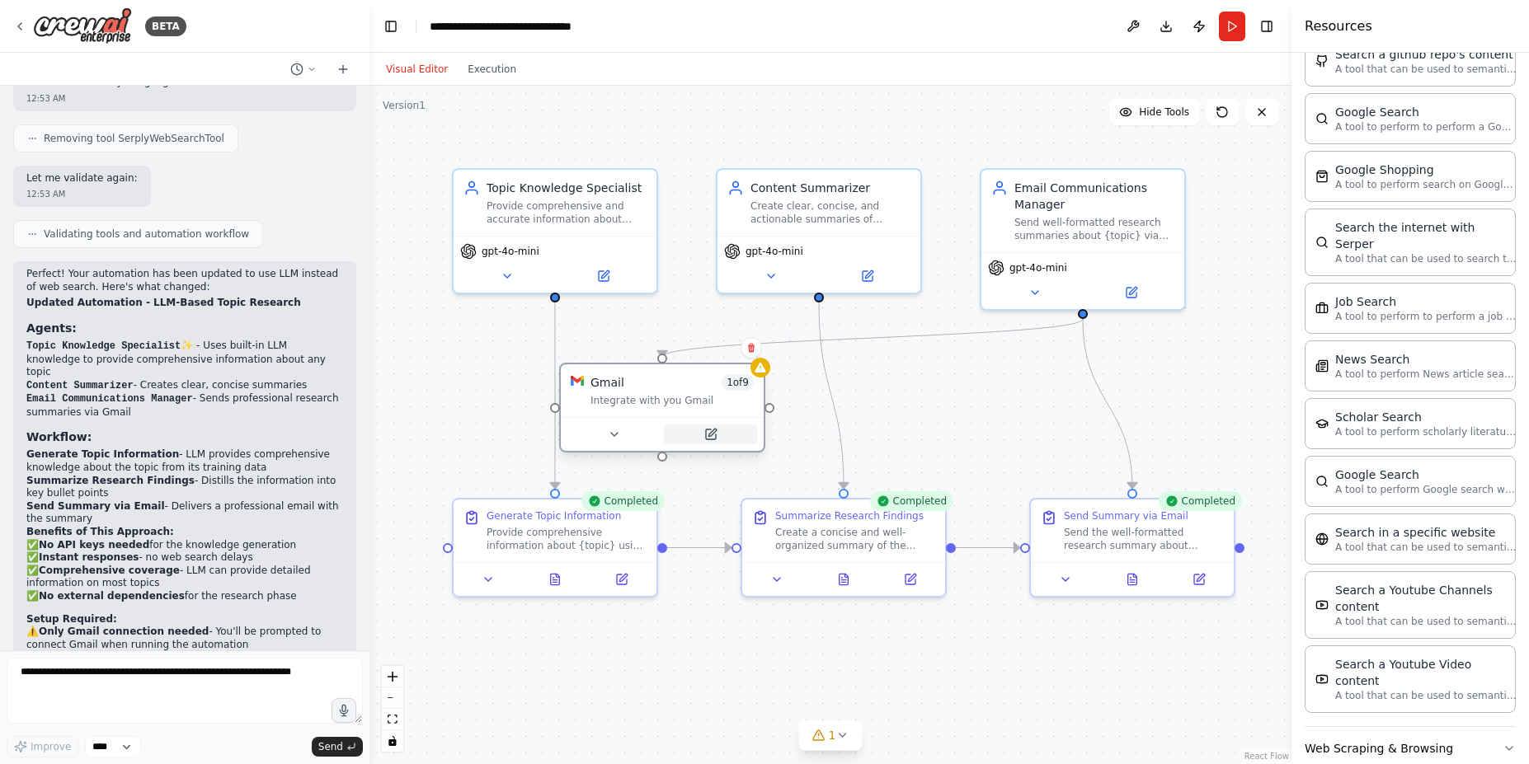
click at [730, 438] on button at bounding box center [710, 435] width 93 height 20
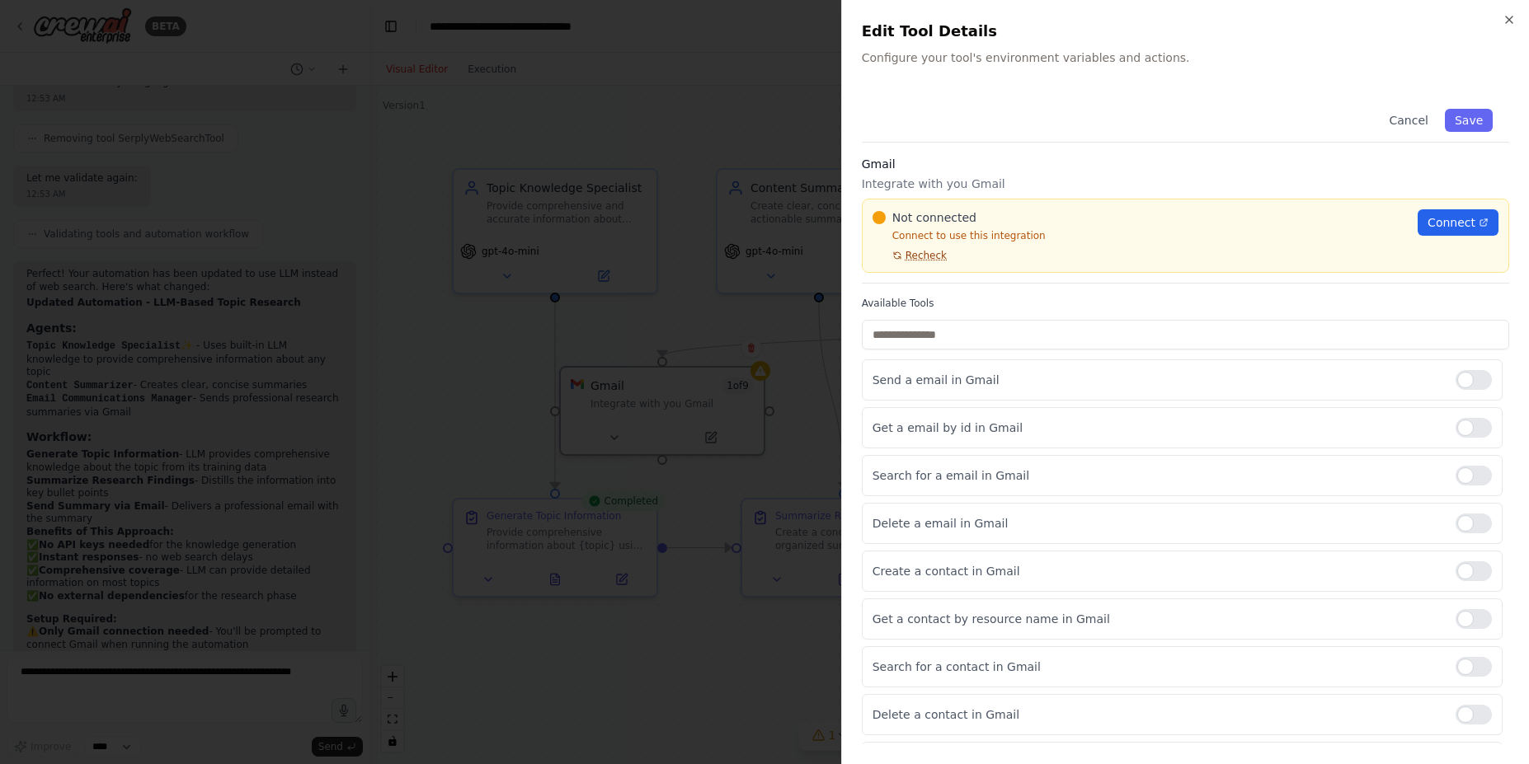
click at [930, 256] on span "Recheck" at bounding box center [925, 255] width 41 height 13
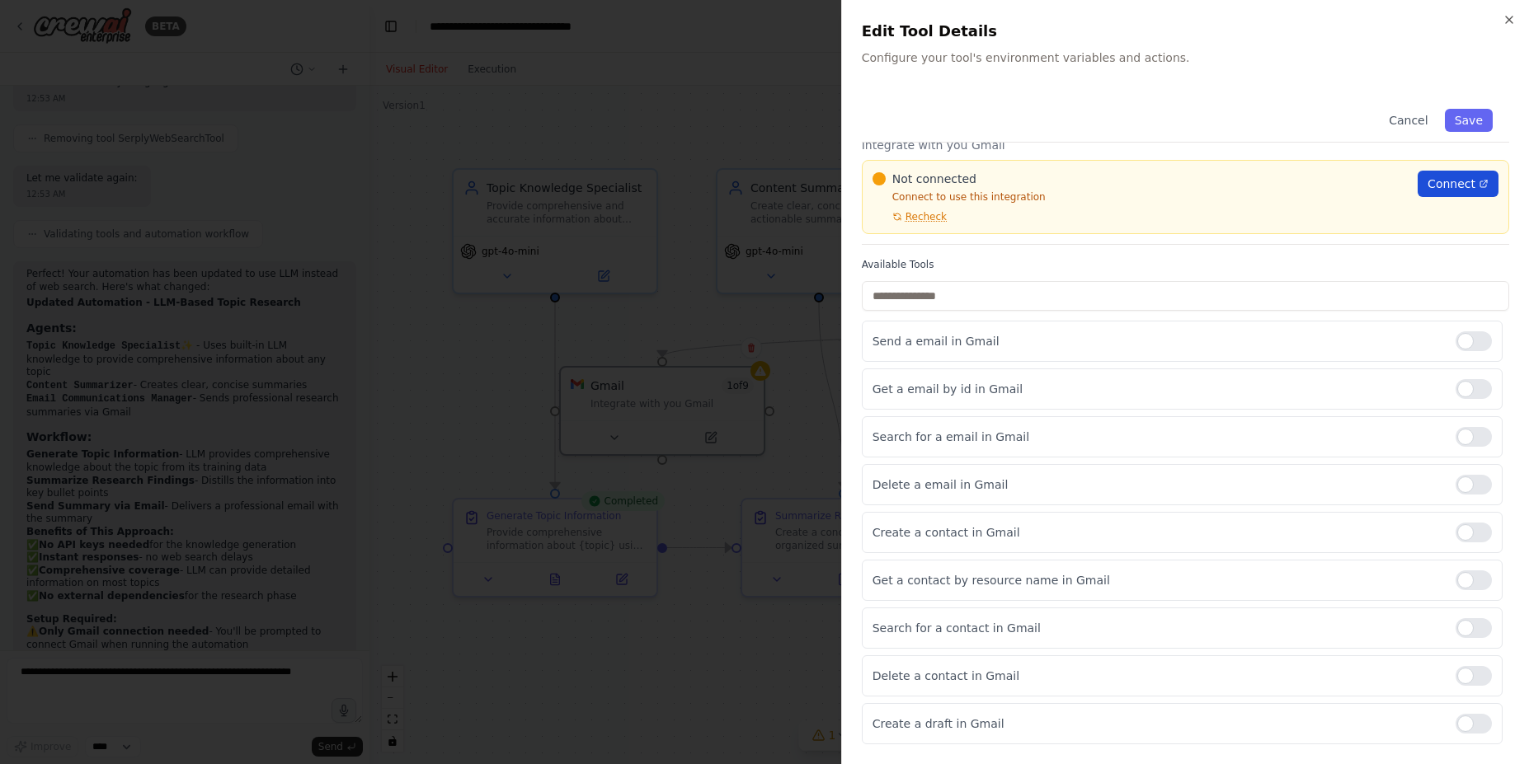
click at [1449, 181] on span "Connect" at bounding box center [1451, 184] width 48 height 16
click at [1510, 21] on icon "button" at bounding box center [1509, 19] width 7 height 7
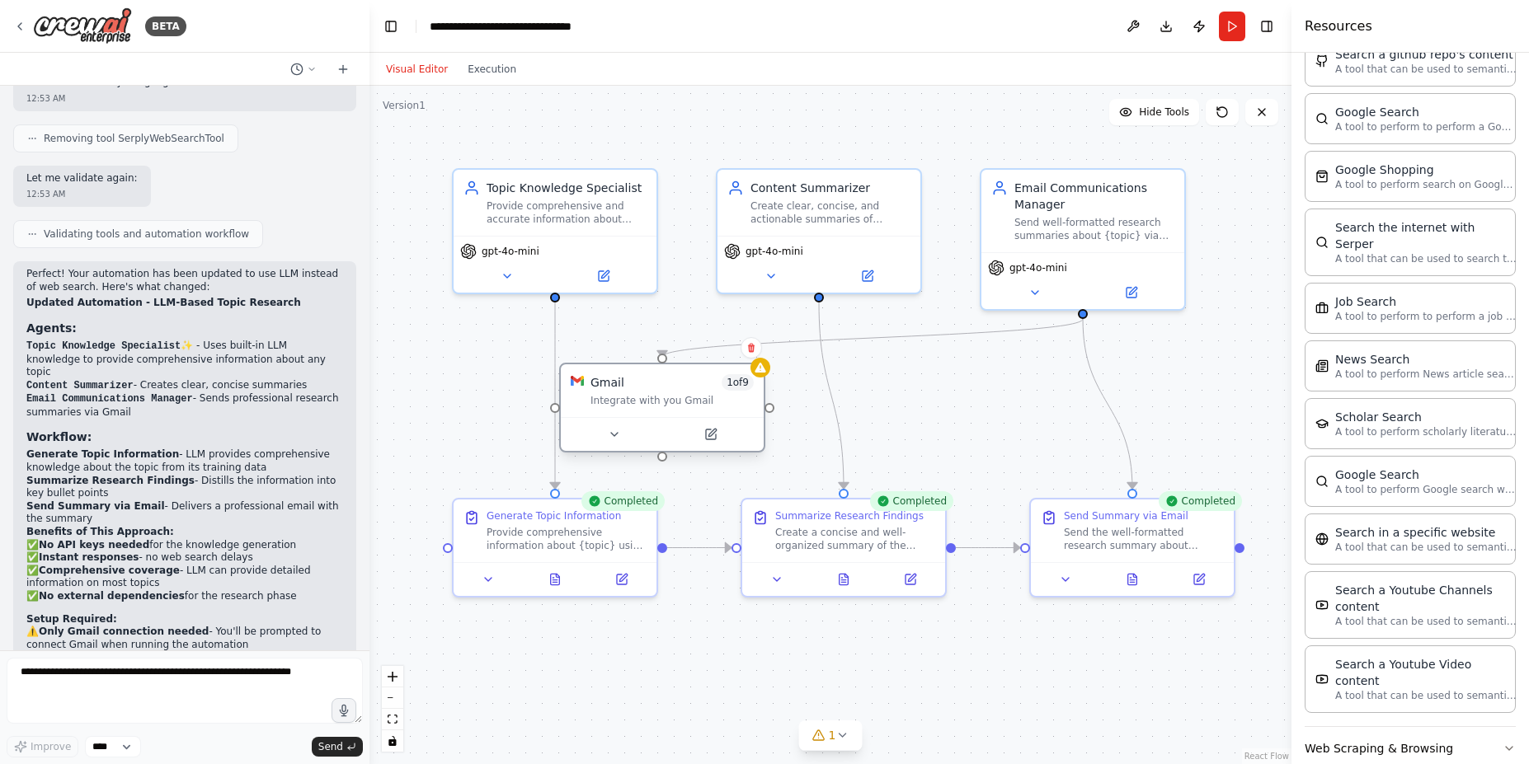
click at [688, 378] on div "Gmail 1 of 9" at bounding box center [671, 382] width 163 height 16
click at [1229, 26] on button "Run" at bounding box center [1232, 27] width 26 height 30
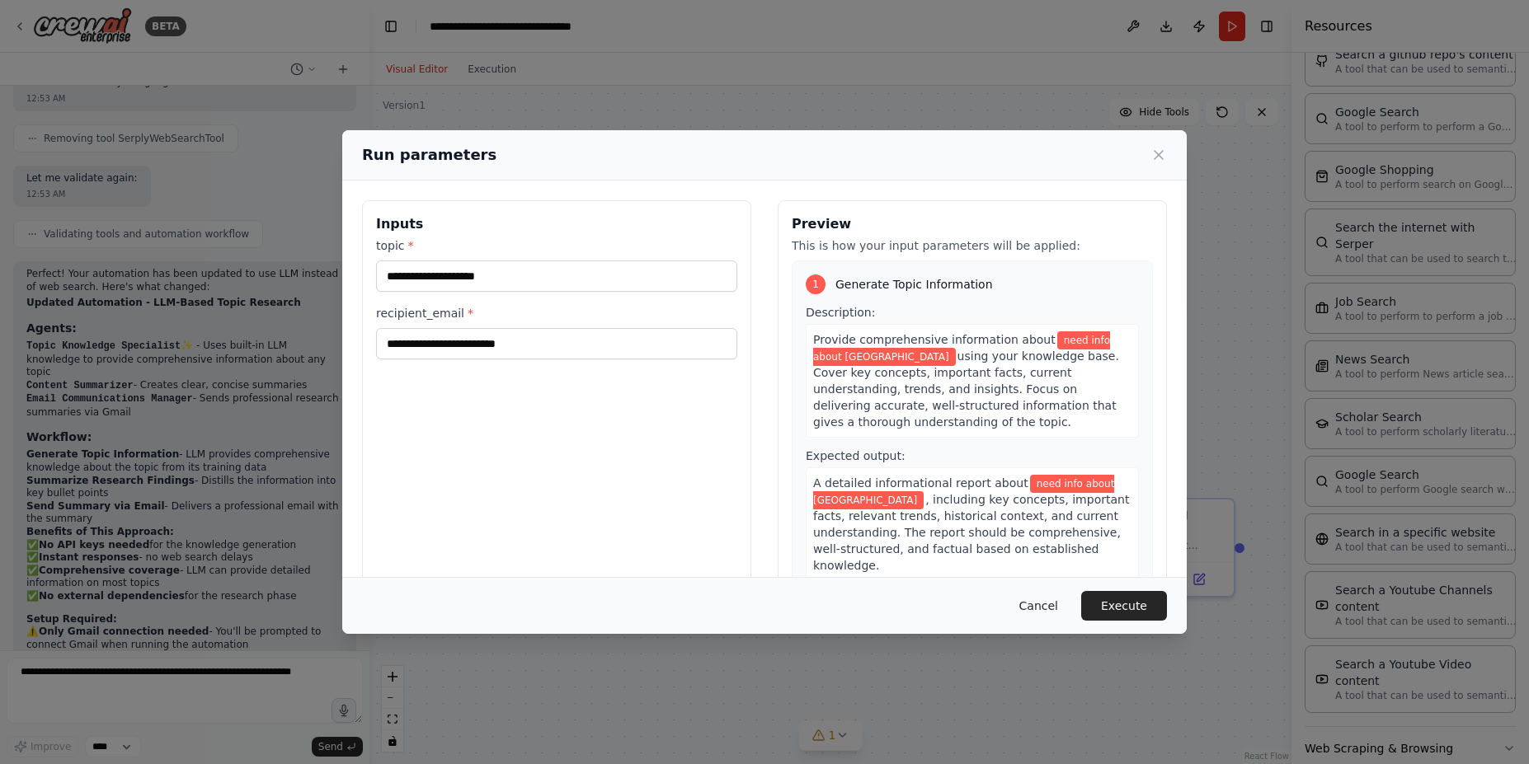
click at [1040, 603] on button "Cancel" at bounding box center [1038, 606] width 65 height 30
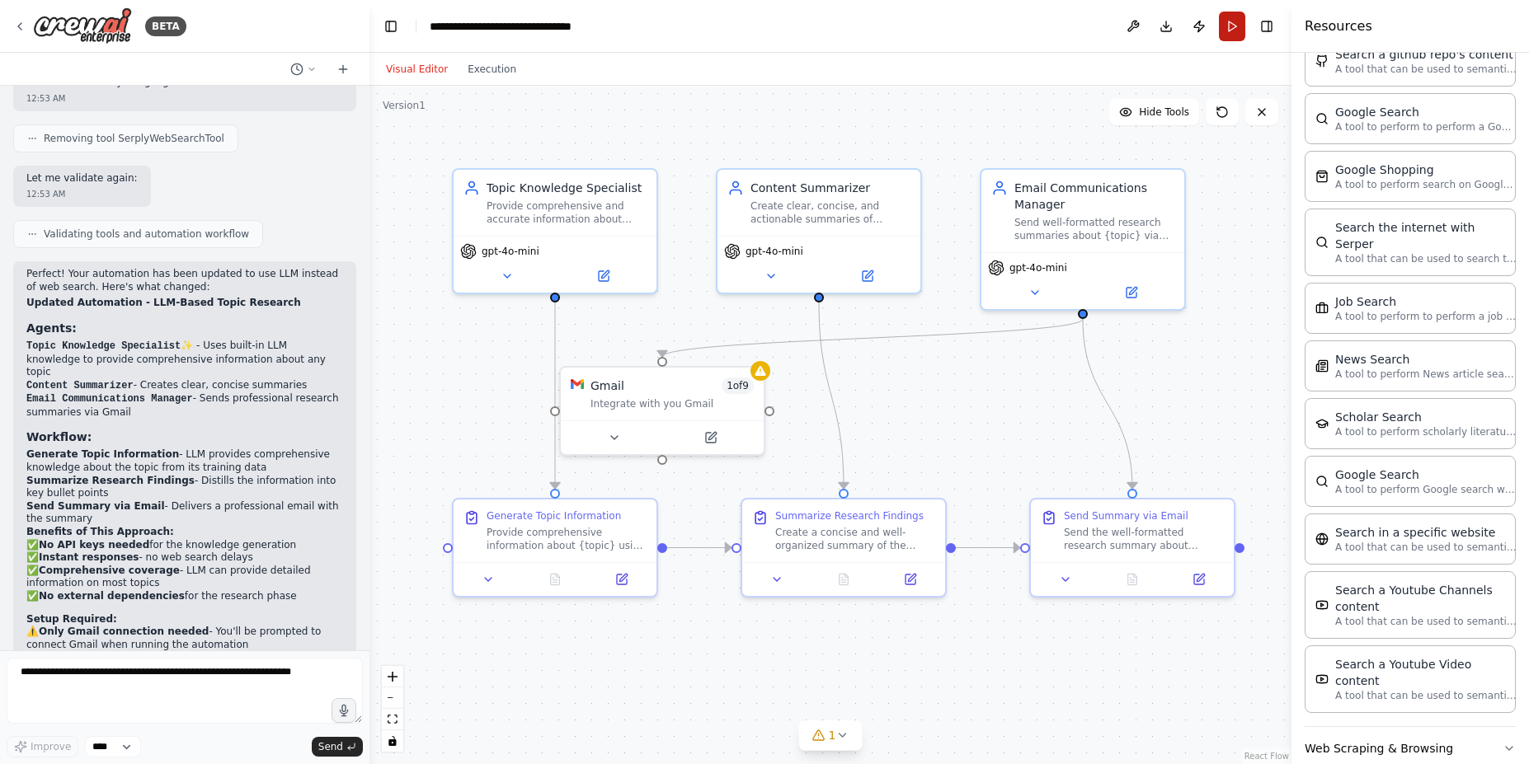
click at [1229, 31] on button "Run" at bounding box center [1232, 27] width 26 height 30
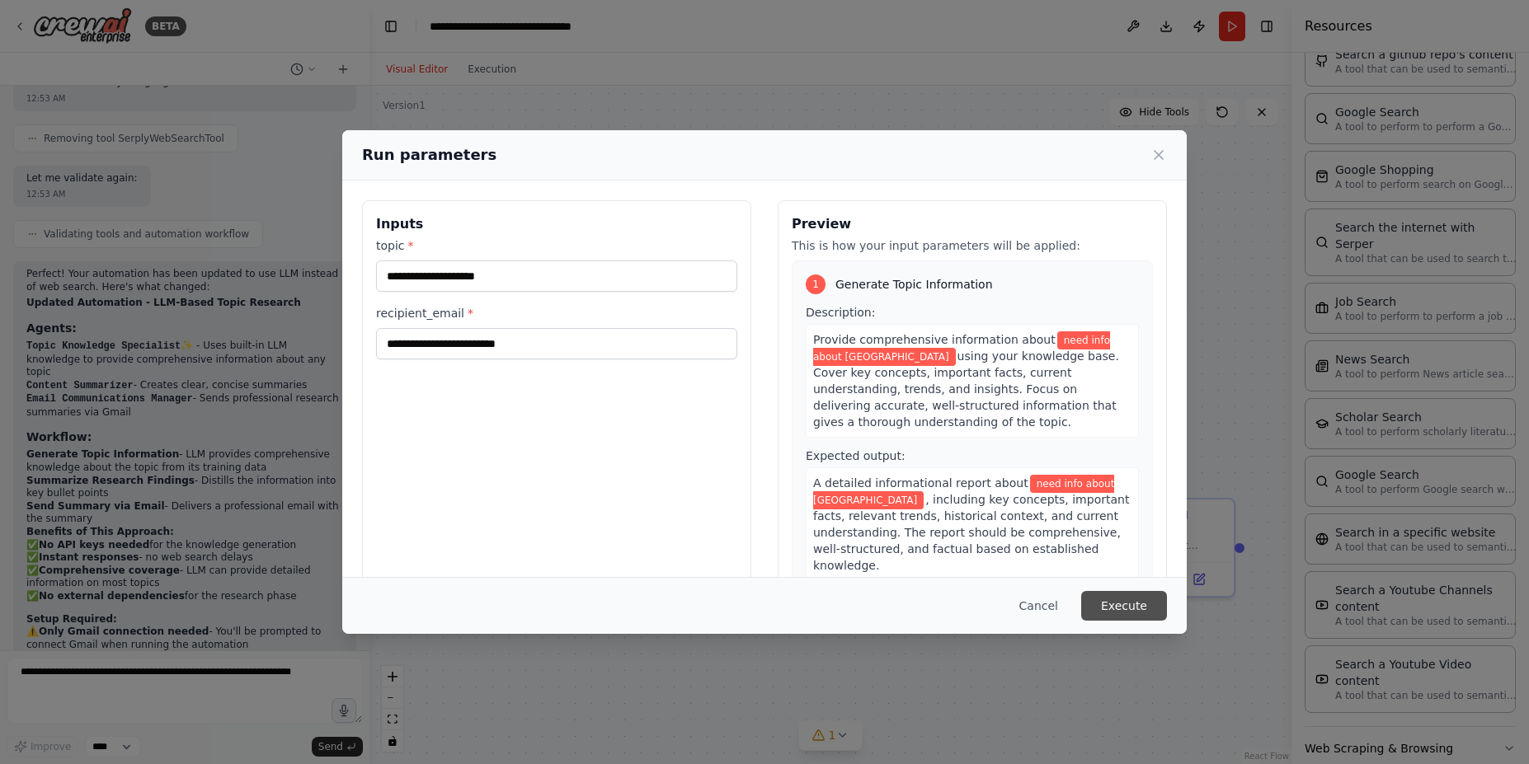
click at [1122, 613] on button "Execute" at bounding box center [1124, 606] width 86 height 30
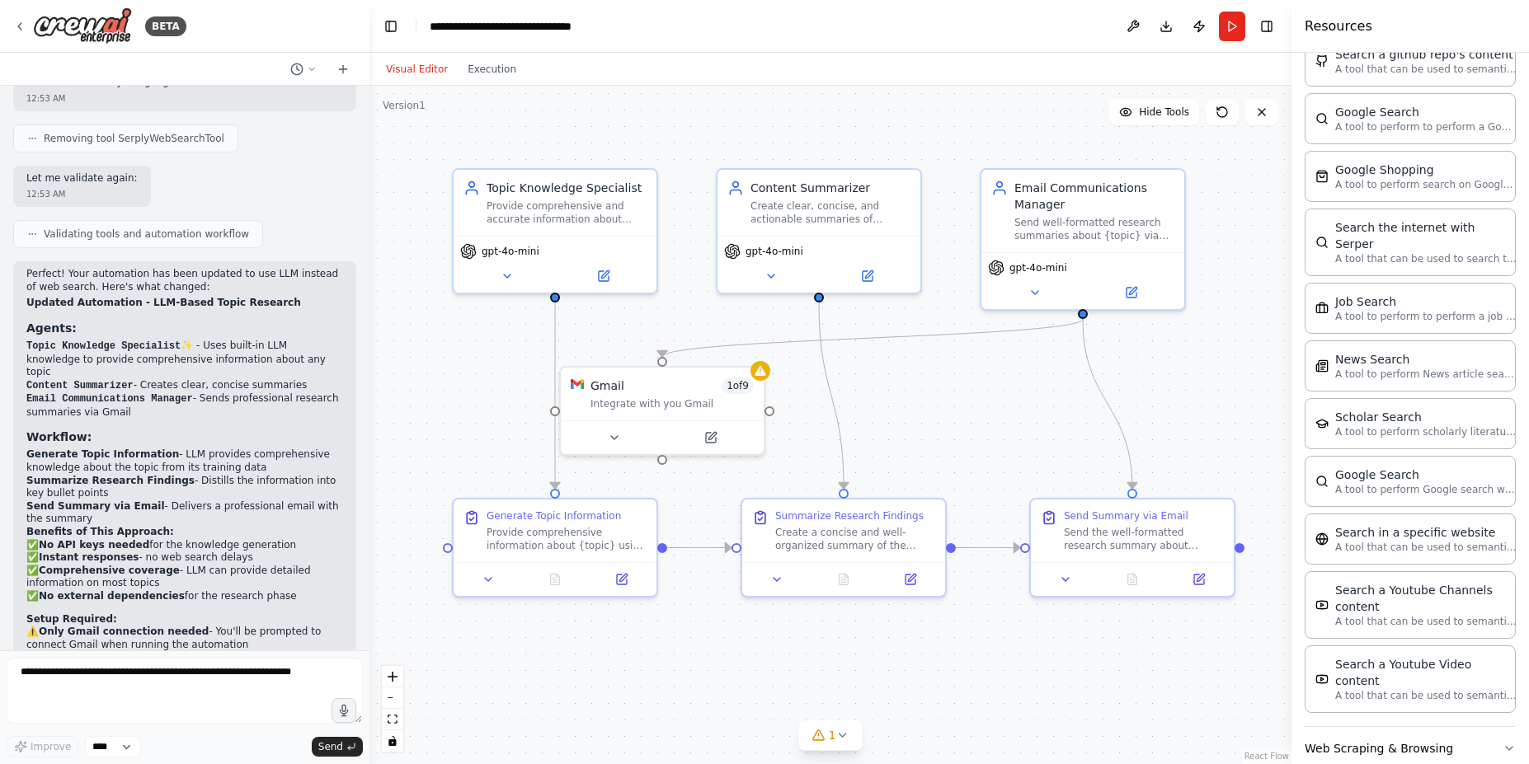
click at [989, 427] on div ".deletable-edge-delete-btn { width: 20px; height: 20px; border: 0px solid #ffff…" at bounding box center [830, 425] width 922 height 679
click at [827, 736] on div "1" at bounding box center [824, 735] width 24 height 16
click at [698, 386] on div "Gmail 1 of 9" at bounding box center [671, 382] width 163 height 16
click at [749, 345] on icon at bounding box center [751, 348] width 7 height 9
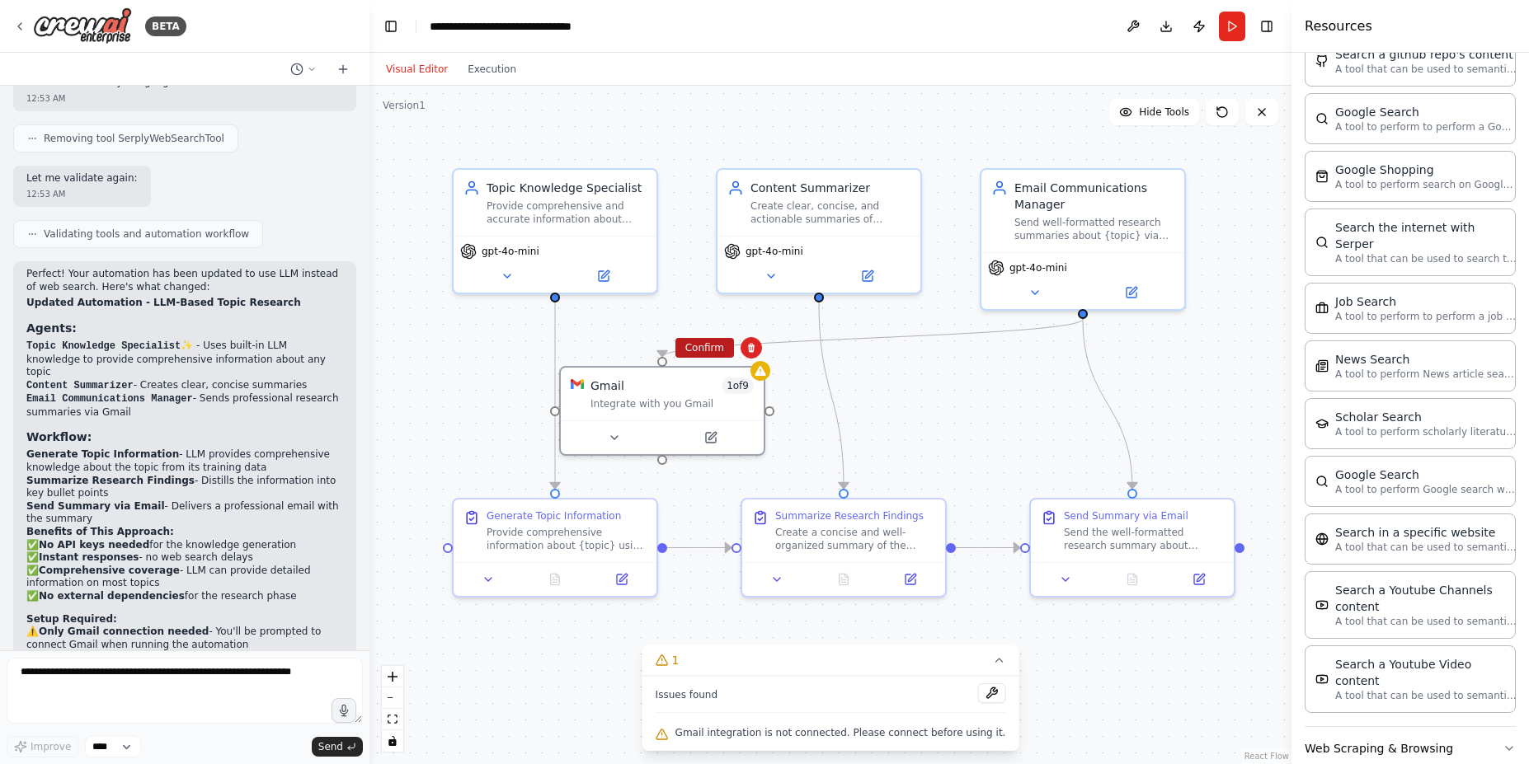
click at [707, 347] on button "Confirm" at bounding box center [704, 348] width 59 height 20
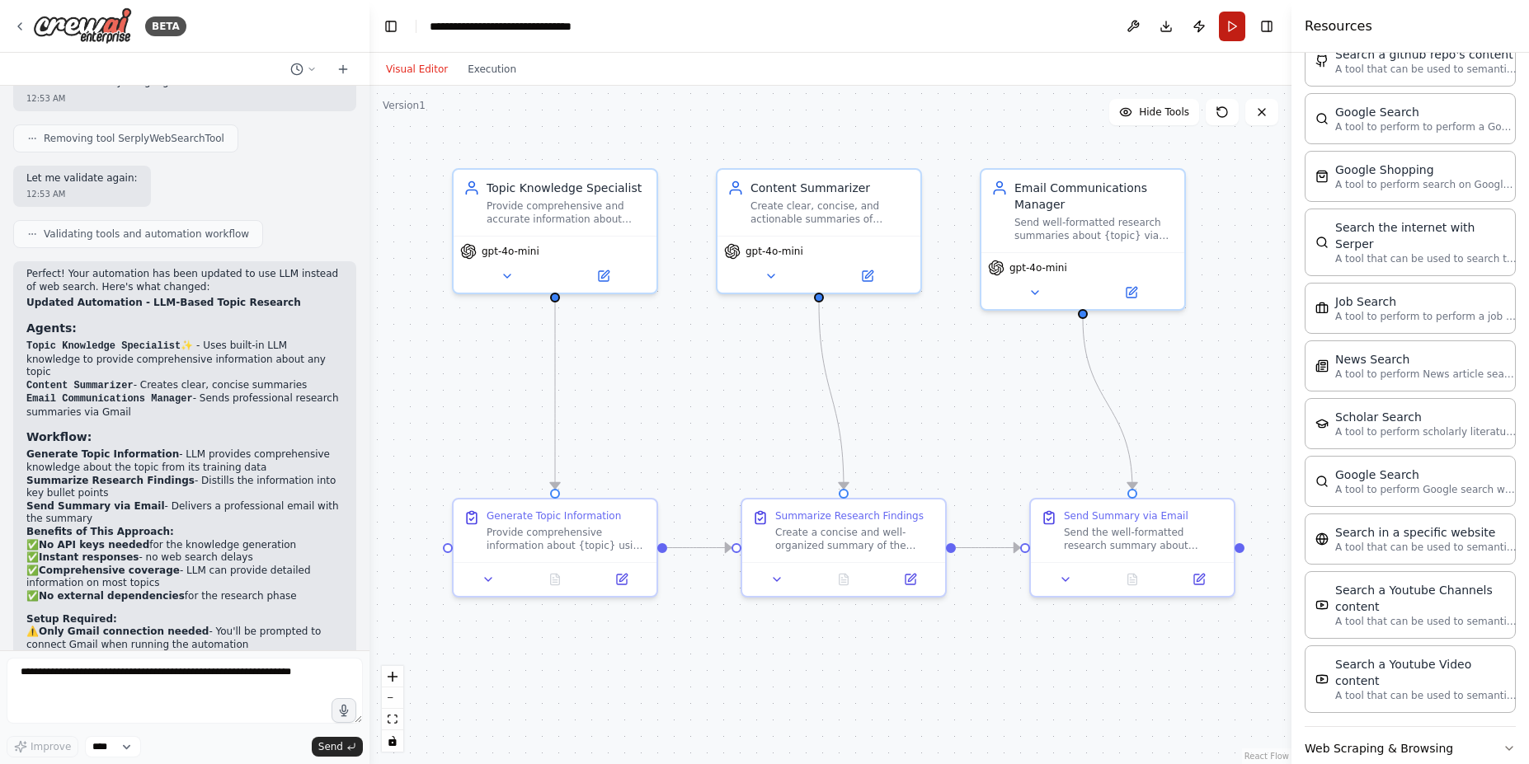
click at [1228, 29] on button "Run" at bounding box center [1232, 27] width 26 height 30
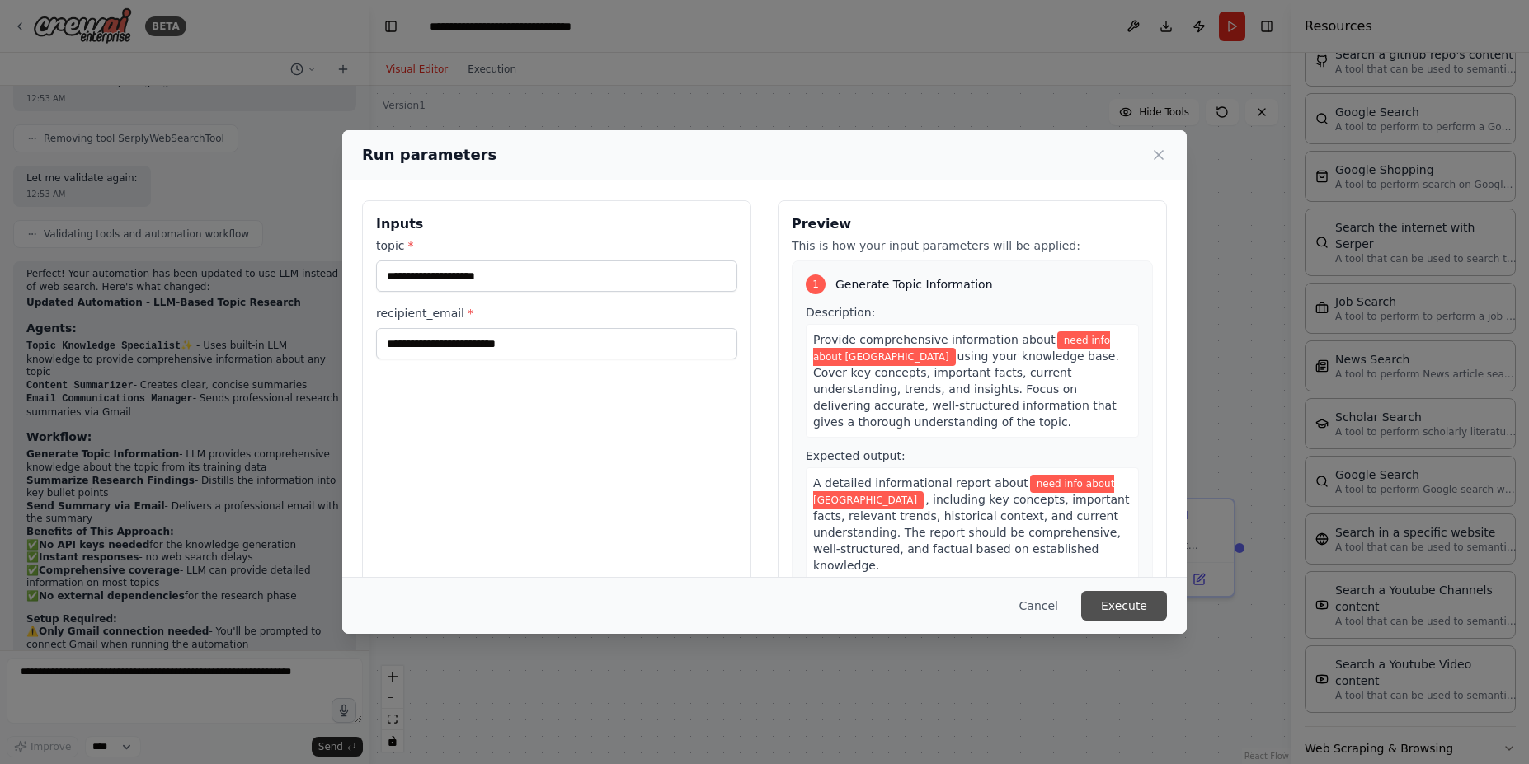
click at [1125, 606] on button "Execute" at bounding box center [1124, 606] width 86 height 30
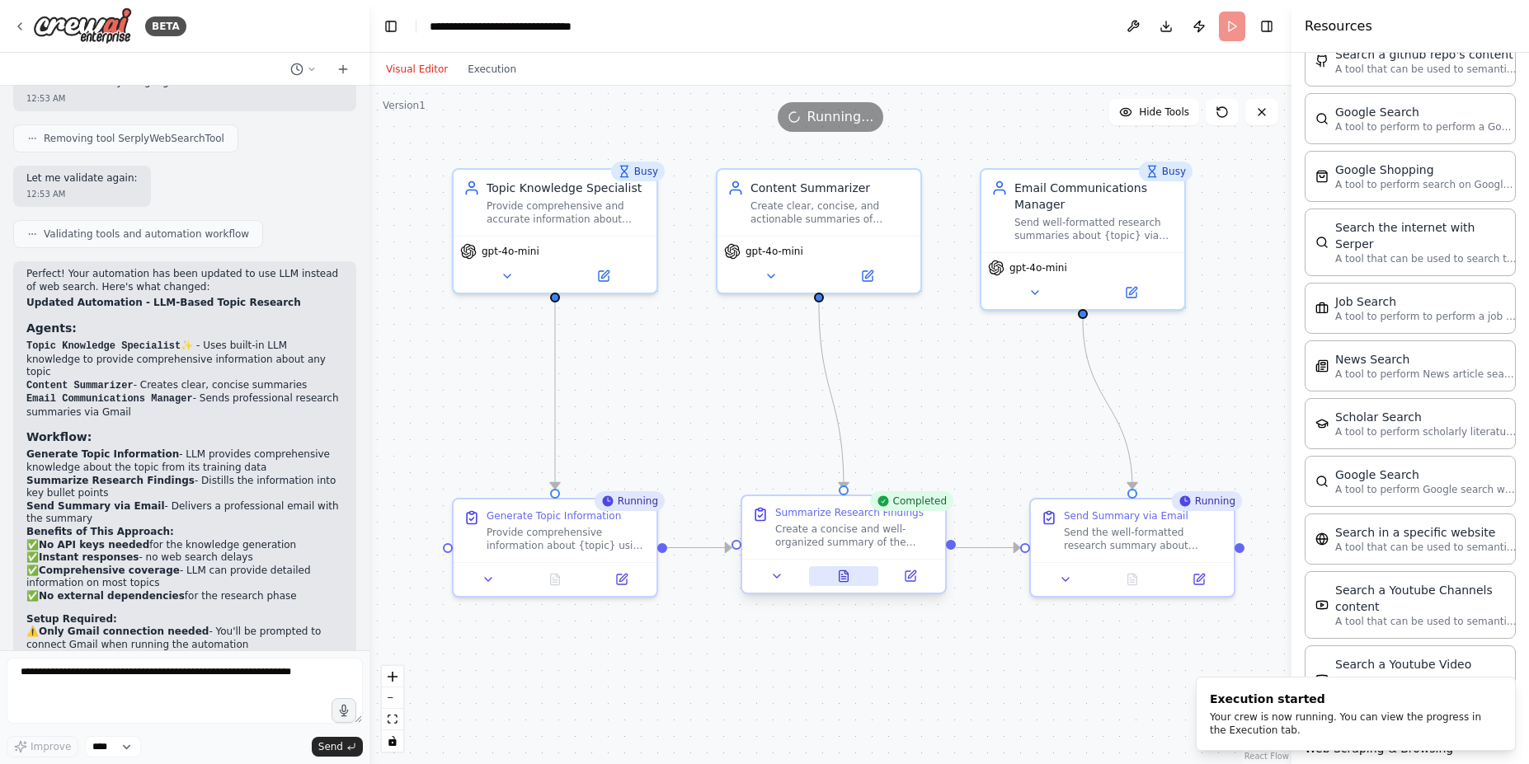
click at [839, 581] on icon at bounding box center [843, 576] width 9 height 11
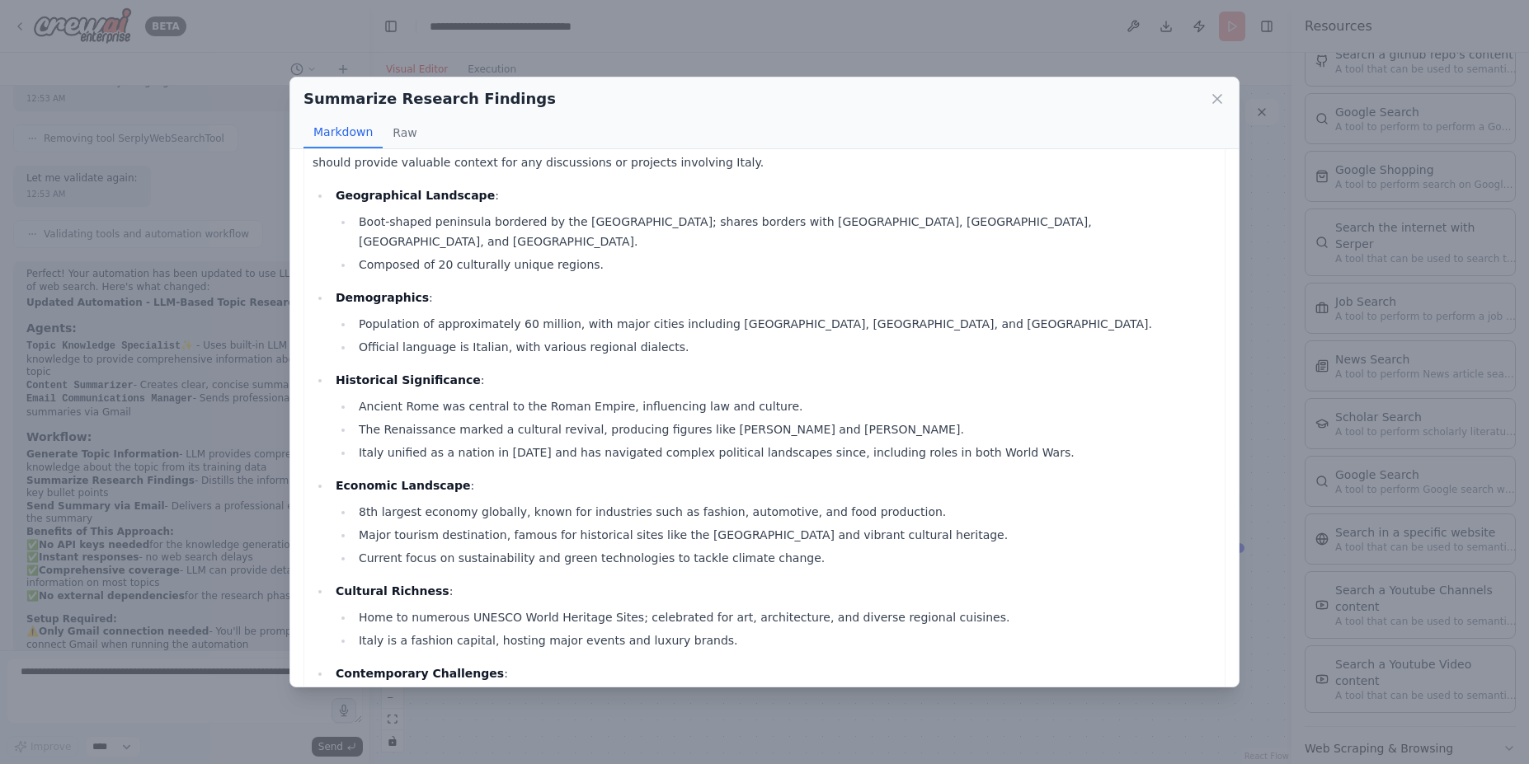
scroll to position [0, 0]
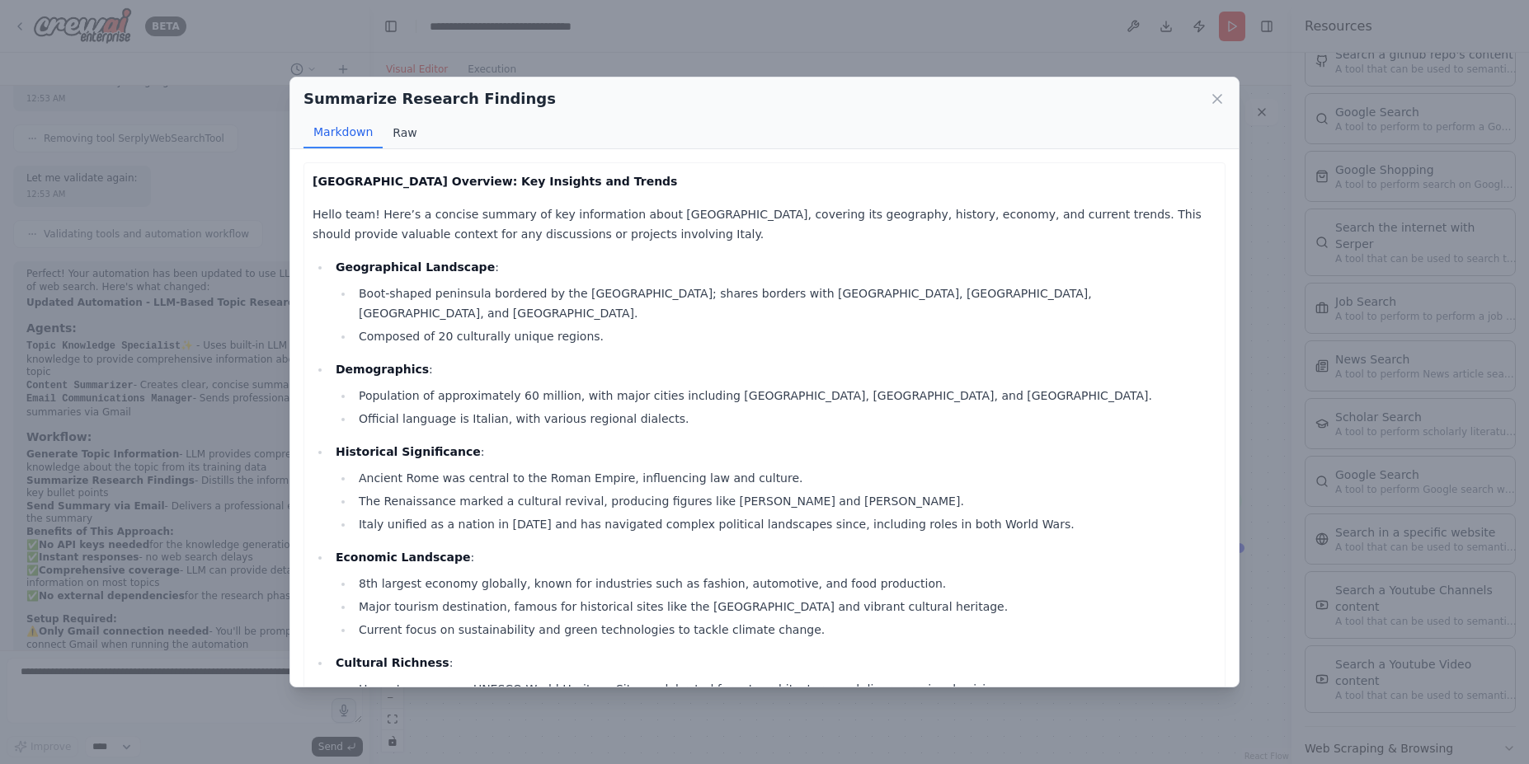
click at [398, 131] on button "Raw" at bounding box center [405, 132] width 44 height 31
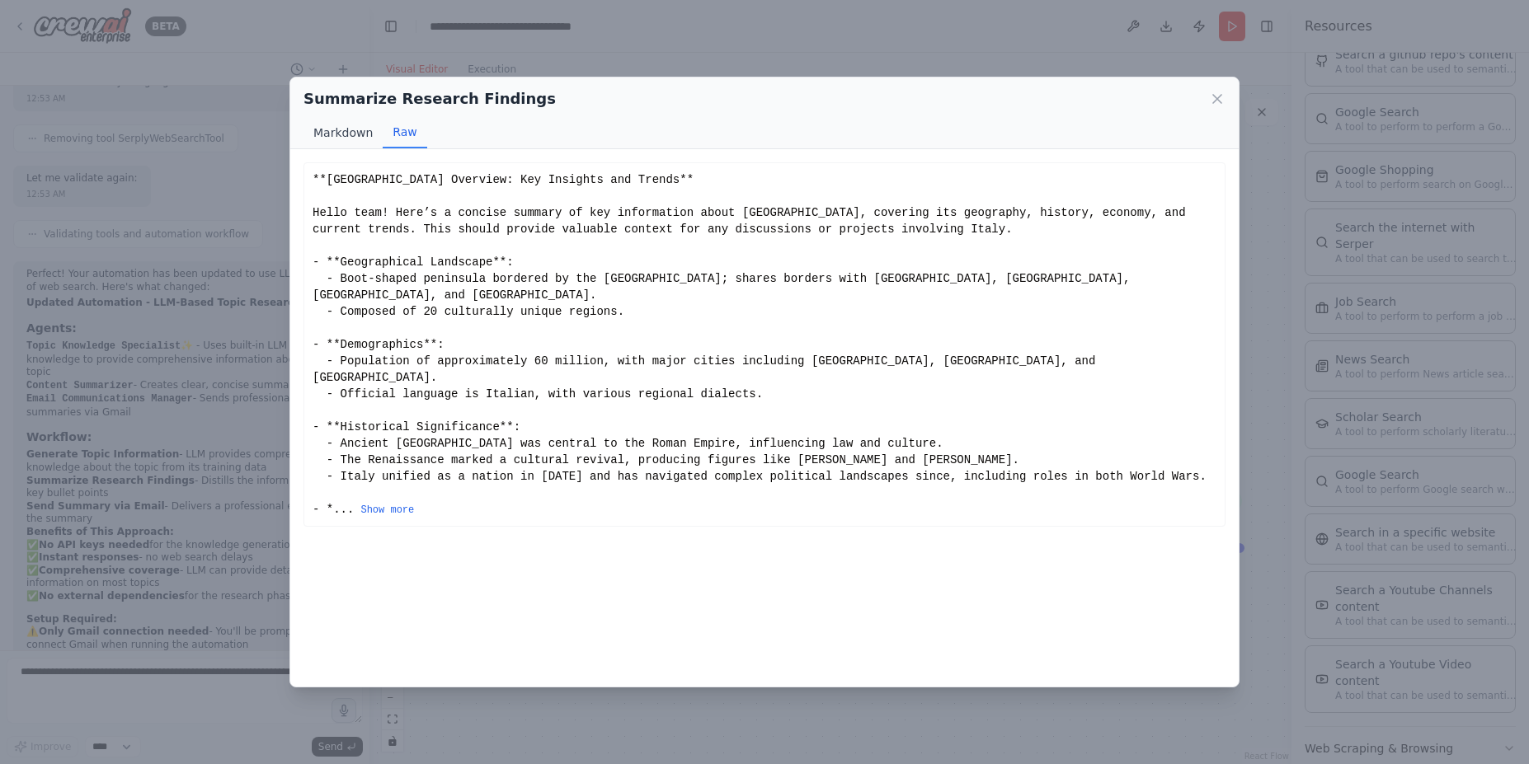
click at [334, 138] on button "Markdown" at bounding box center [342, 132] width 79 height 31
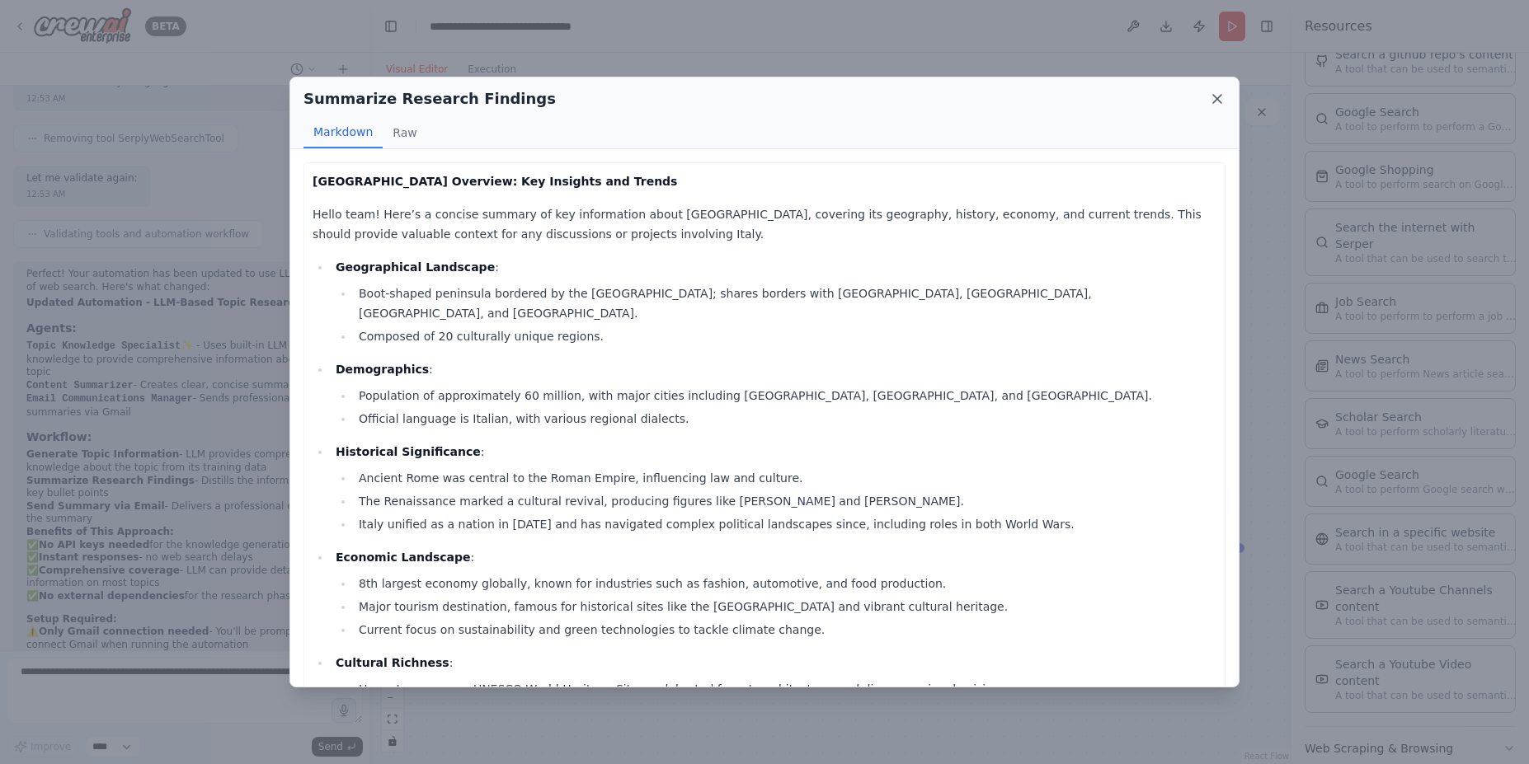
click at [1224, 93] on icon at bounding box center [1217, 99] width 16 height 16
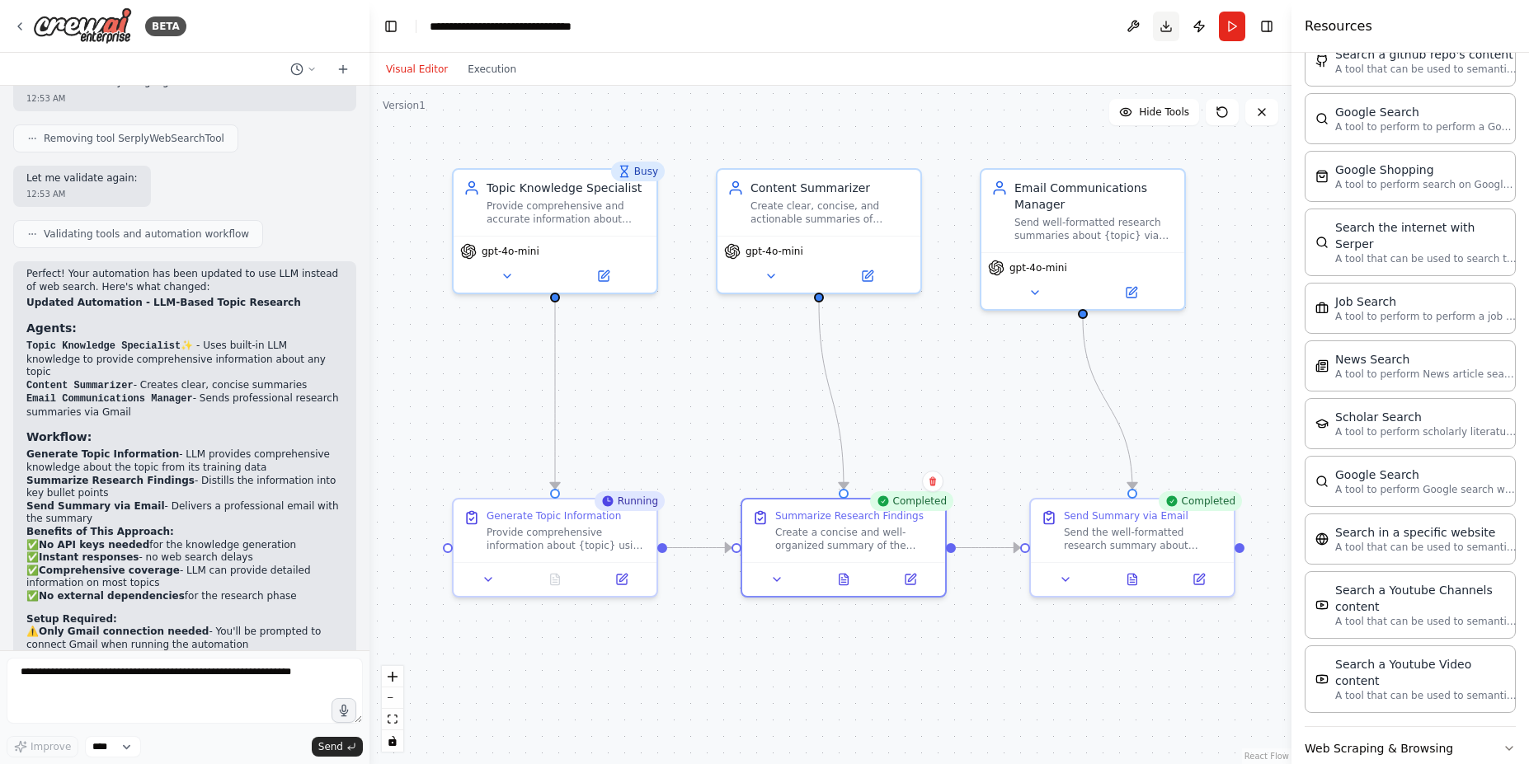
click at [1169, 21] on button "Download" at bounding box center [1166, 27] width 26 height 30
click at [1049, 40] on header "**********" at bounding box center [830, 26] width 922 height 53
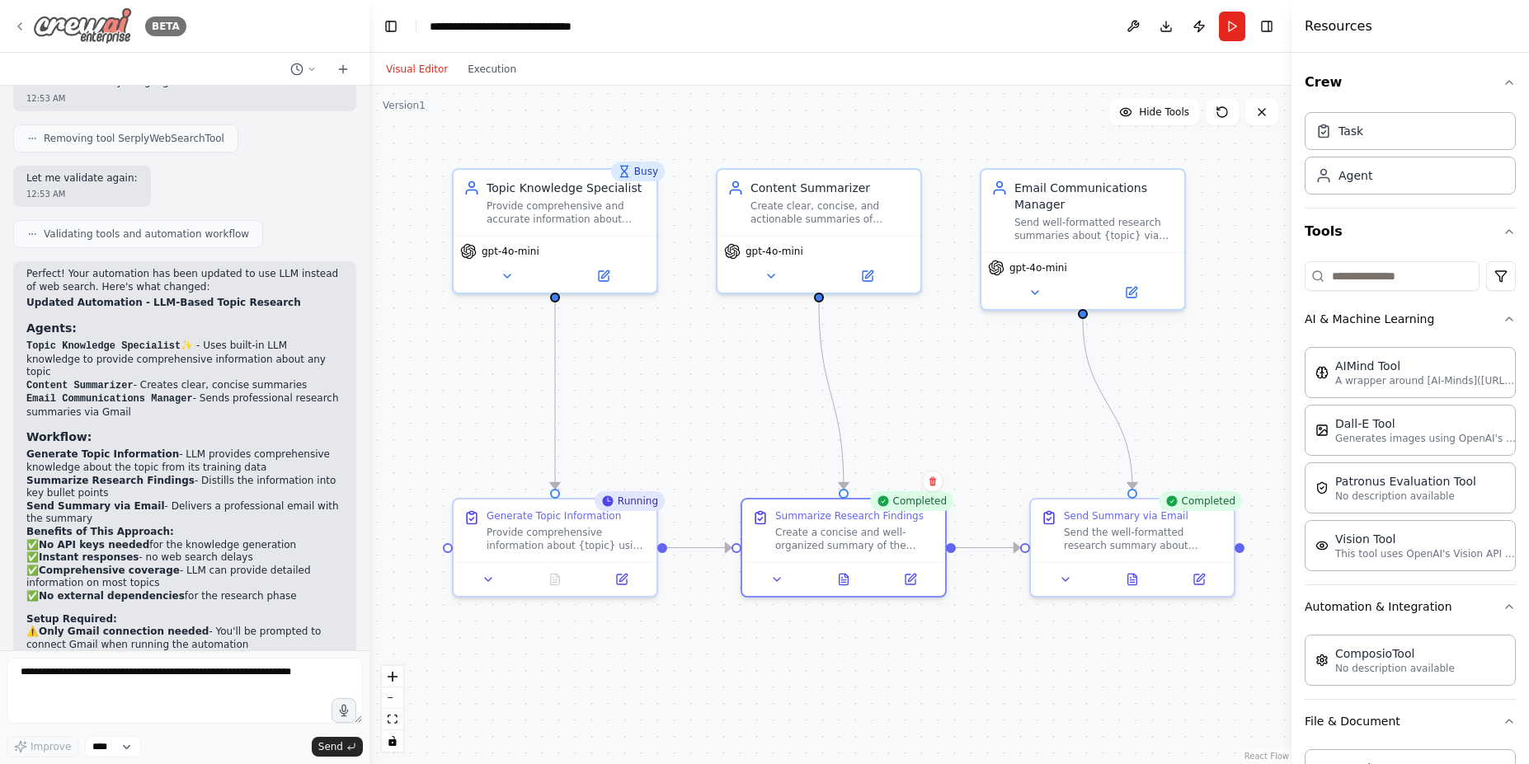
click at [77, 26] on img at bounding box center [82, 25] width 99 height 37
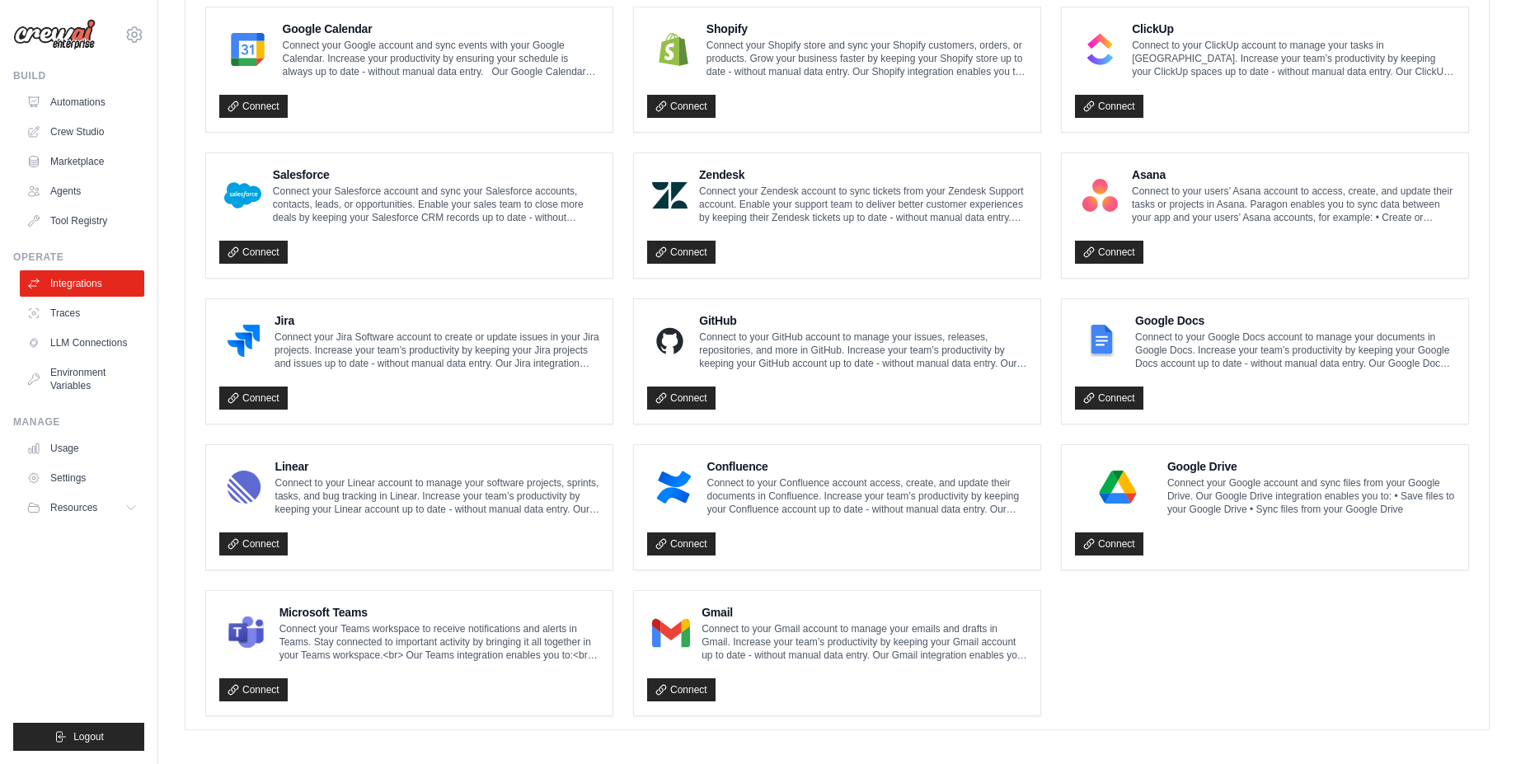
scroll to position [774, 0]
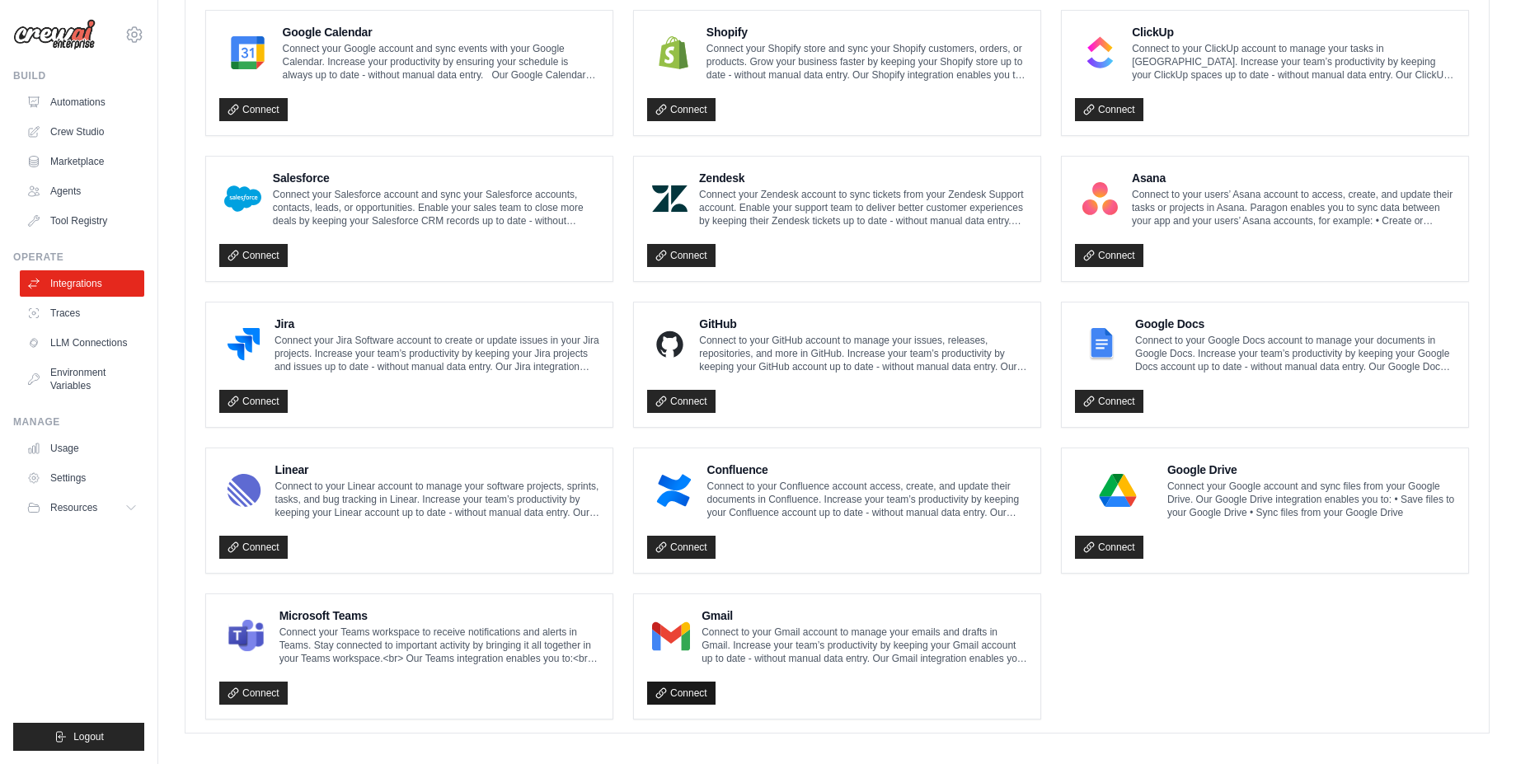
click at [676, 698] on link "Connect" at bounding box center [681, 693] width 68 height 23
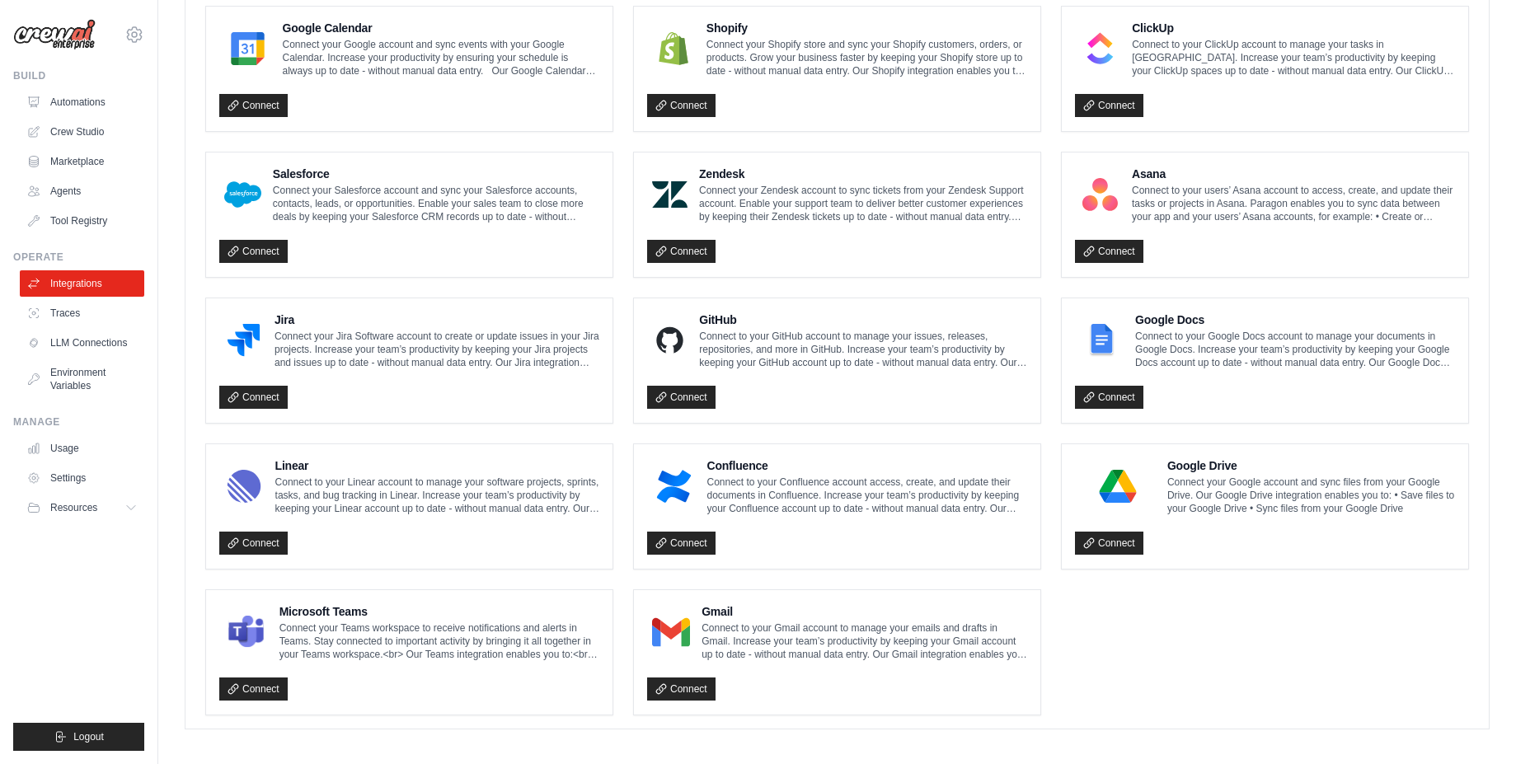
scroll to position [0, 0]
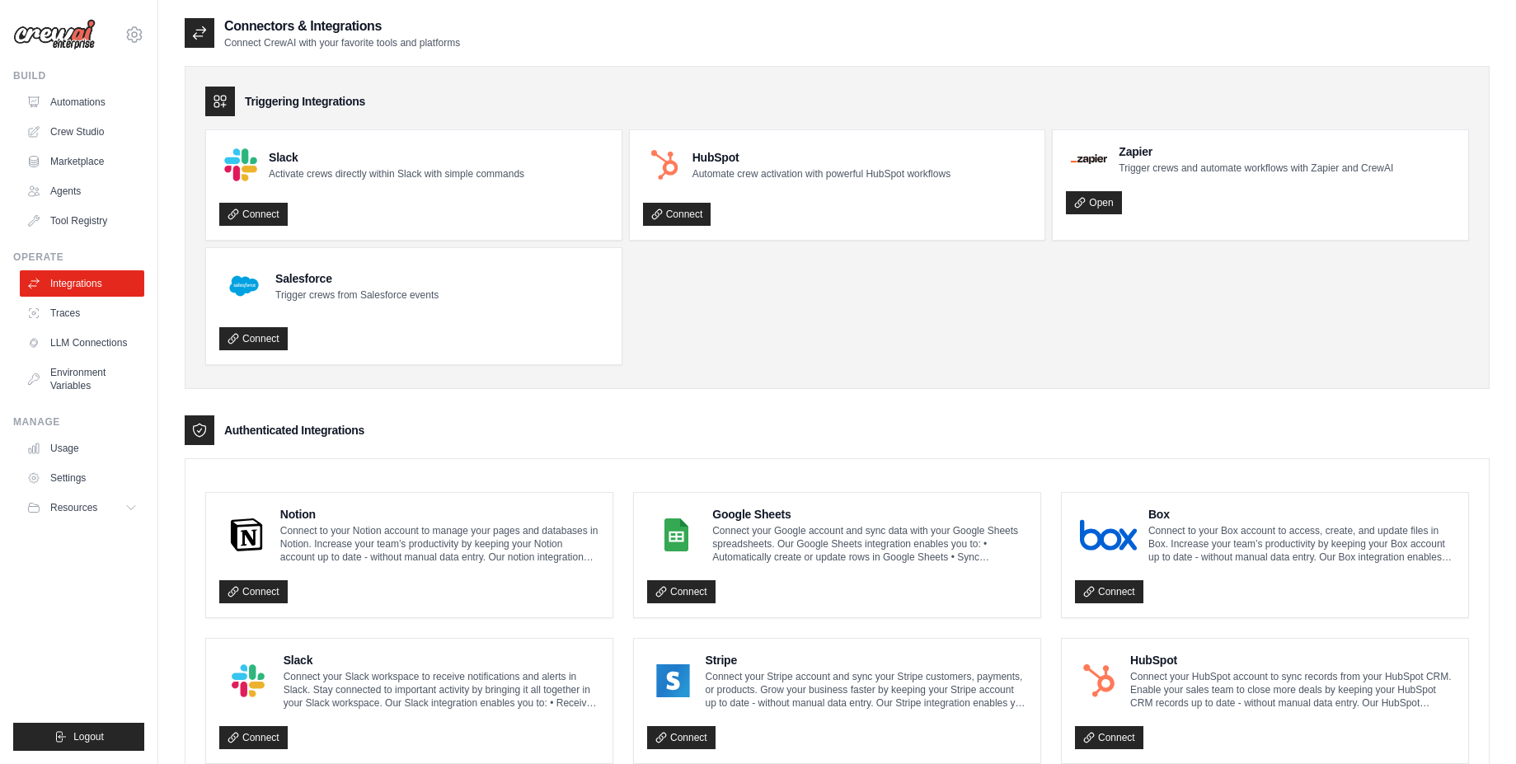
drag, startPoint x: 416, startPoint y: 24, endPoint x: 227, endPoint y: 18, distance: 189.7
click at [227, 18] on h2 "Connectors & Integrations" at bounding box center [342, 26] width 236 height 20
click at [371, 43] on p "Connect CrewAI with your favorite tools and platforms" at bounding box center [342, 42] width 236 height 13
drag, startPoint x: 491, startPoint y: 47, endPoint x: 224, endPoint y: 46, distance: 267.1
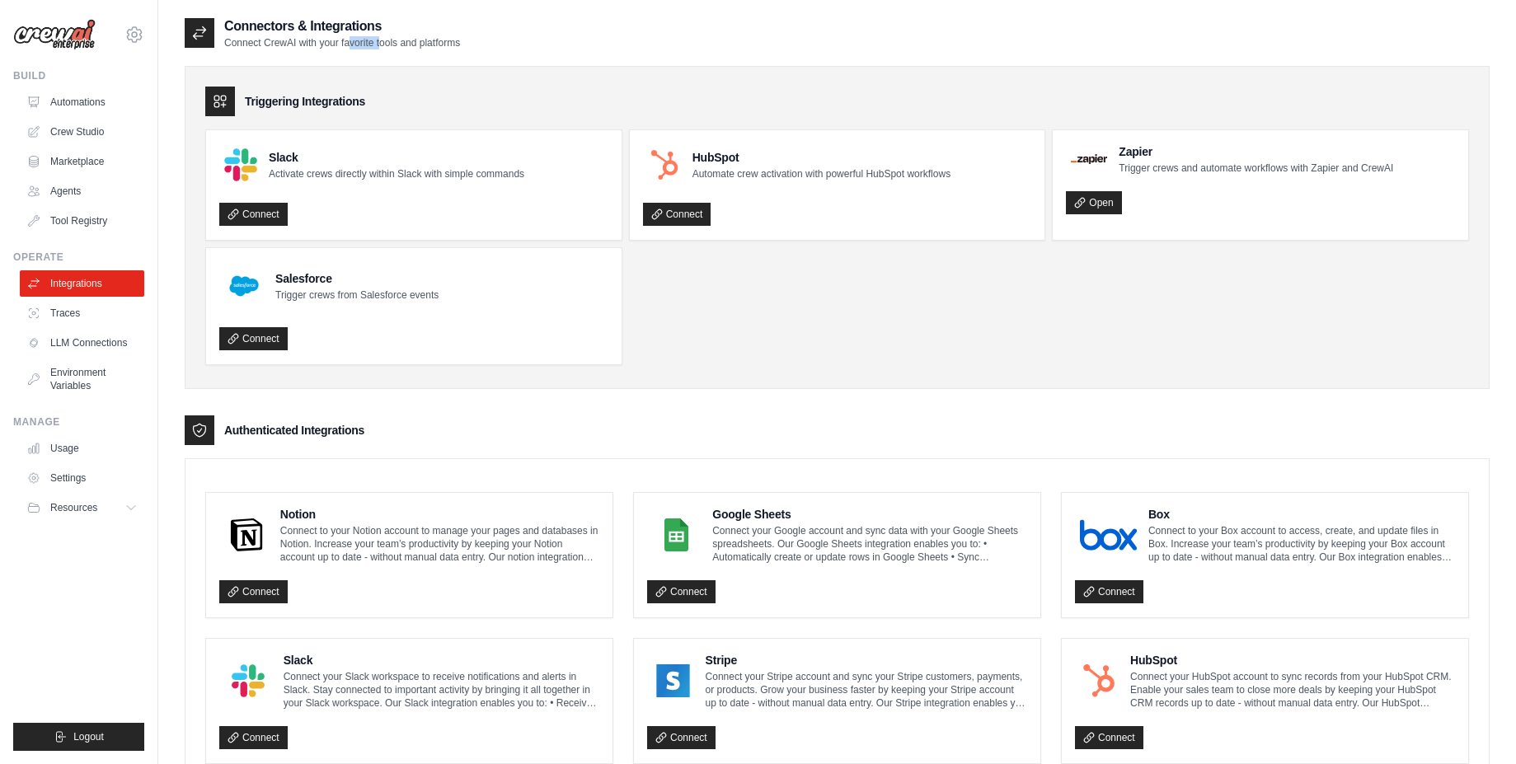
click at [224, 46] on div "Connectors & Integrations Connect CrewAI with your favorite tools and platforms" at bounding box center [837, 32] width 1305 height 33
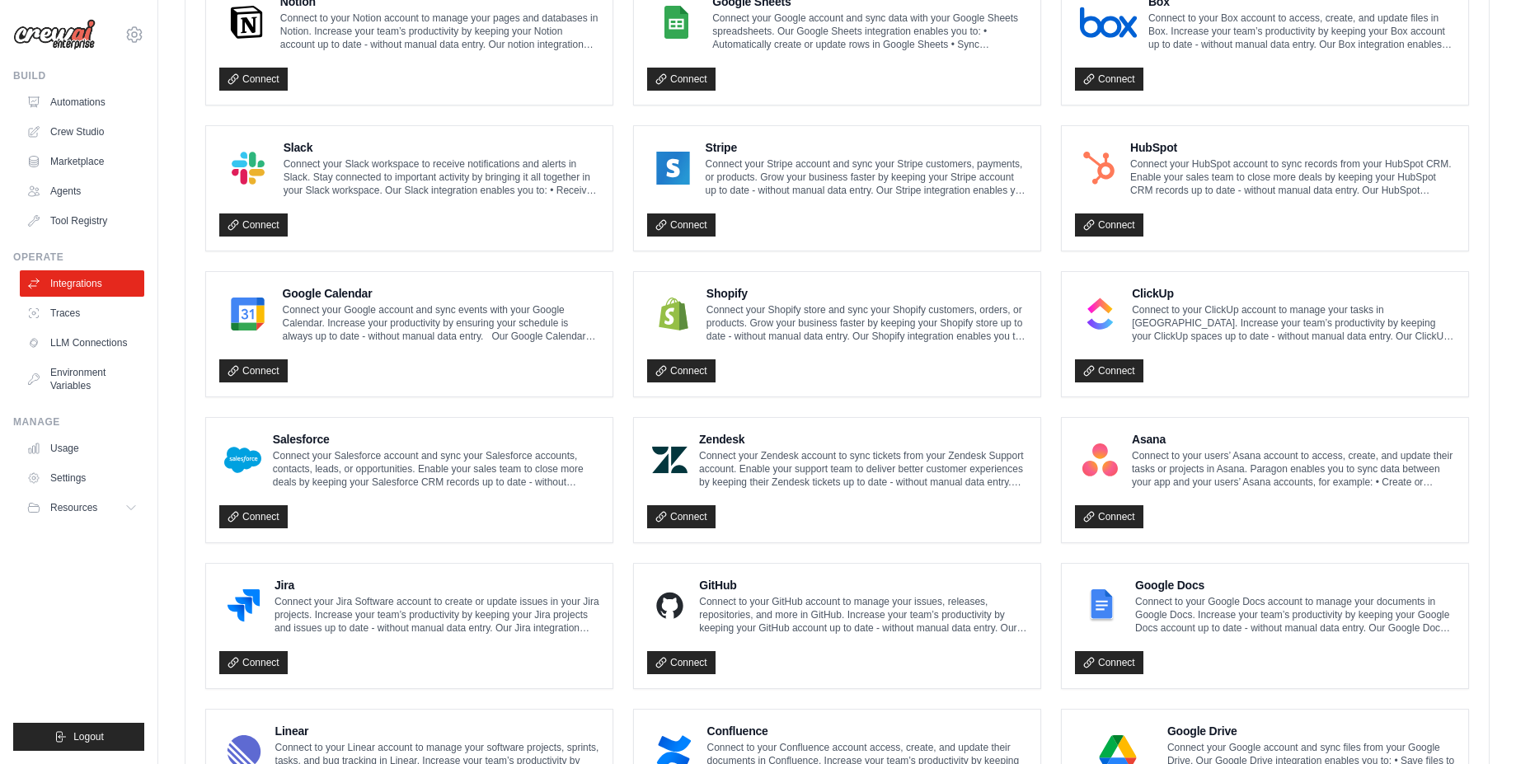
scroll to position [843, 0]
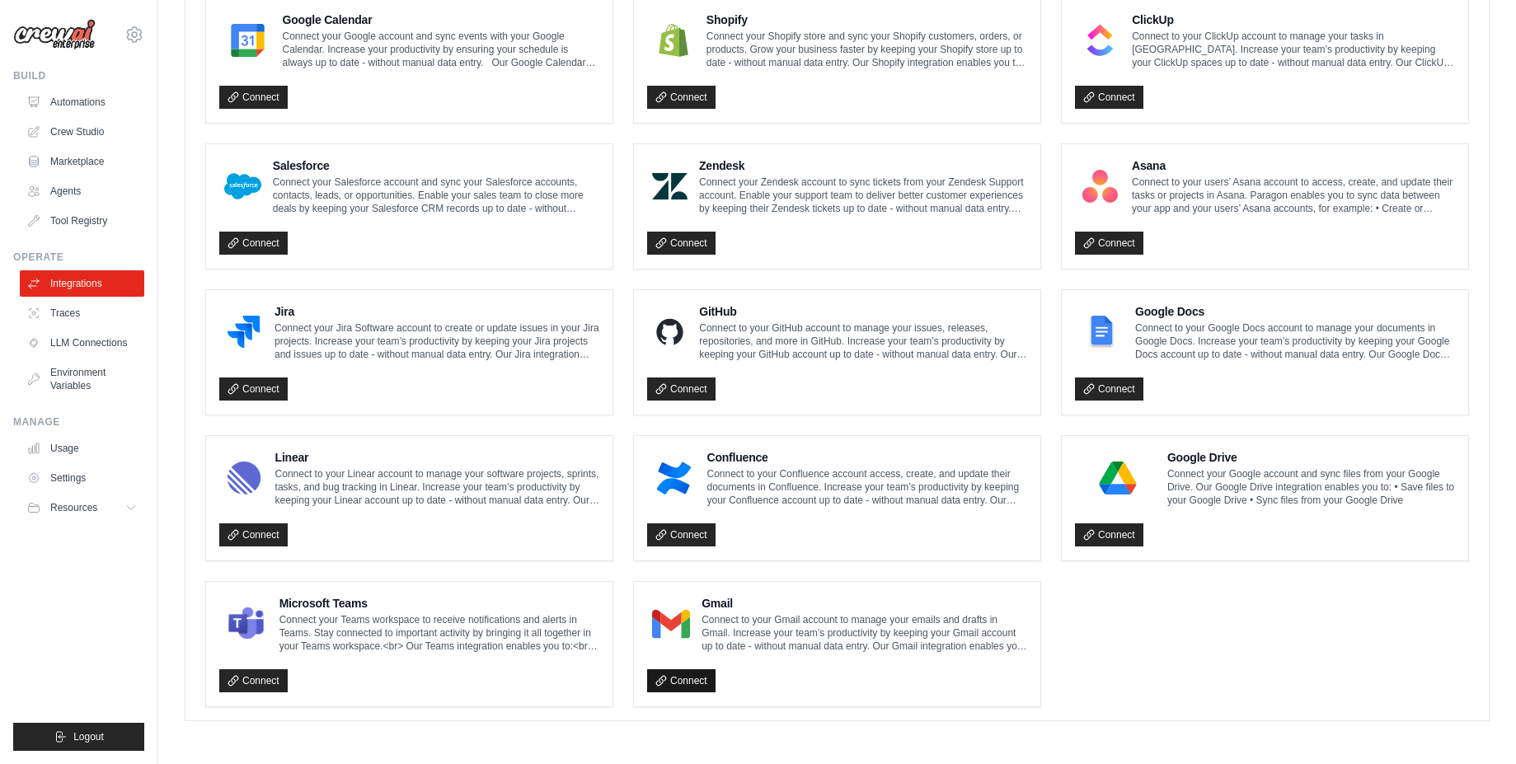
click at [678, 688] on link "Connect" at bounding box center [681, 681] width 68 height 23
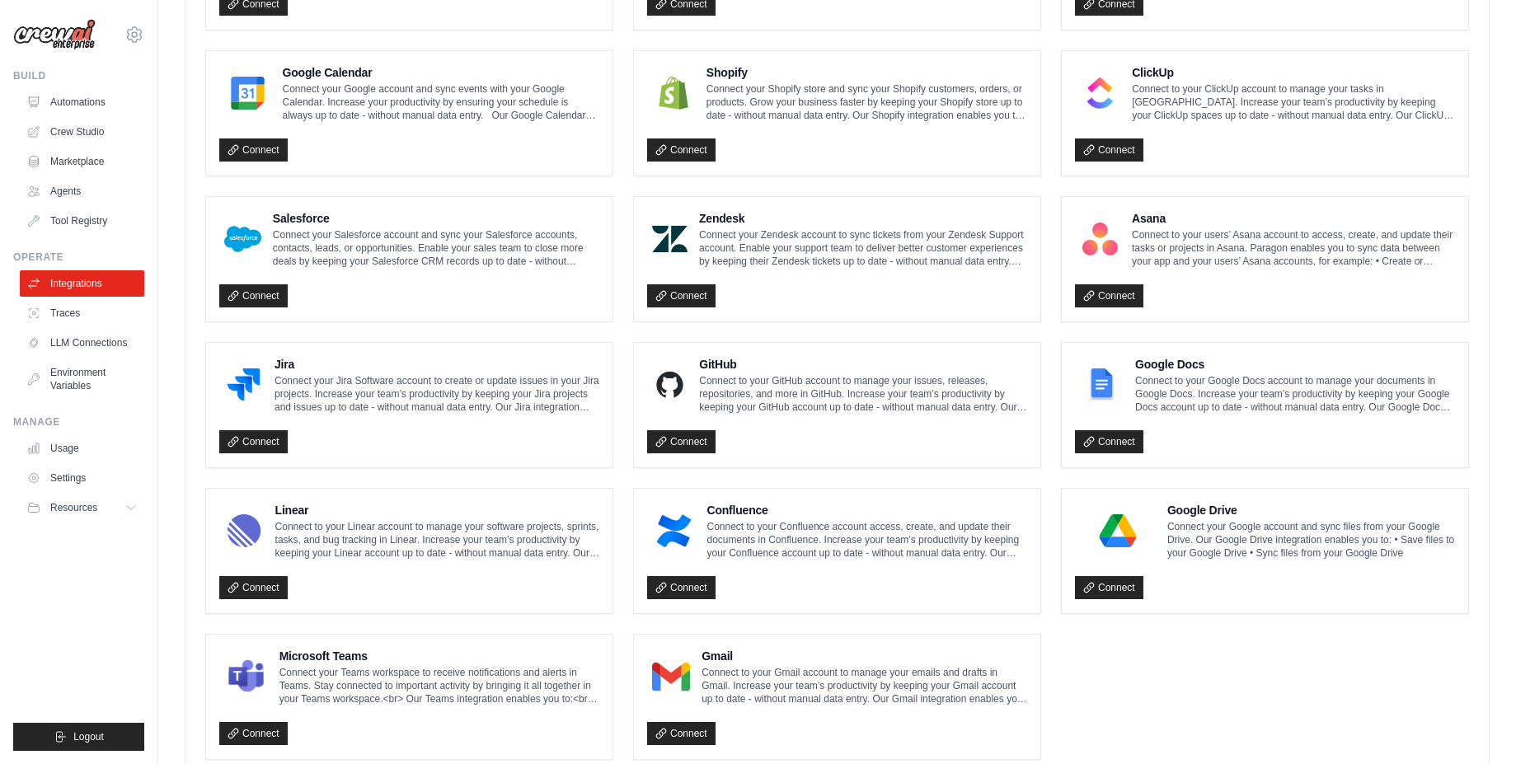
scroll to position [843, 0]
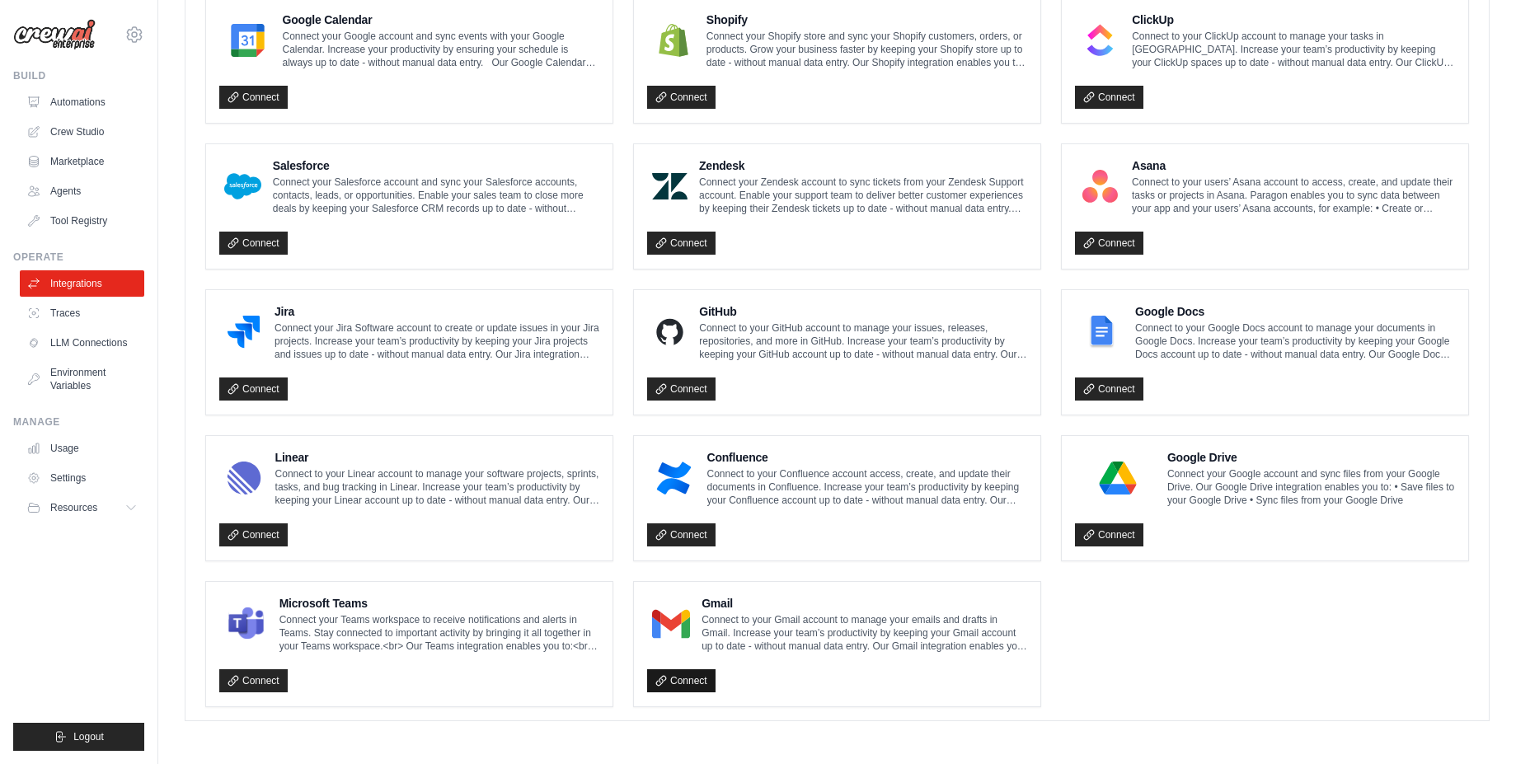
click at [688, 684] on link "Connect" at bounding box center [681, 681] width 68 height 23
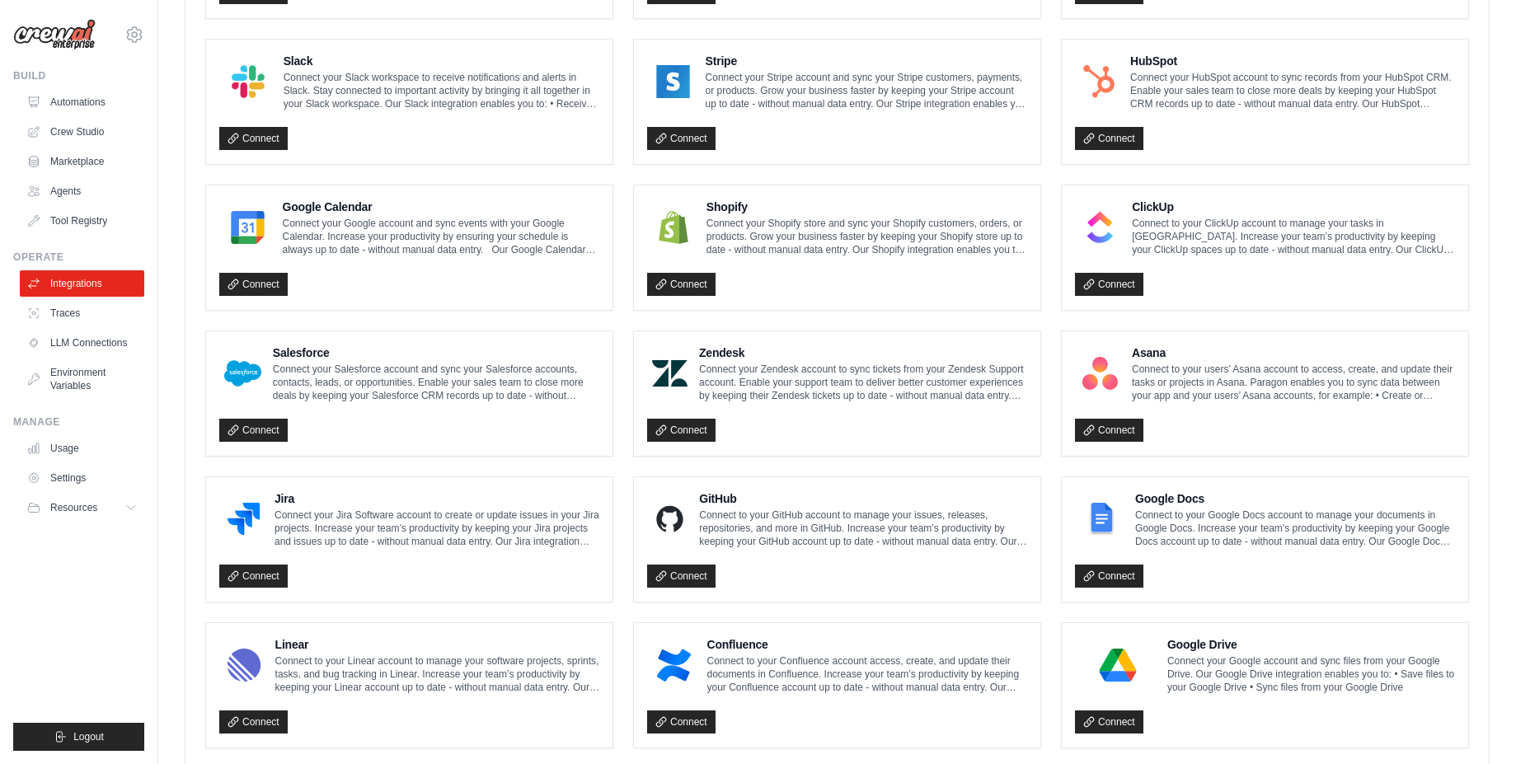
scroll to position [747, 0]
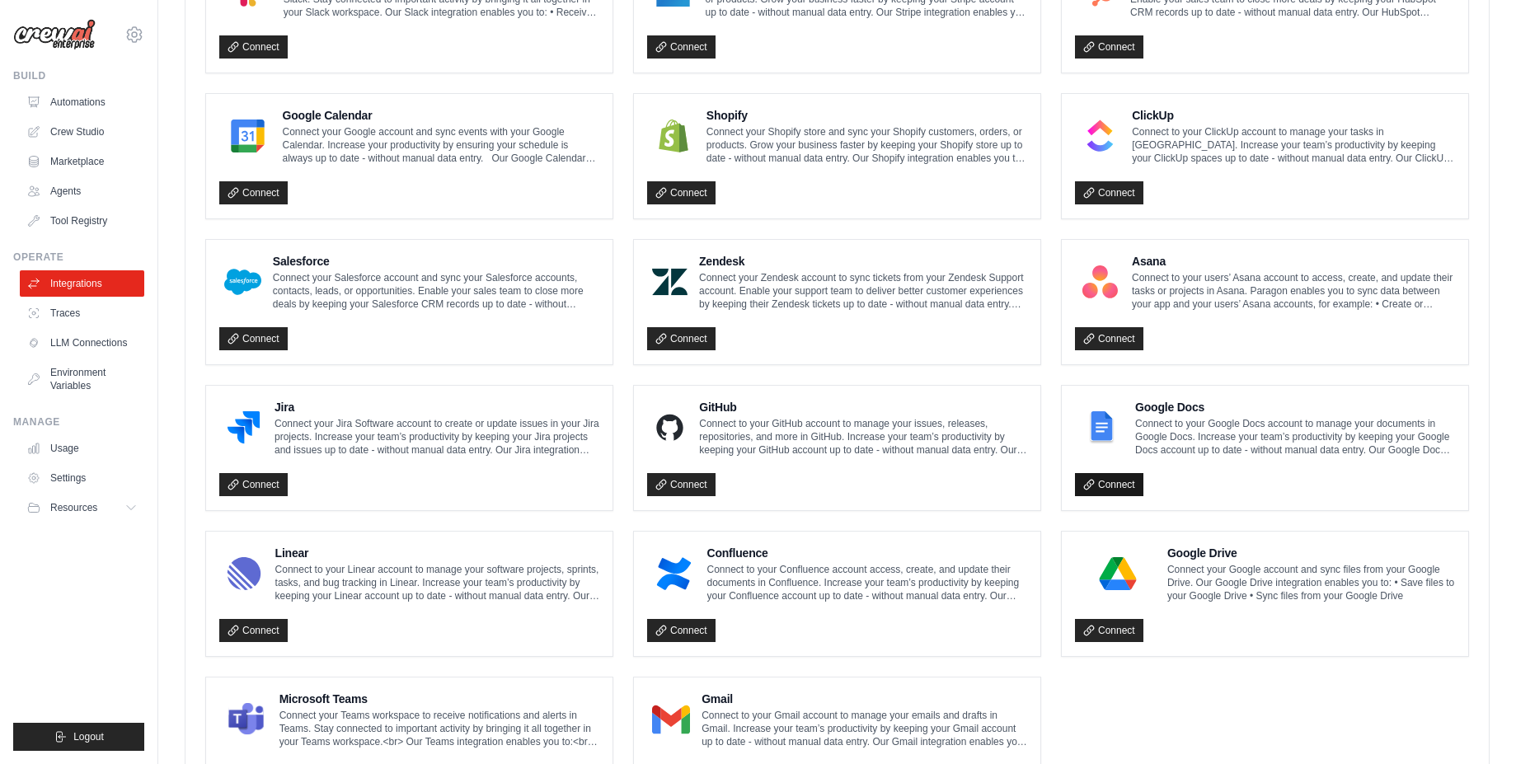
click at [1108, 489] on link "Connect" at bounding box center [1109, 484] width 68 height 23
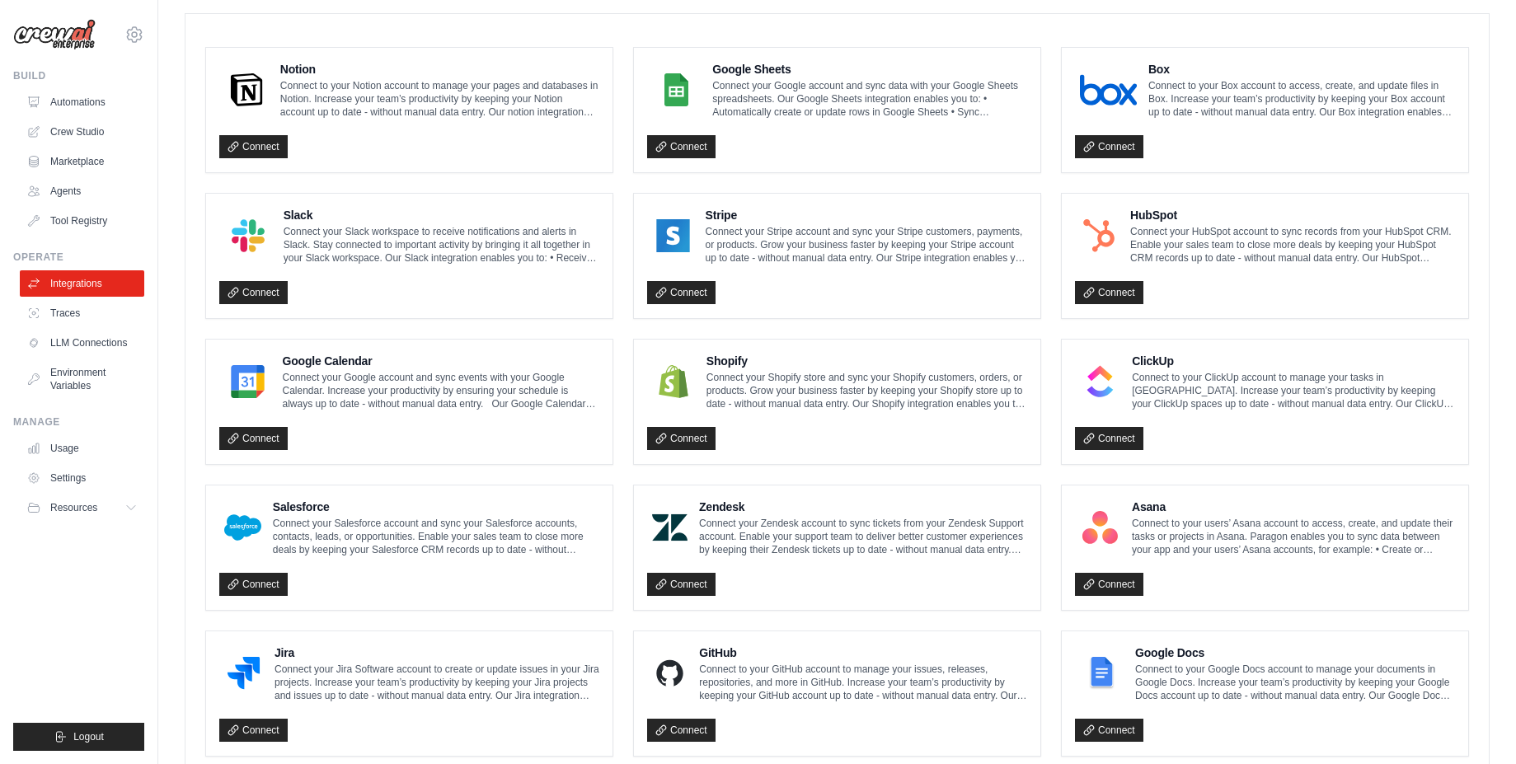
scroll to position [0, 0]
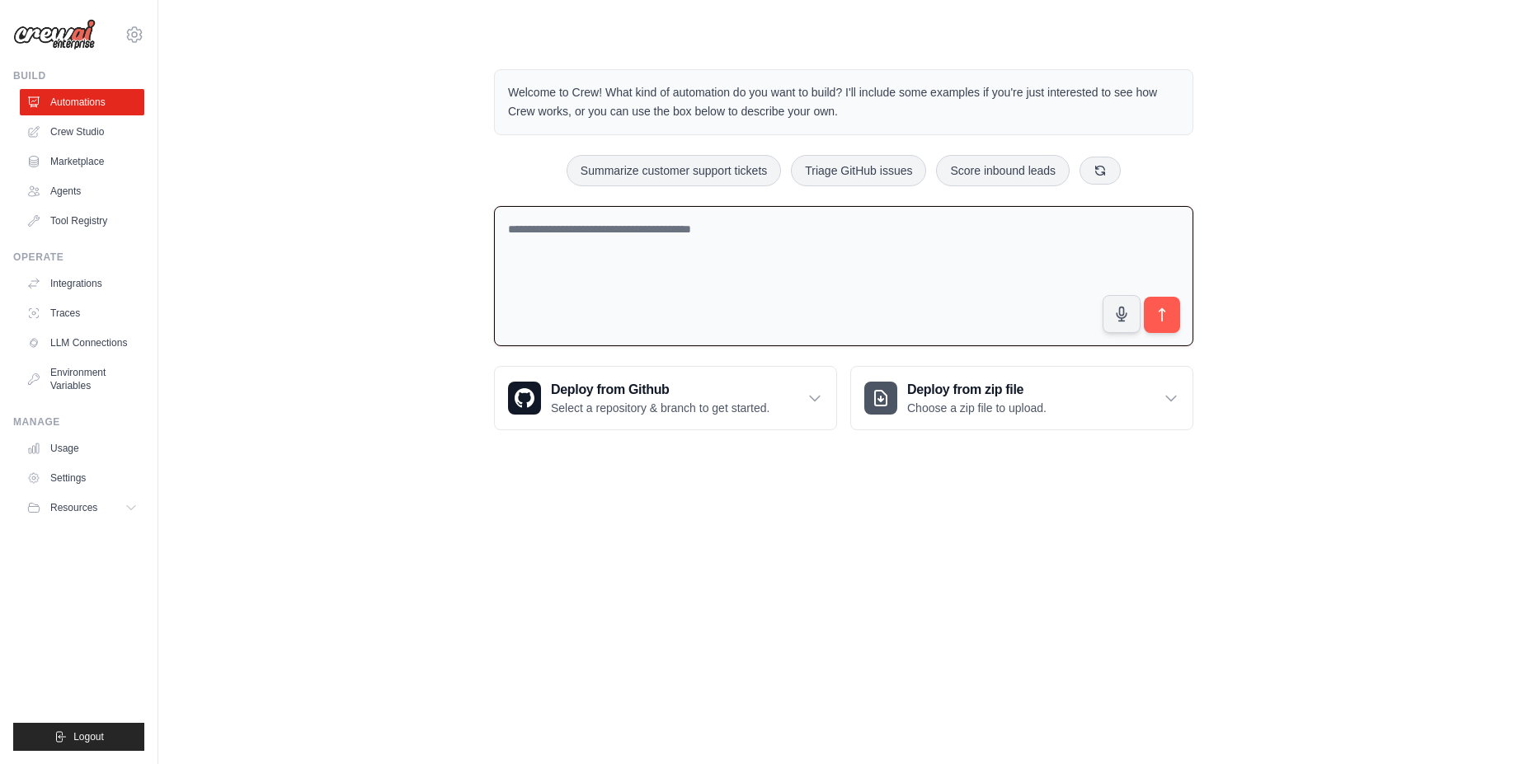
click at [566, 261] on textarea at bounding box center [843, 276] width 699 height 141
click at [73, 165] on link "Marketplace" at bounding box center [83, 161] width 125 height 26
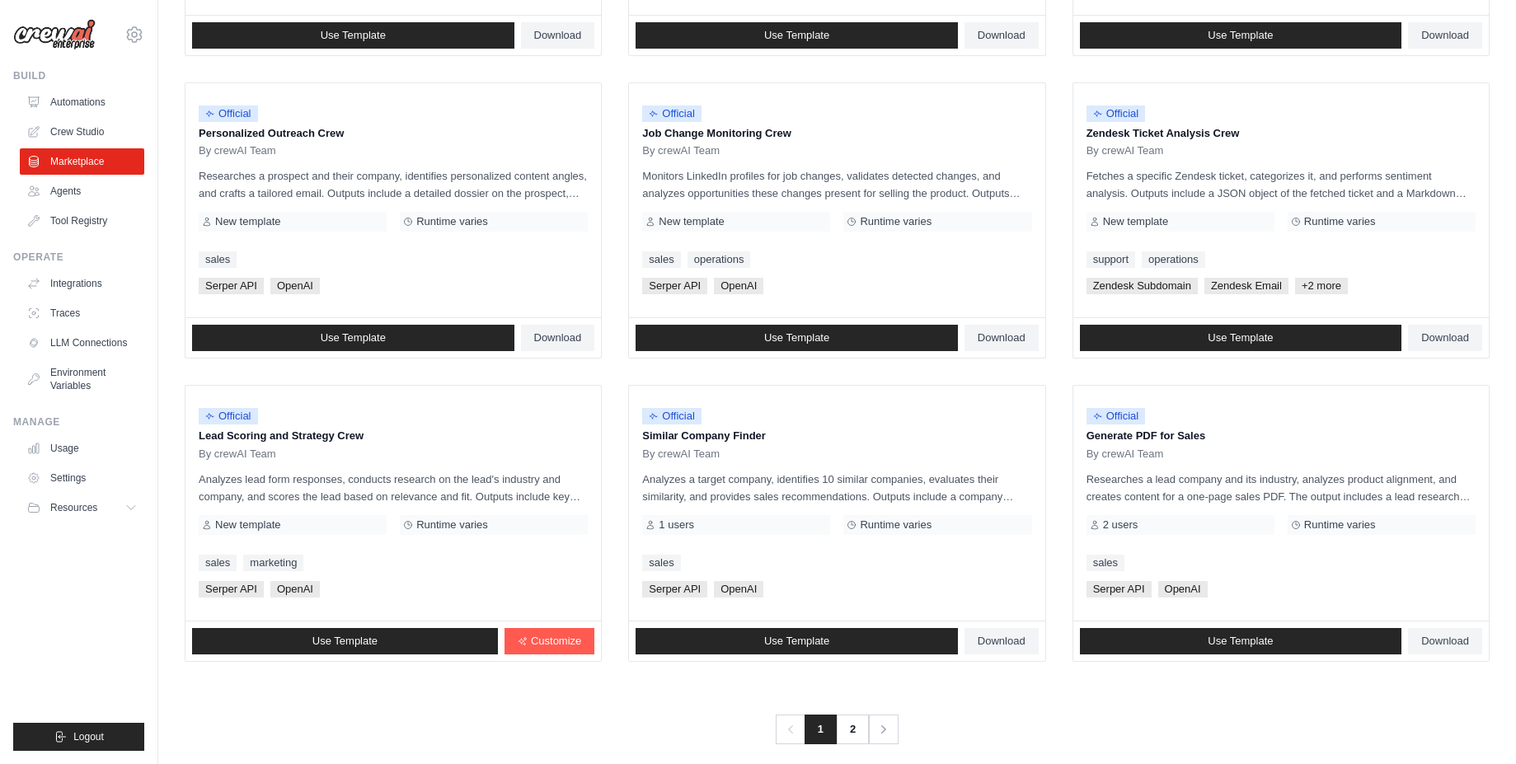
scroll to position [764, 0]
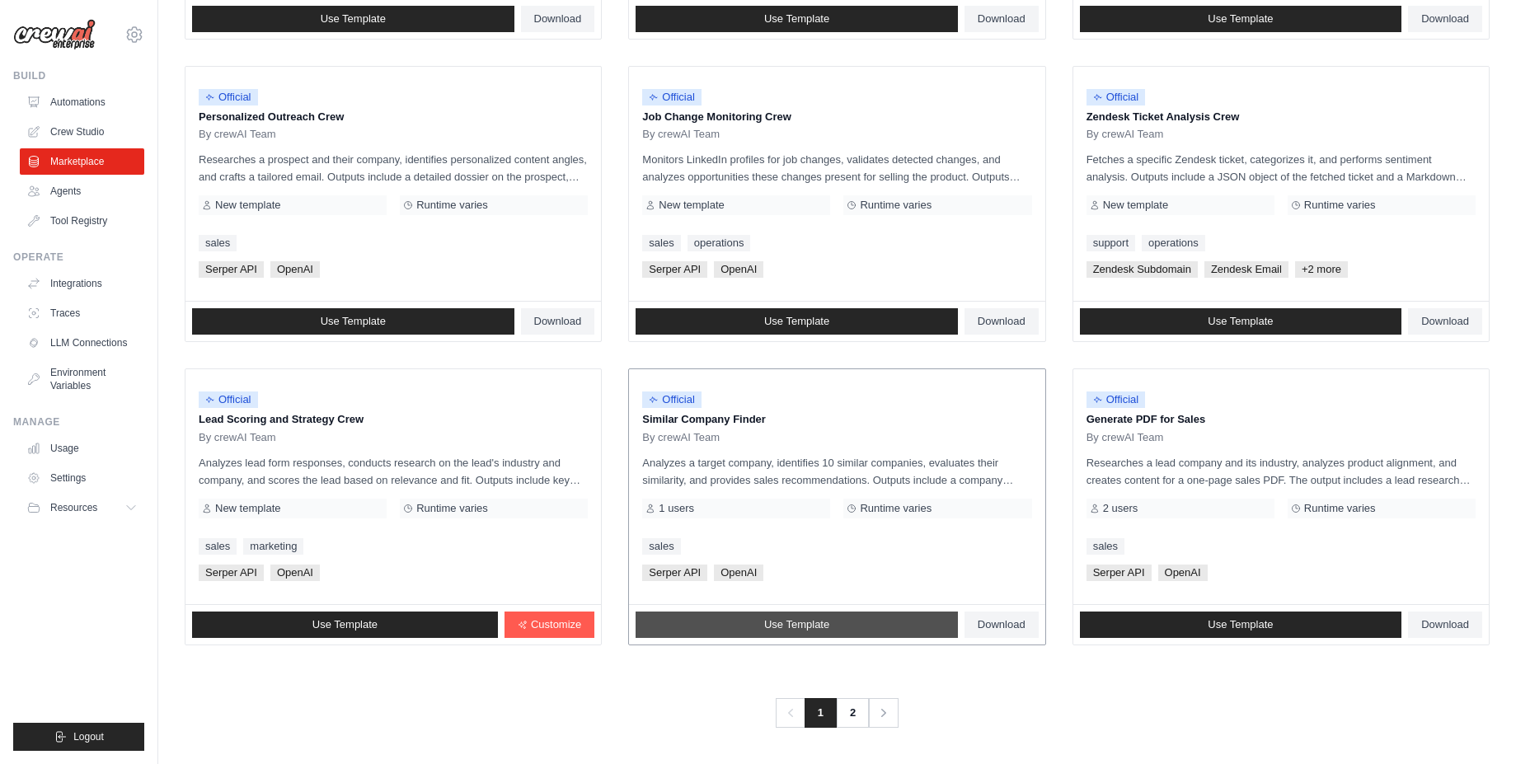
click at [803, 623] on span "Use Template" at bounding box center [796, 624] width 65 height 13
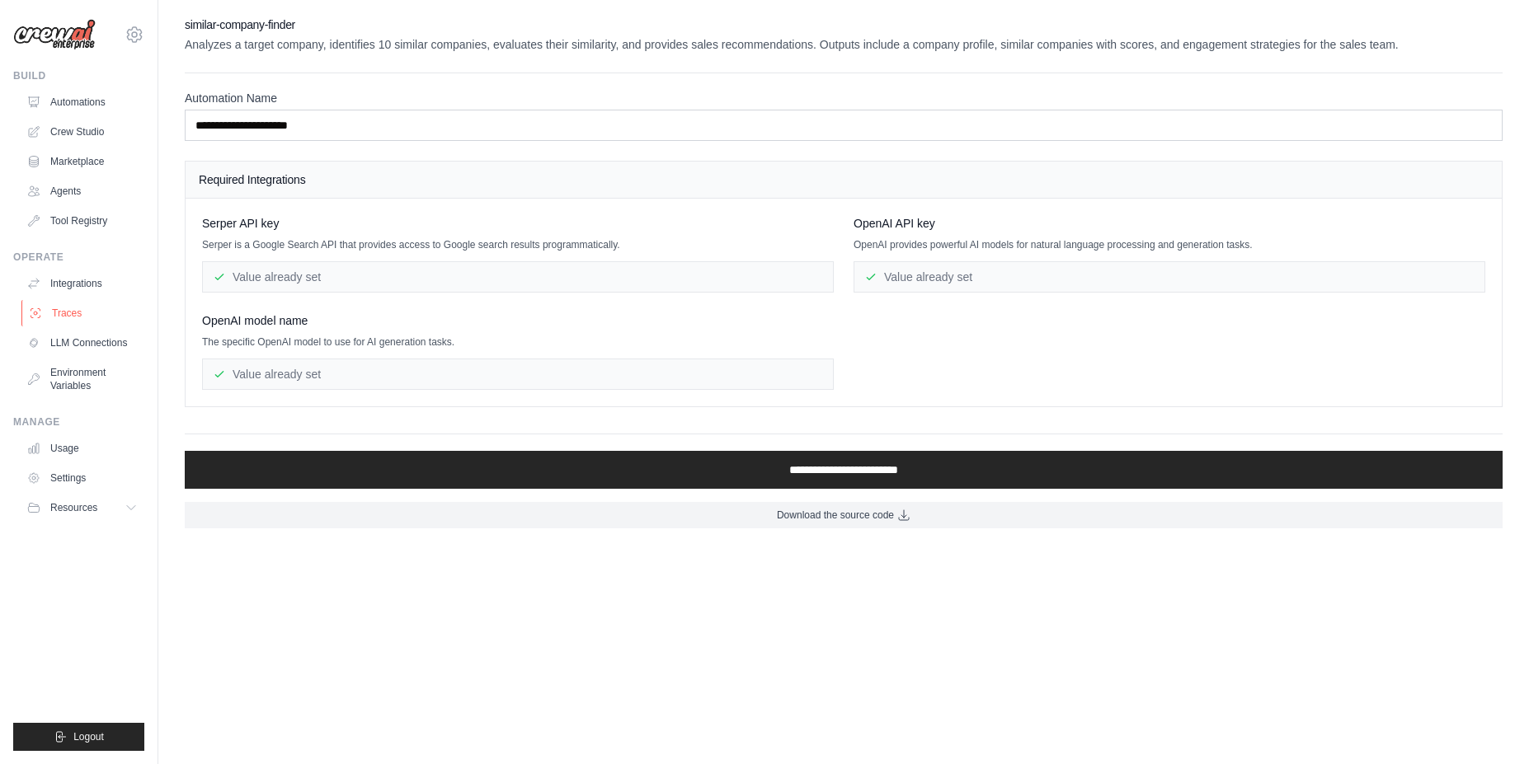
click at [63, 316] on link "Traces" at bounding box center [83, 313] width 125 height 26
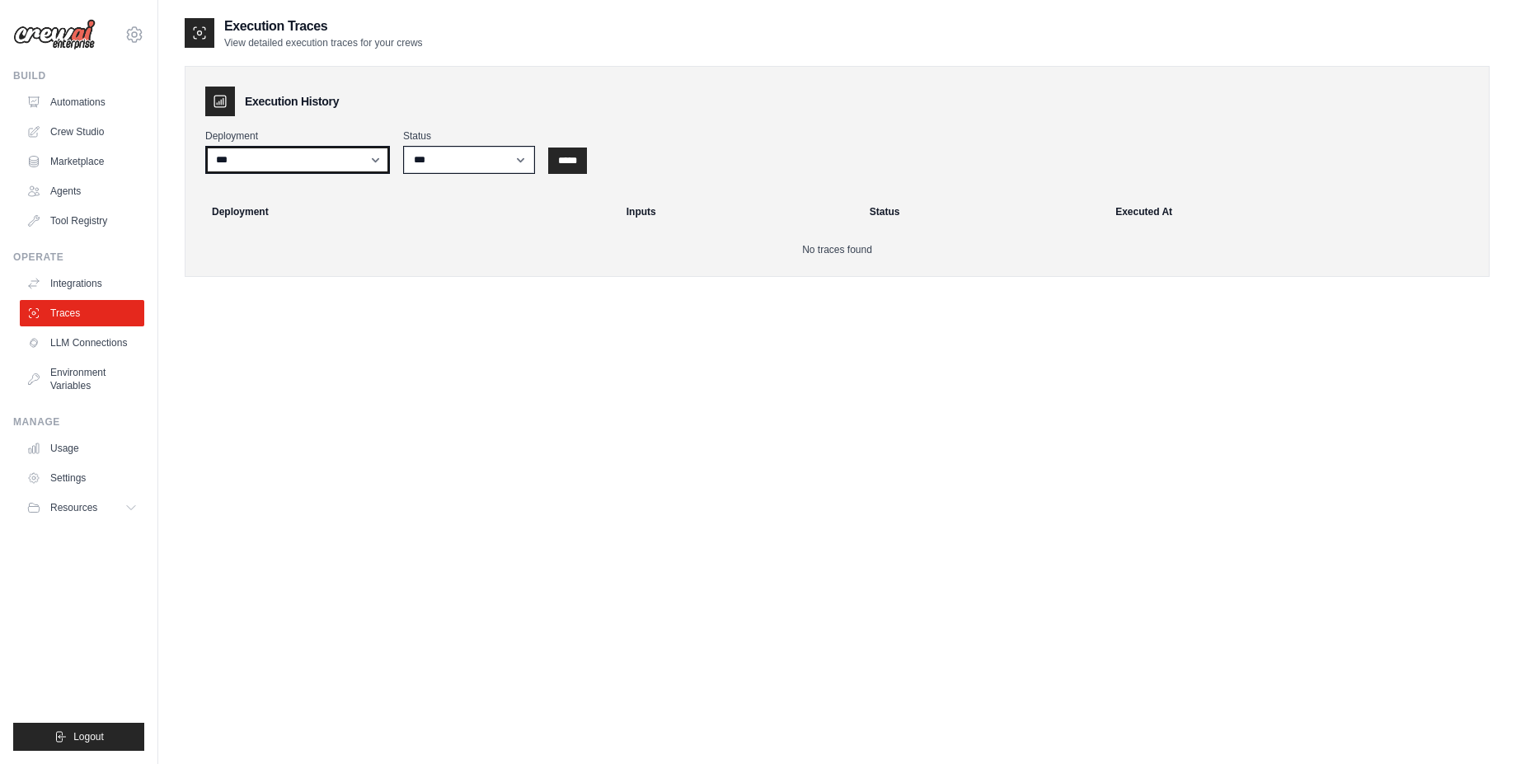
drag, startPoint x: 312, startPoint y: 160, endPoint x: 495, endPoint y: 154, distance: 183.1
click at [495, 154] on div "Deployment *** Status *** ********* ******* ***** *****" at bounding box center [837, 151] width 1264 height 45
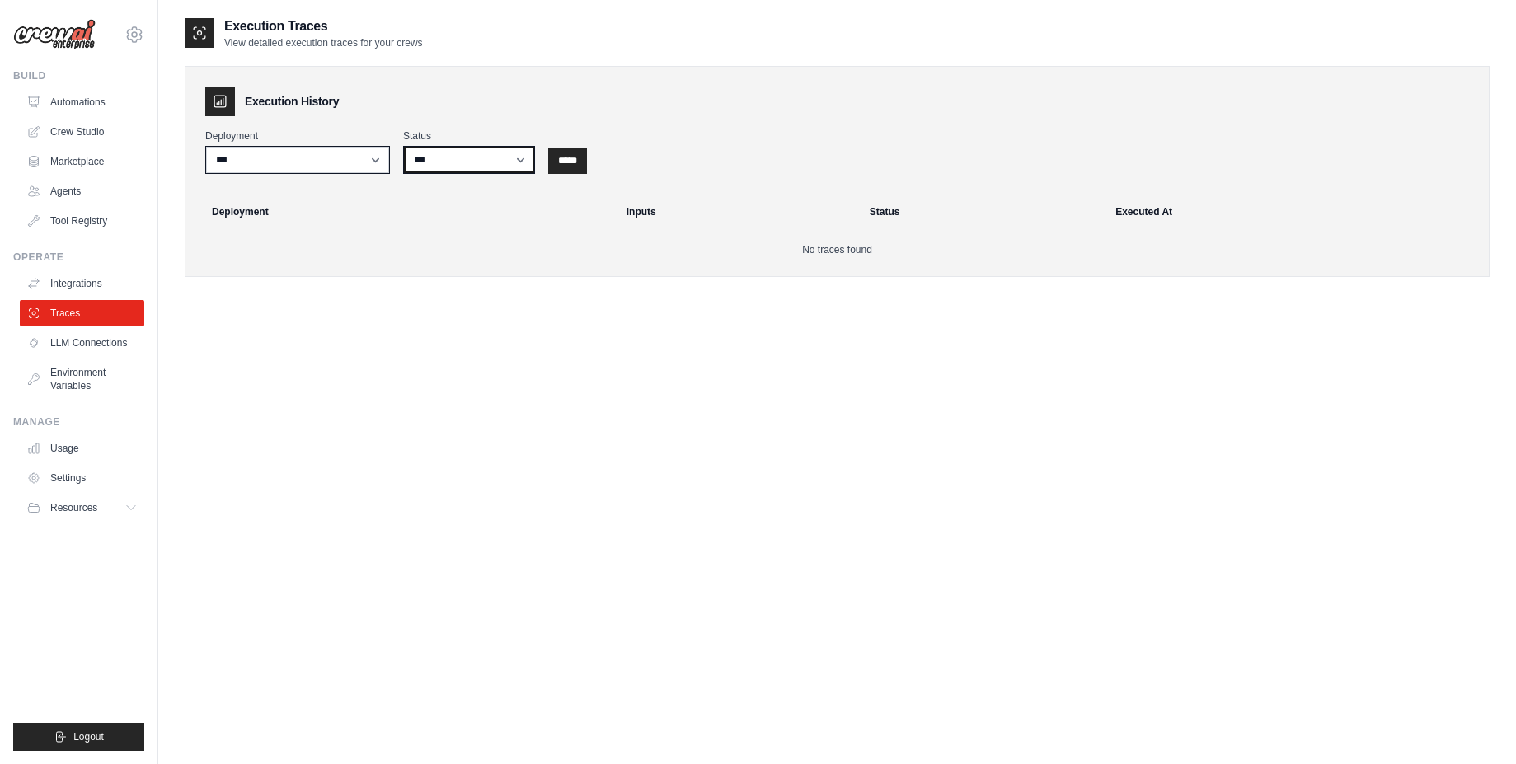
click at [495, 154] on select "*** ********* ******* *****" at bounding box center [469, 160] width 132 height 28
click at [101, 345] on link "LLM Connections" at bounding box center [83, 343] width 125 height 26
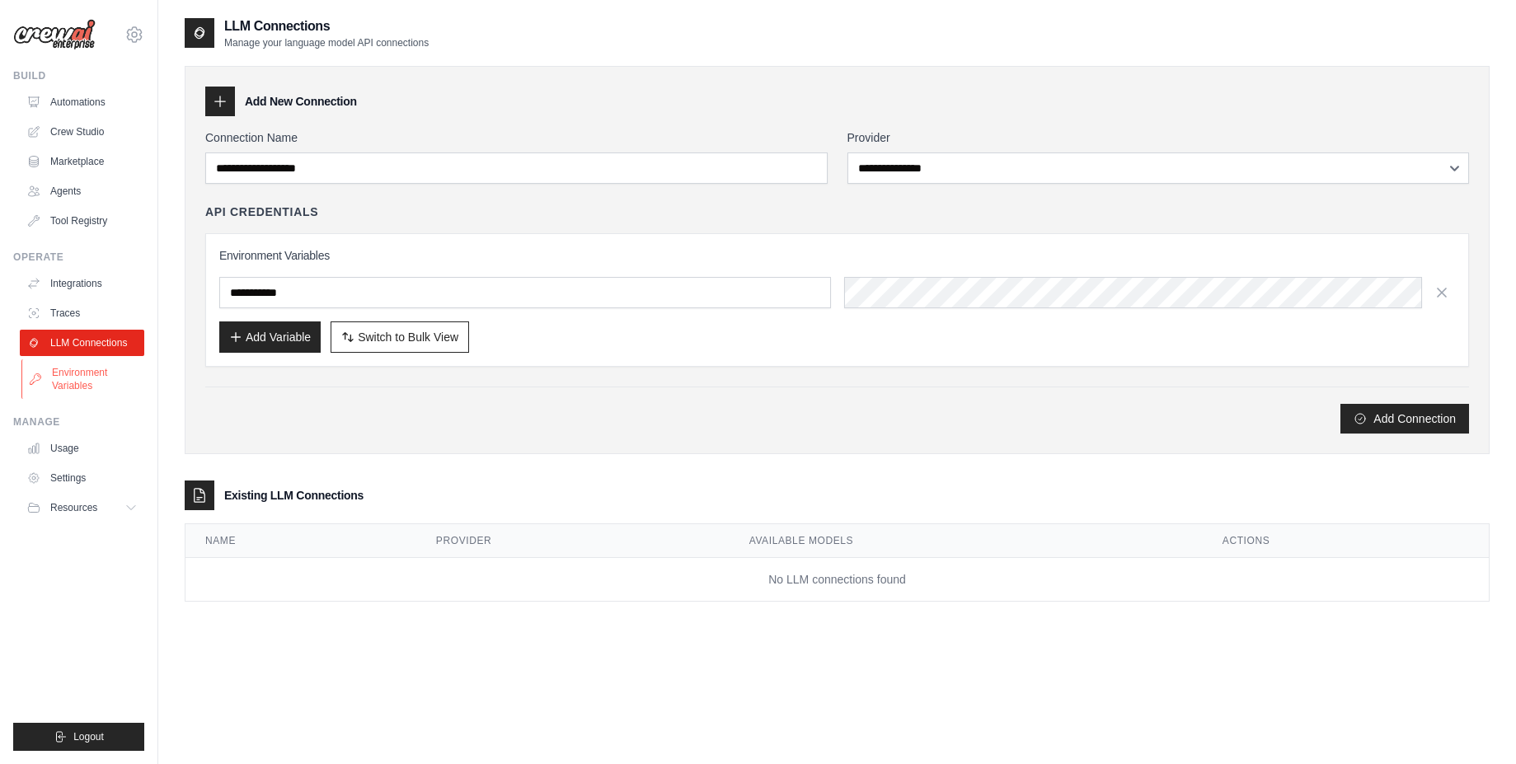
click at [96, 375] on link "Environment Variables" at bounding box center [83, 379] width 125 height 40
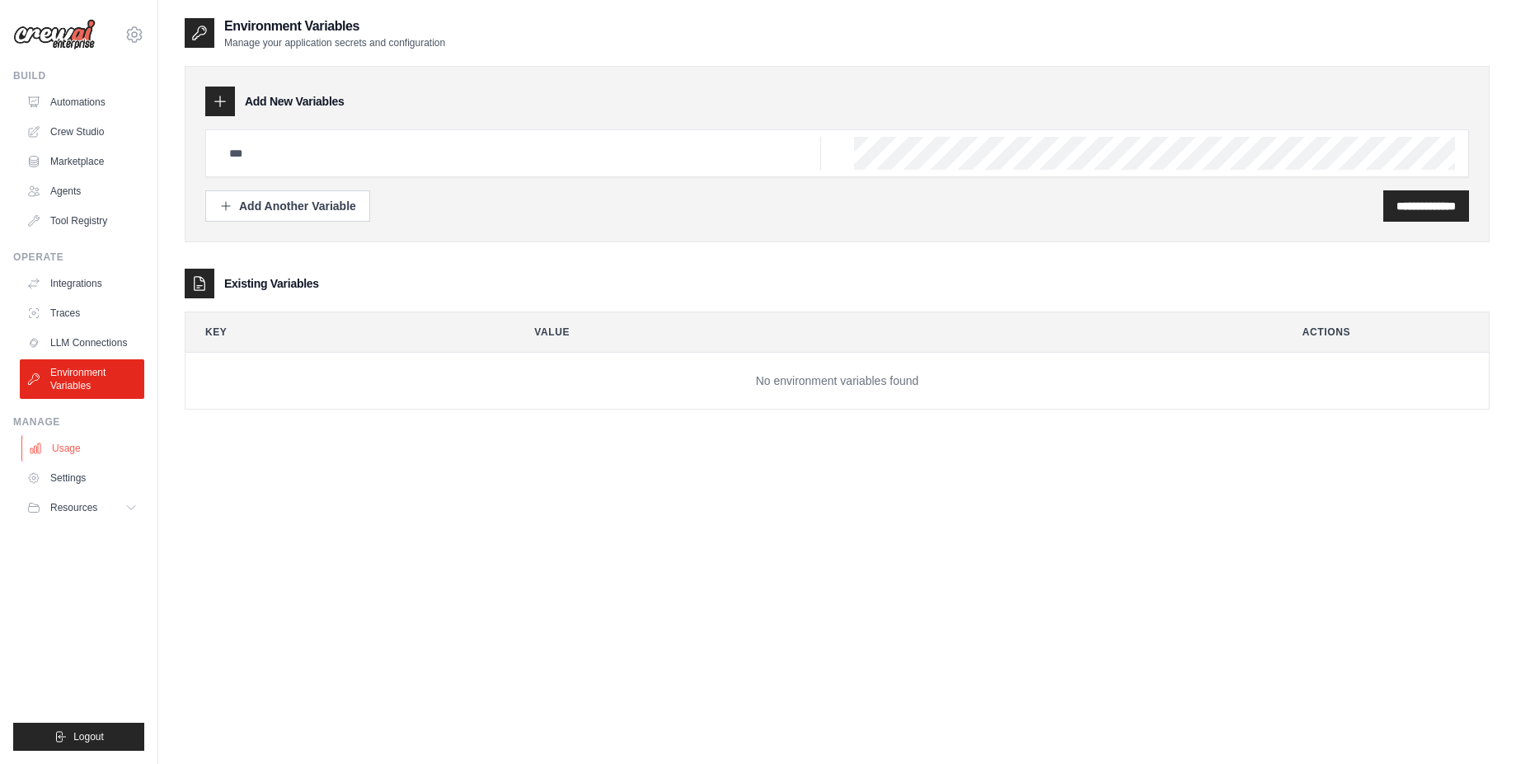
click at [68, 447] on link "Usage" at bounding box center [83, 448] width 125 height 26
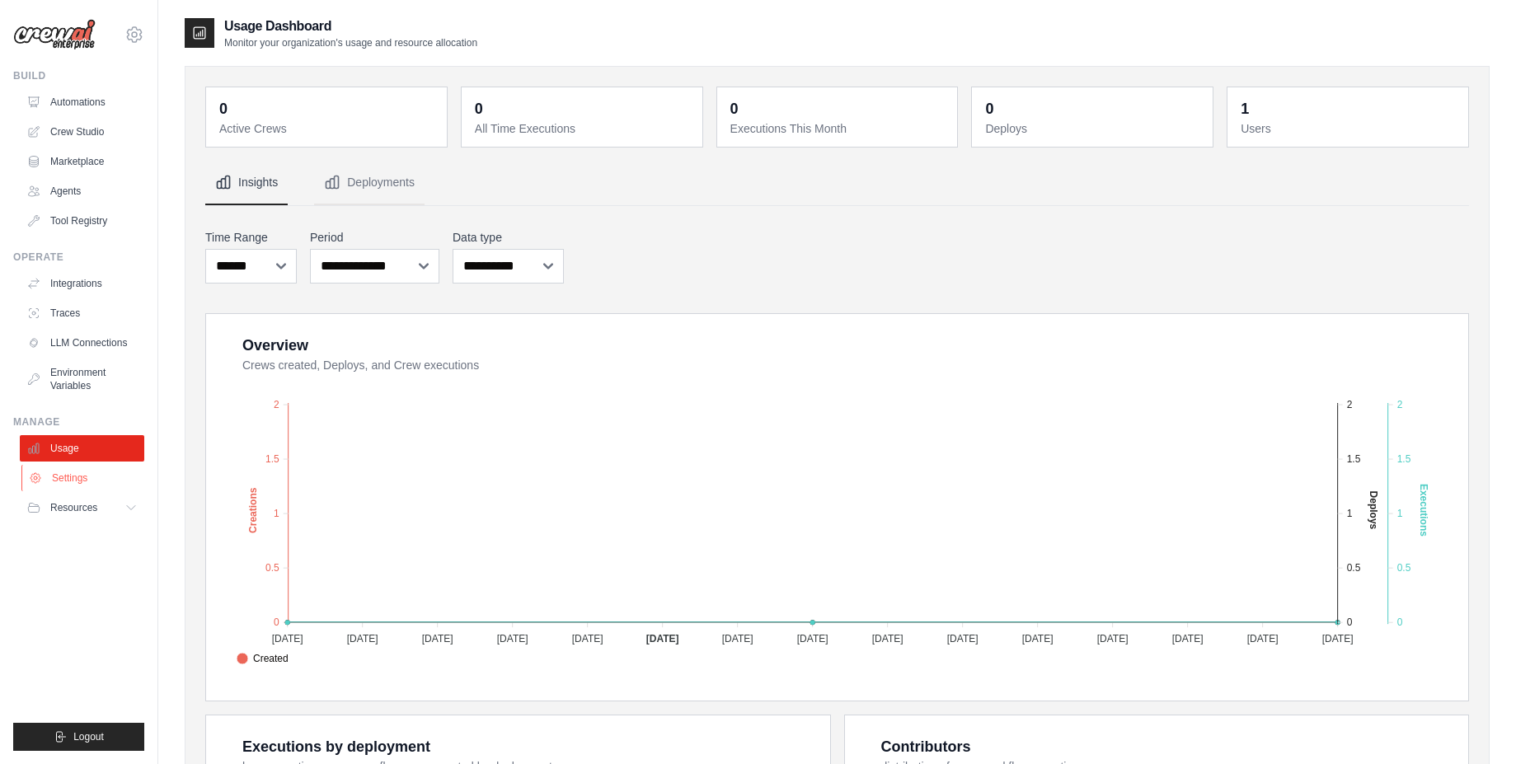
click at [66, 477] on link "Settings" at bounding box center [83, 478] width 125 height 26
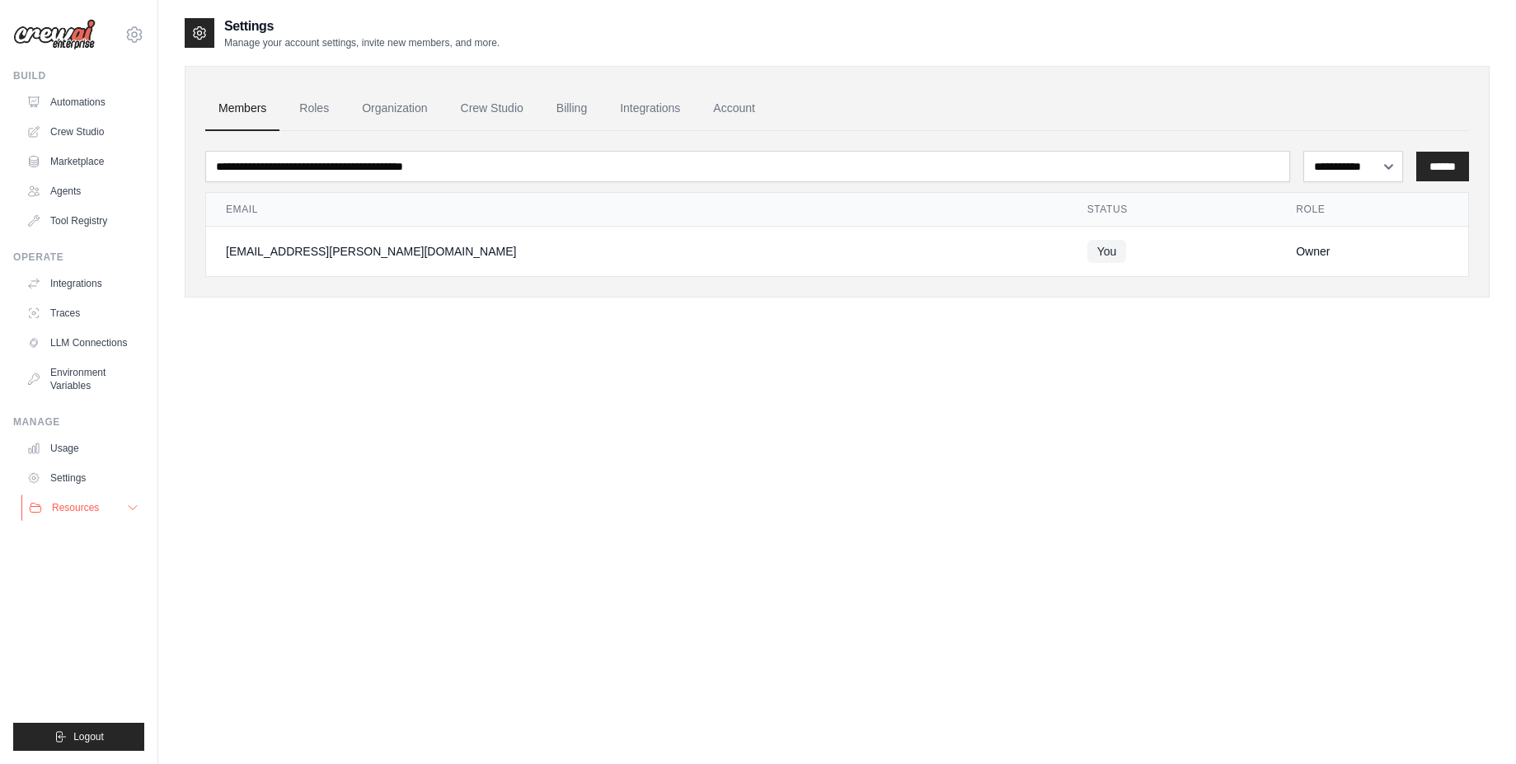
click at [91, 505] on span "Resources" at bounding box center [75, 507] width 47 height 13
click at [92, 534] on span "Documentation" at bounding box center [92, 535] width 67 height 13
